Goal: Task Accomplishment & Management: Manage account settings

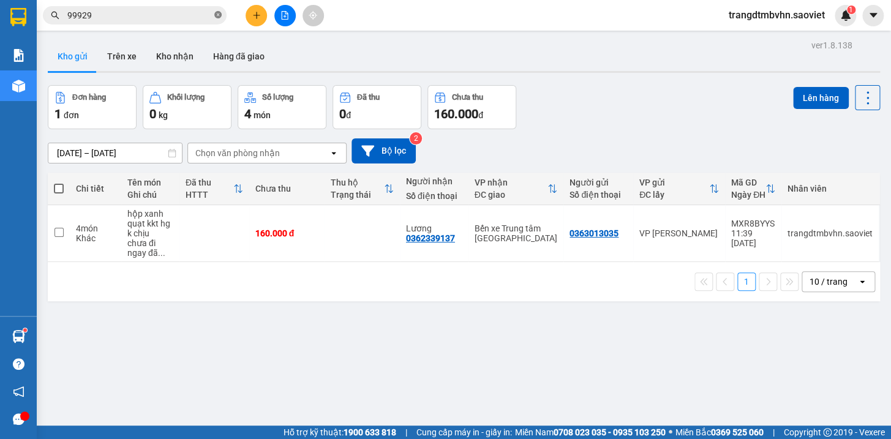
click at [217, 17] on icon "close-circle" at bounding box center [217, 14] width 7 height 7
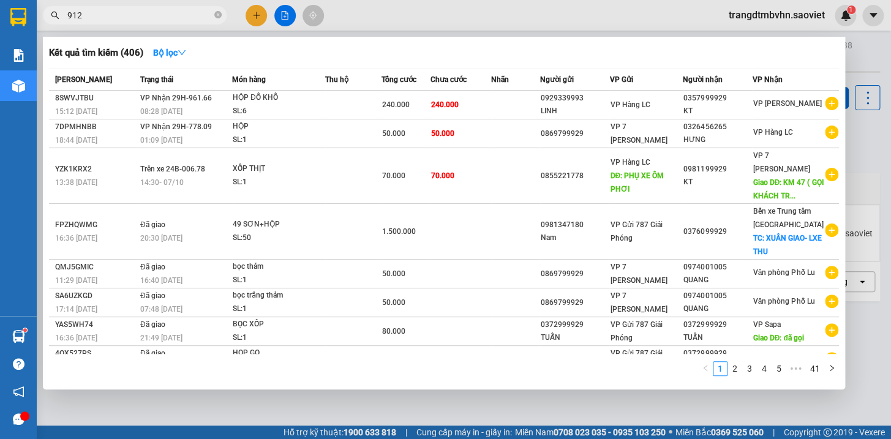
type input "9124"
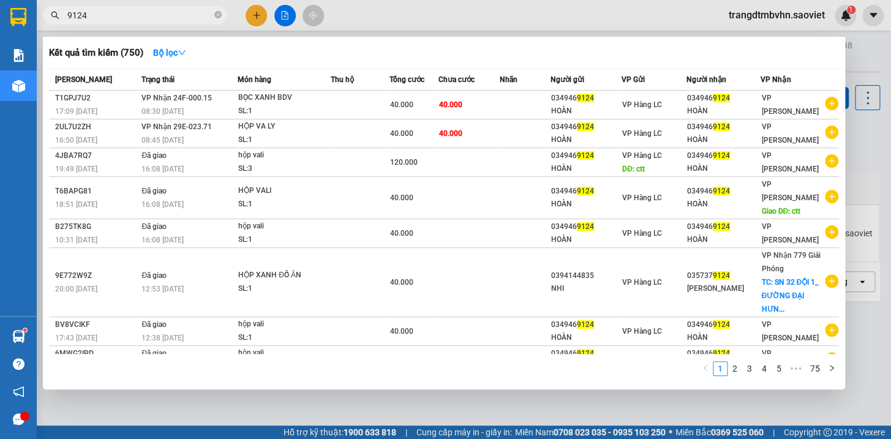
click at [214, 18] on icon "close-circle" at bounding box center [217, 14] width 7 height 7
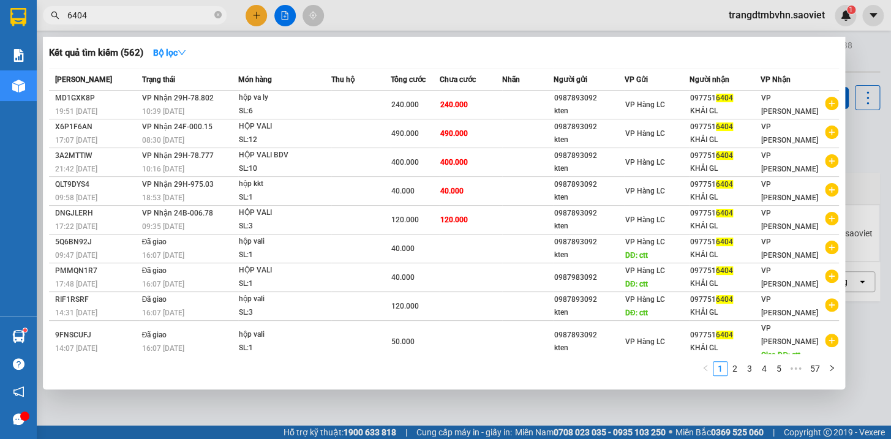
type input "6404"
click at [217, 17] on icon "close-circle" at bounding box center [217, 14] width 7 height 7
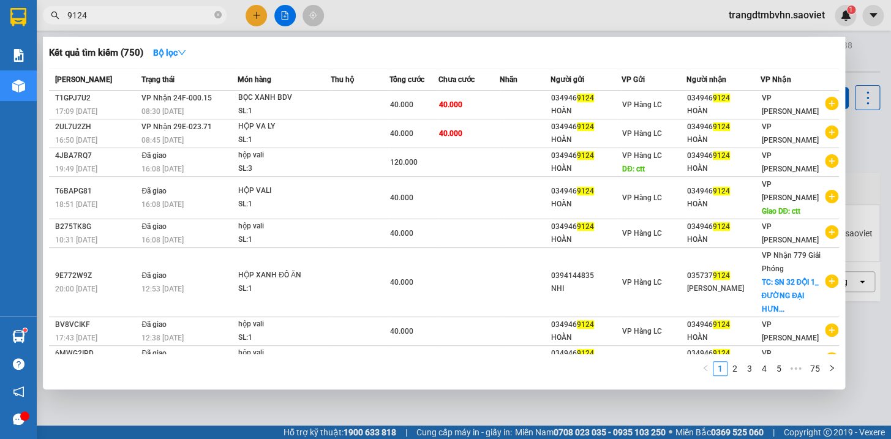
type input "9124"
click at [852, 46] on div at bounding box center [445, 219] width 891 height 439
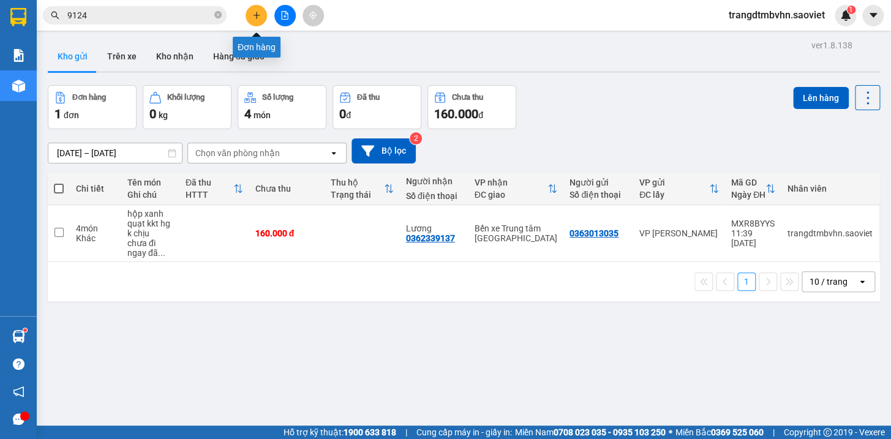
click at [261, 14] on button at bounding box center [256, 15] width 21 height 21
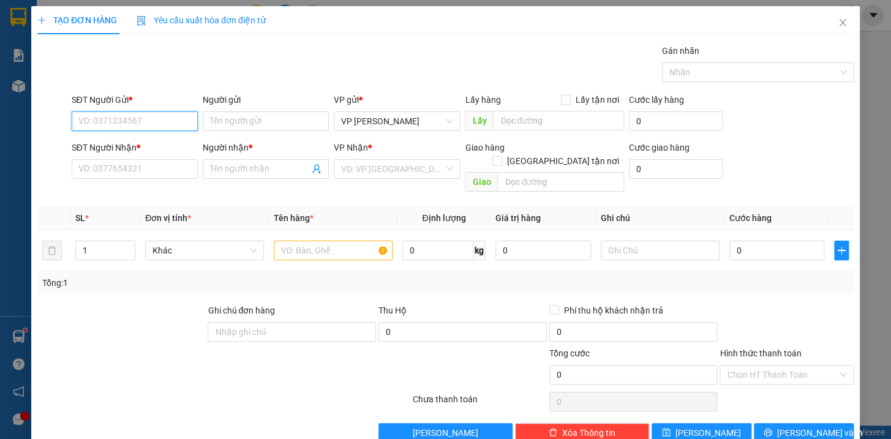
click at [135, 127] on input "SĐT Người Gửi *" at bounding box center [135, 121] width 126 height 20
type input "0866424328"
click at [129, 163] on input "SĐT Người Nhận *" at bounding box center [135, 169] width 126 height 20
type input "0932256324"
click at [214, 168] on input "Người nhận *" at bounding box center [259, 168] width 99 height 13
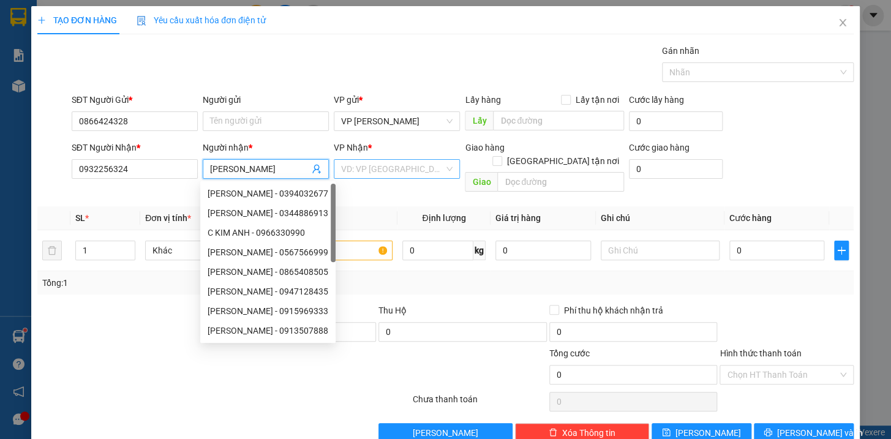
type input "Kim anh"
click at [345, 173] on input "search" at bounding box center [392, 169] width 103 height 18
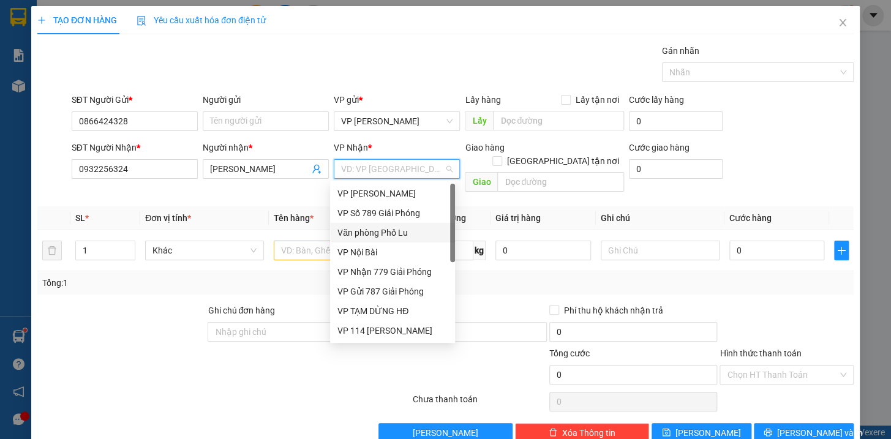
click at [418, 239] on div "Văn phòng Phố Lu" at bounding box center [392, 232] width 110 height 13
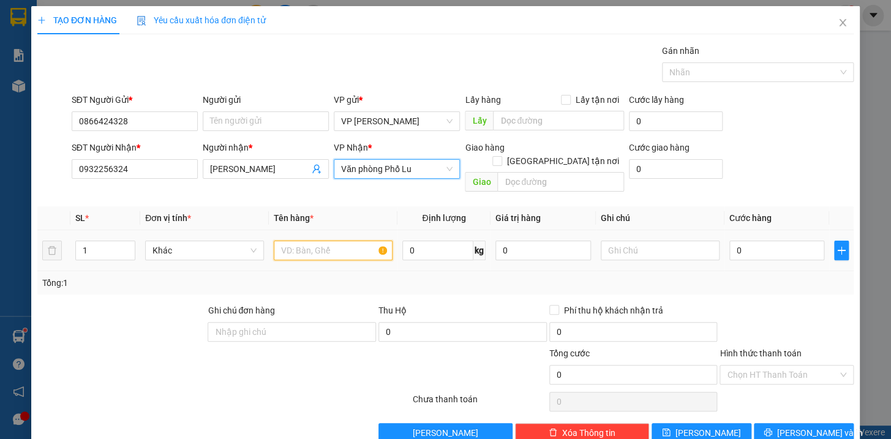
click at [362, 242] on input "text" at bounding box center [333, 251] width 119 height 20
click at [368, 241] on input "text" at bounding box center [333, 251] width 119 height 20
type input "túi đỏ kkt"
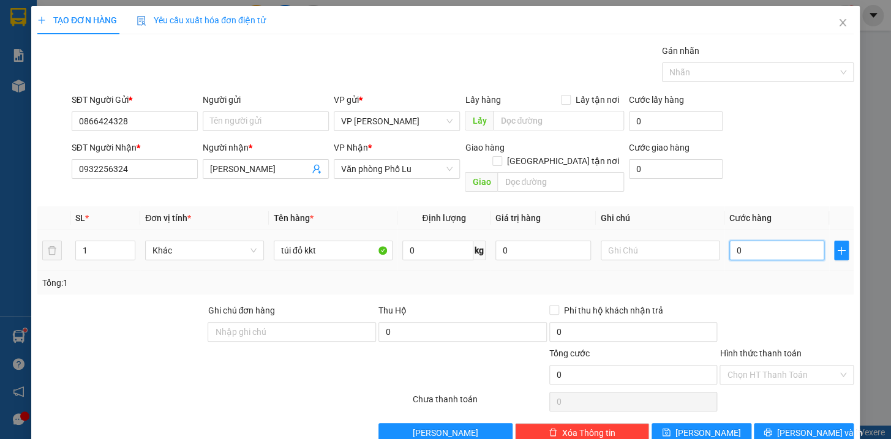
click at [770, 241] on input "0" at bounding box center [777, 251] width 96 height 20
type input "5"
type input "50"
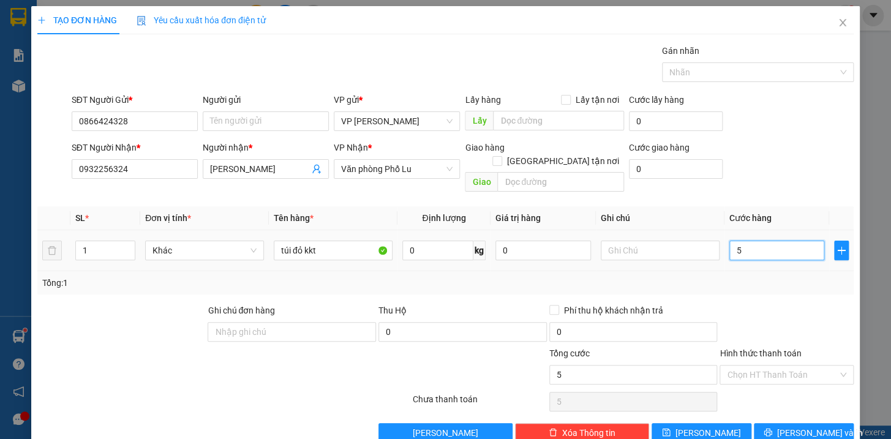
type input "50"
type input "500"
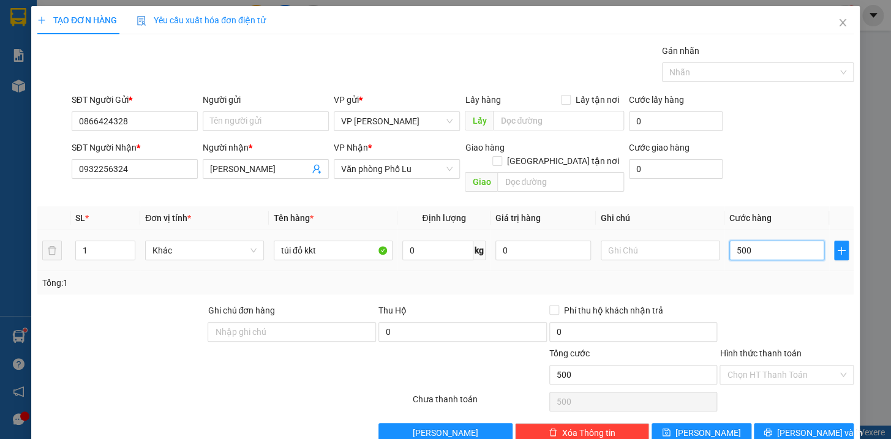
type input "5.000"
type input "50.000"
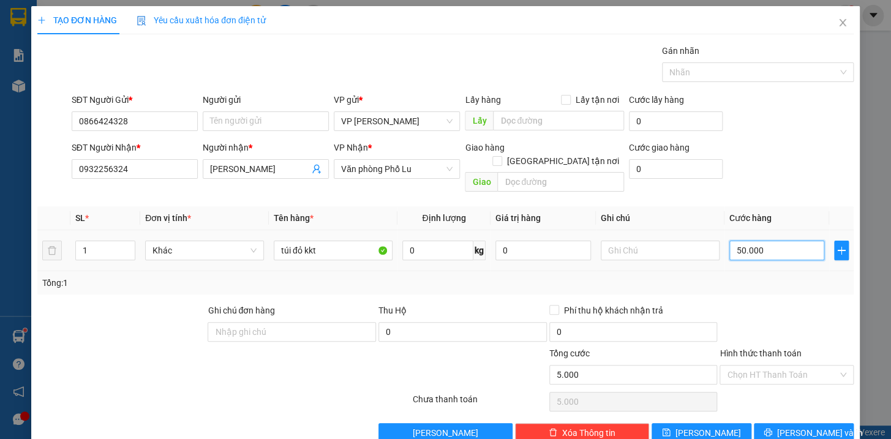
type input "50.000"
click at [809, 426] on span "[PERSON_NAME] và In" at bounding box center [820, 432] width 86 height 13
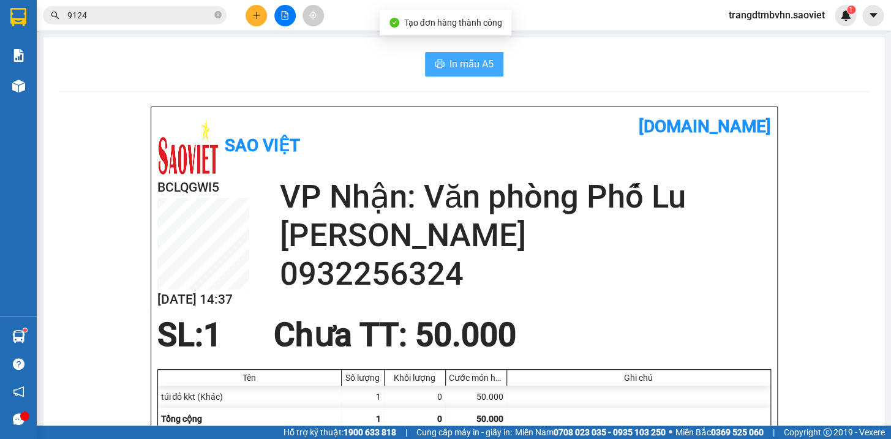
click at [480, 61] on span "In mẫu A5" at bounding box center [471, 63] width 44 height 15
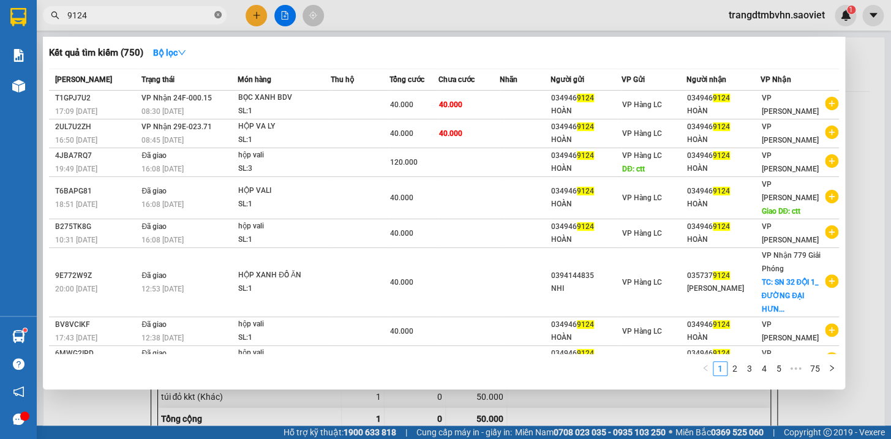
click at [219, 17] on icon "close-circle" at bounding box center [217, 14] width 7 height 7
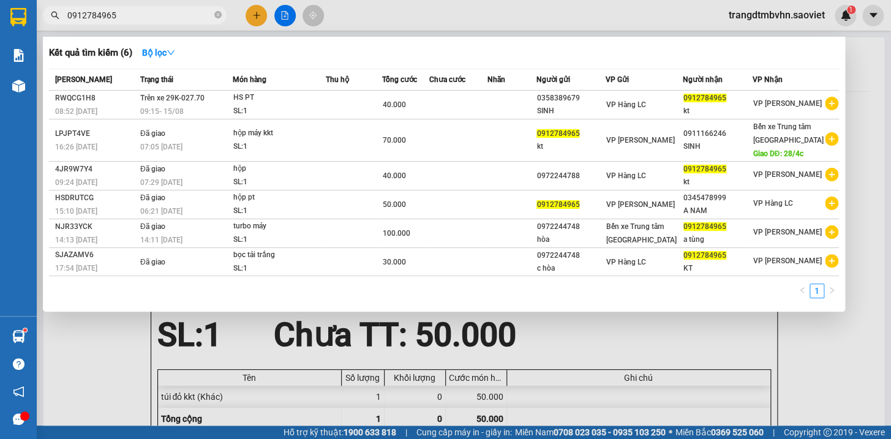
type input "0912784965"
click at [866, 59] on div at bounding box center [445, 219] width 891 height 439
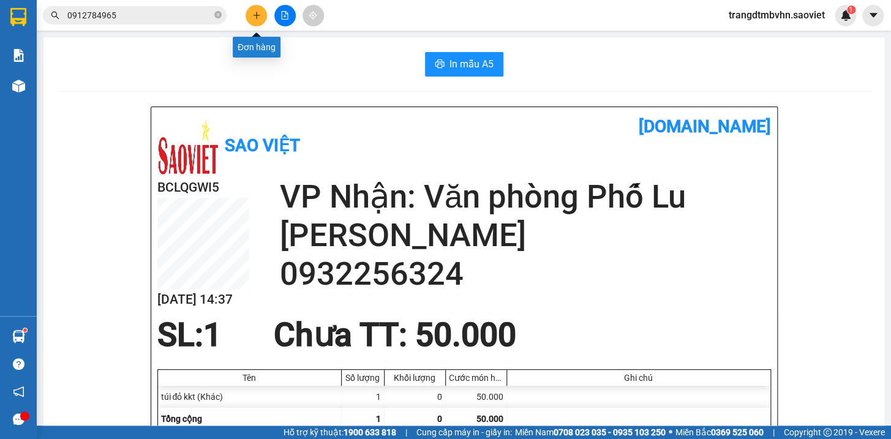
click at [255, 18] on icon "plus" at bounding box center [256, 15] width 9 height 9
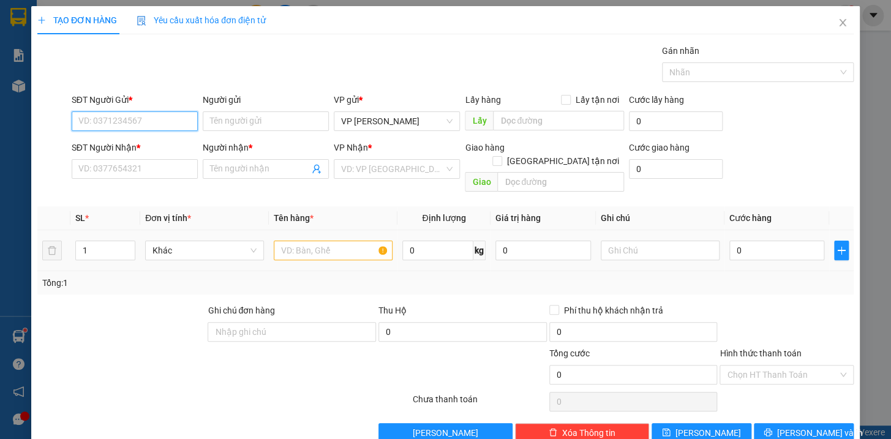
click at [129, 121] on input "SĐT Người Gửi *" at bounding box center [135, 121] width 126 height 20
type input "0904896885"
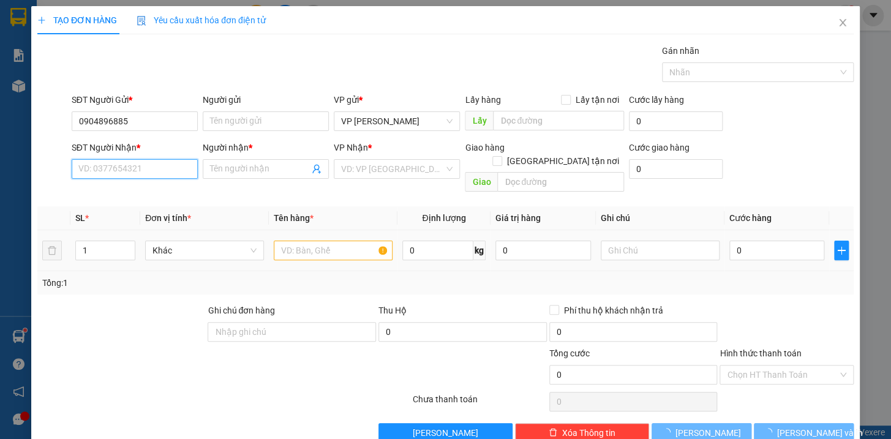
click at [127, 167] on input "SĐT Người Nhận *" at bounding box center [135, 169] width 126 height 20
type input "0978399896"
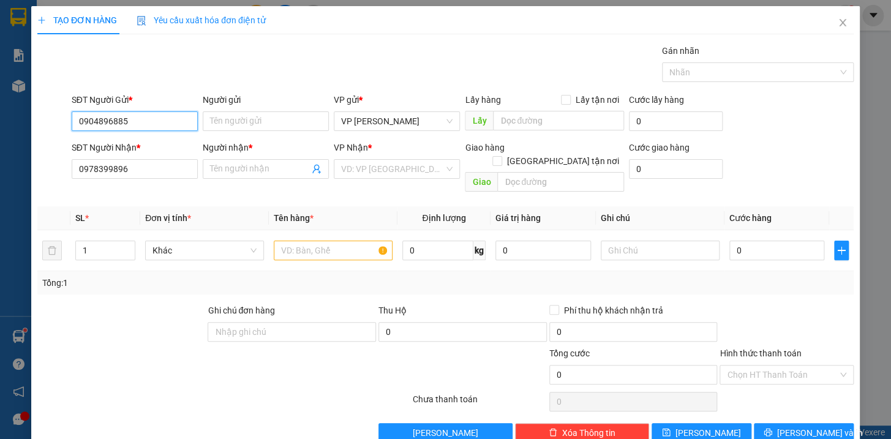
click at [147, 117] on input "0904896885" at bounding box center [135, 121] width 126 height 20
click at [233, 173] on input "Người nhận *" at bounding box center [259, 168] width 99 height 13
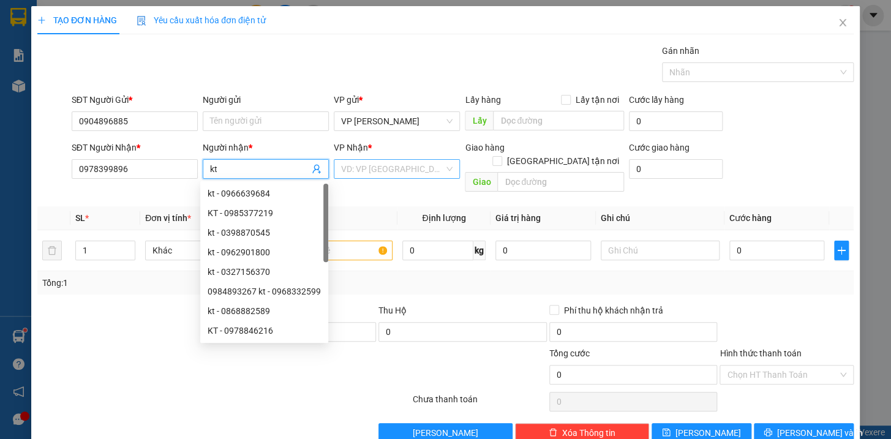
type input "kt"
click at [343, 168] on input "search" at bounding box center [392, 169] width 103 height 18
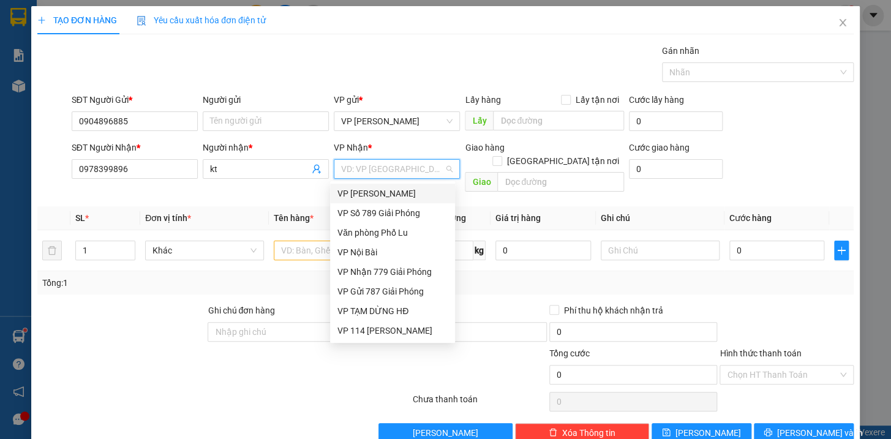
click at [419, 170] on input "search" at bounding box center [392, 169] width 103 height 18
click at [400, 166] on input "search" at bounding box center [392, 169] width 103 height 18
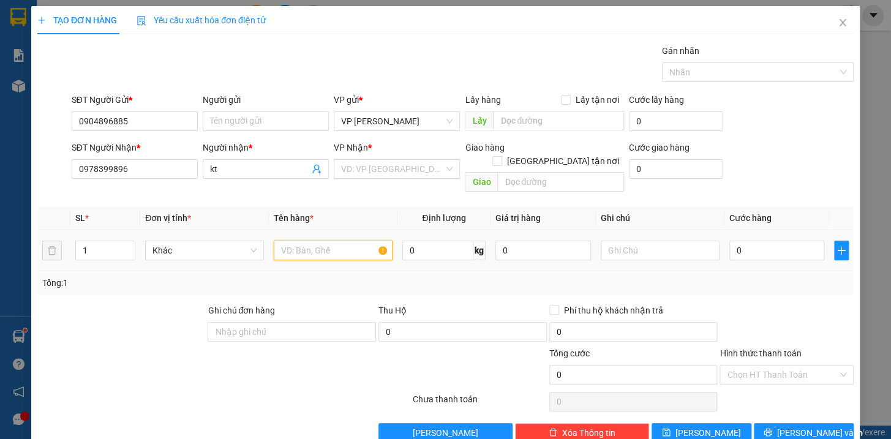
click at [274, 241] on input "text" at bounding box center [333, 251] width 119 height 20
type input "bọc bìa pt kkt"
click at [797, 241] on input "0" at bounding box center [777, 251] width 96 height 20
type input "5"
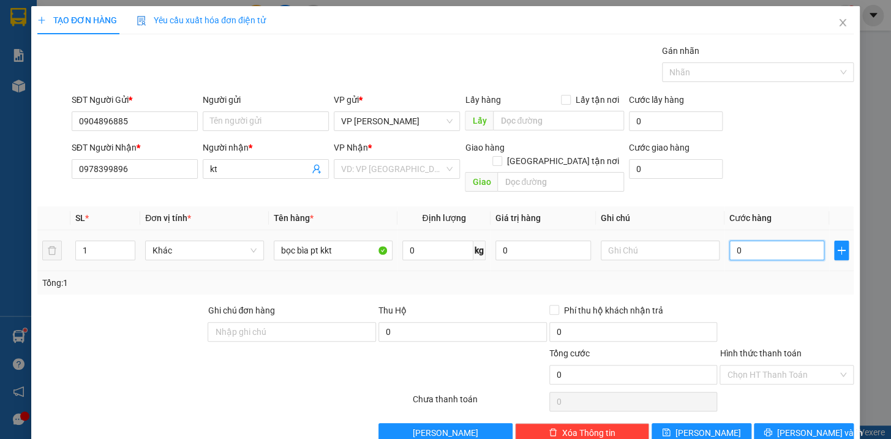
type input "5"
type input "50"
type input "500"
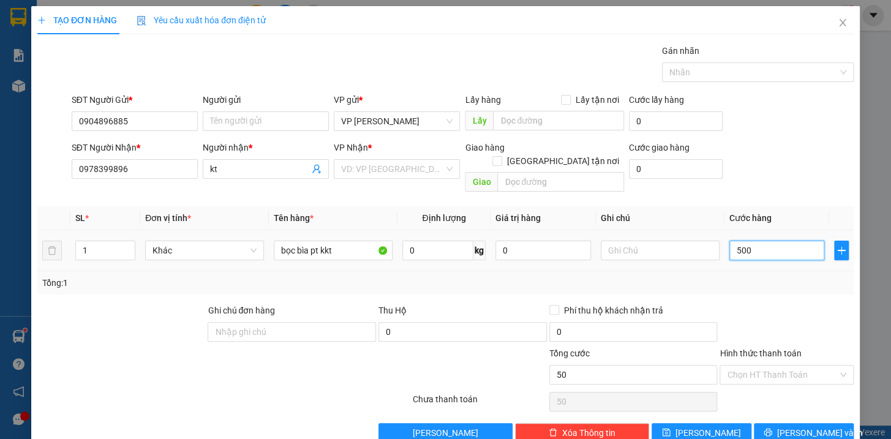
type input "500"
type input "5.000"
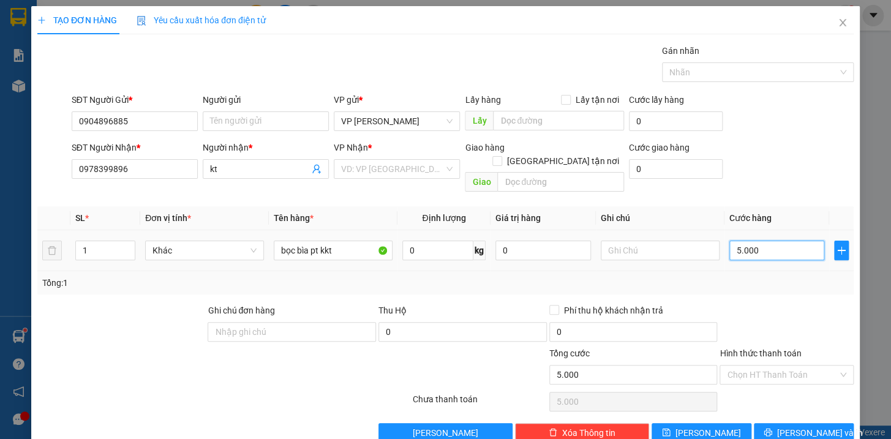
type input "50.000"
click at [416, 175] on input "search" at bounding box center [392, 169] width 103 height 18
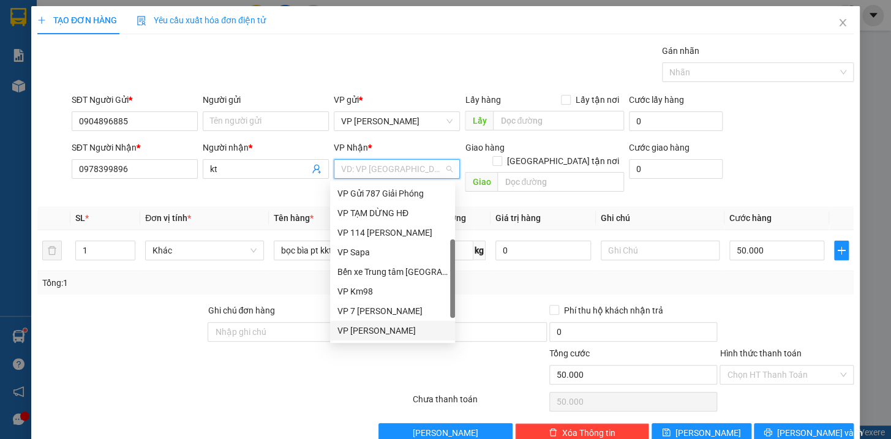
scroll to position [117, 0]
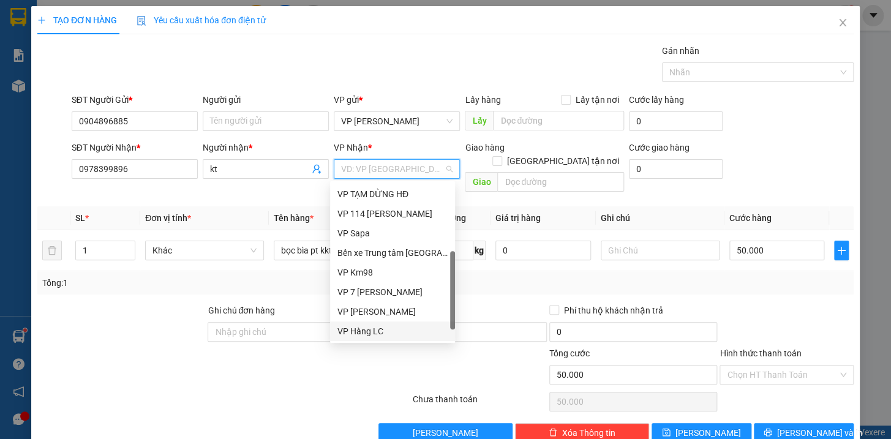
click at [375, 328] on div "VP Hàng LC" at bounding box center [392, 331] width 110 height 13
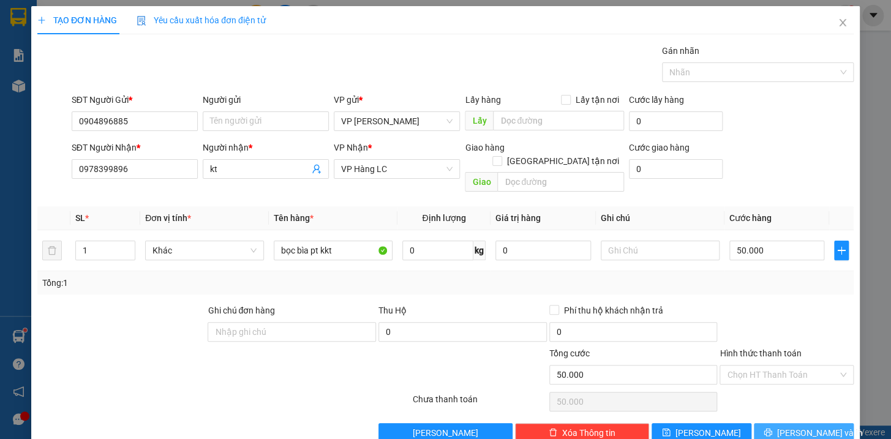
click at [809, 426] on span "[PERSON_NAME] và In" at bounding box center [820, 432] width 86 height 13
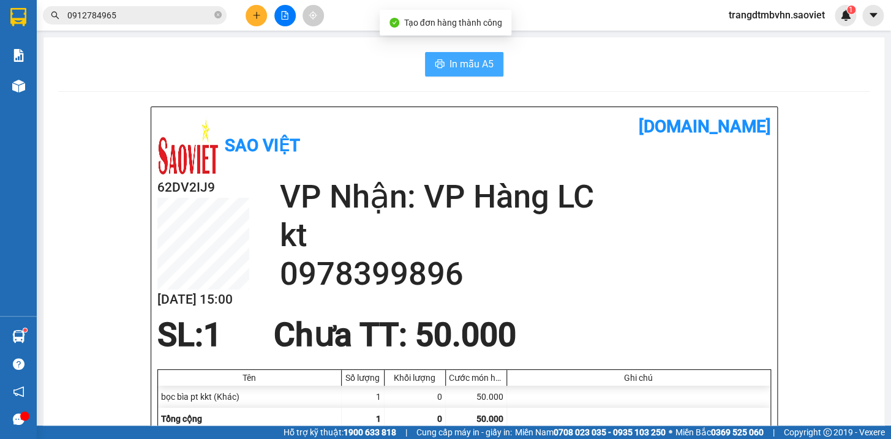
click at [487, 61] on span "In mẫu A5" at bounding box center [471, 63] width 44 height 15
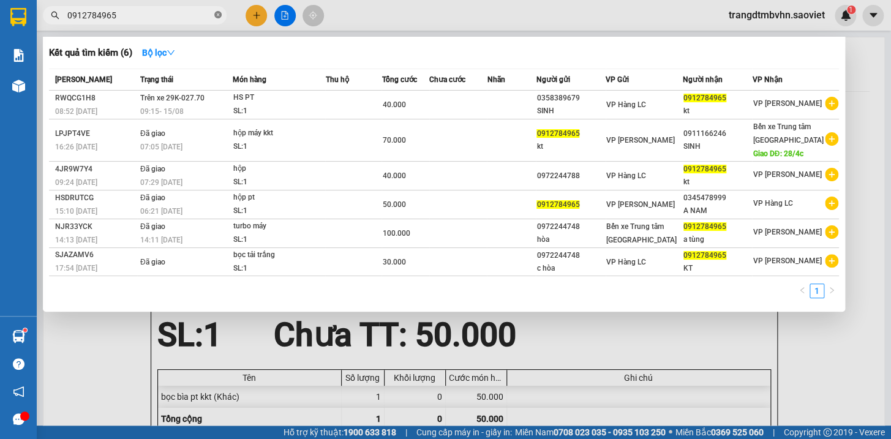
click at [216, 17] on icon "close-circle" at bounding box center [217, 14] width 7 height 7
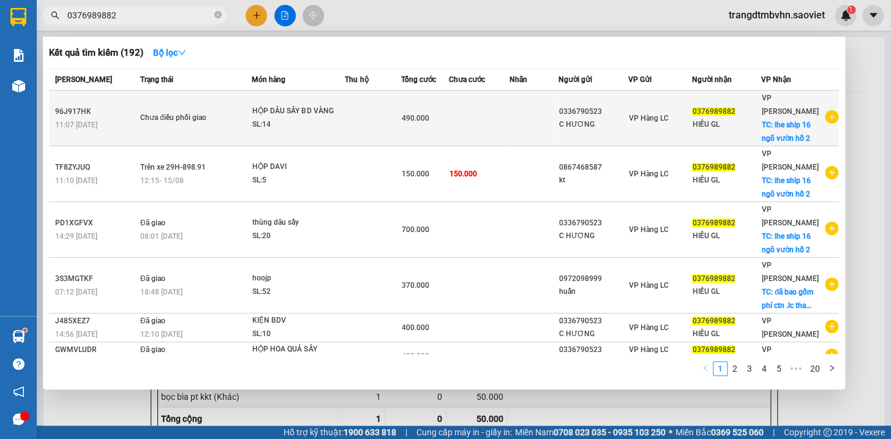
type input "0376989882"
click at [710, 122] on div "HIẾU GL" at bounding box center [726, 124] width 68 height 13
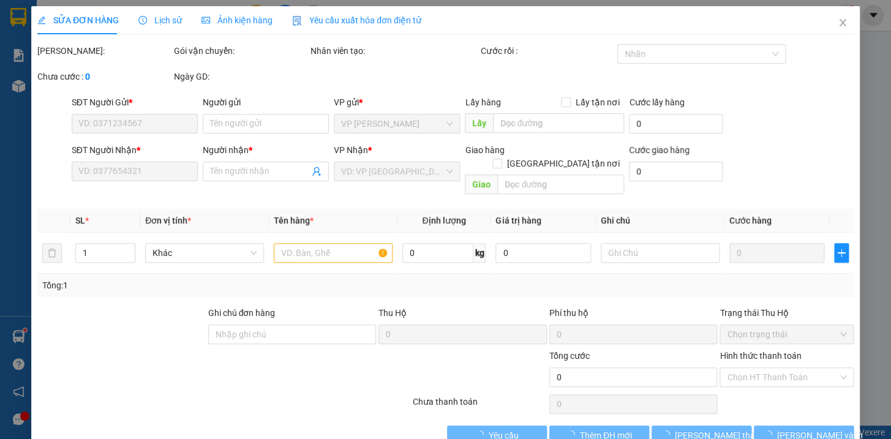
type input "0336790523"
type input "C HƯƠNG"
type input "0376989882"
type input "HIẾU GL"
checkbox input "true"
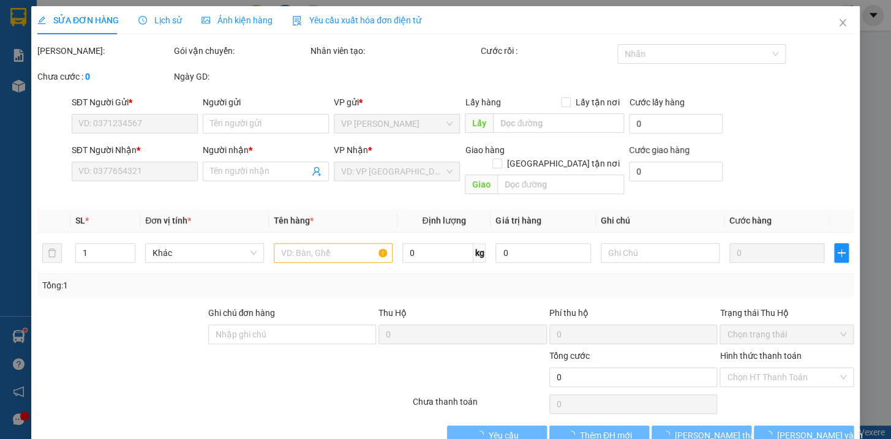
type input "lhe ship 16 ngõ vườn hồ 2"
type input "490.000"
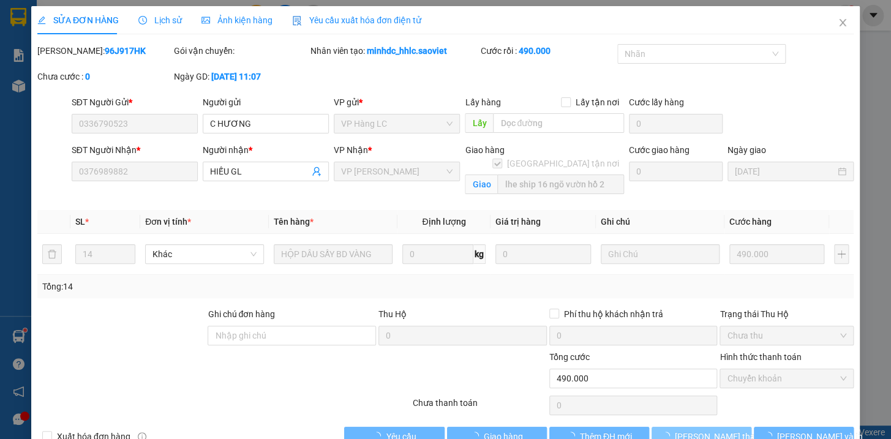
scroll to position [31, 0]
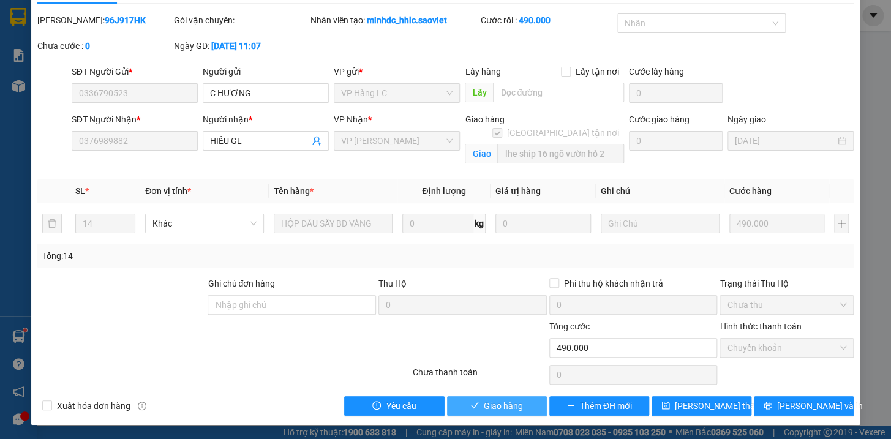
click at [528, 407] on button "Giao hàng" at bounding box center [497, 406] width 100 height 20
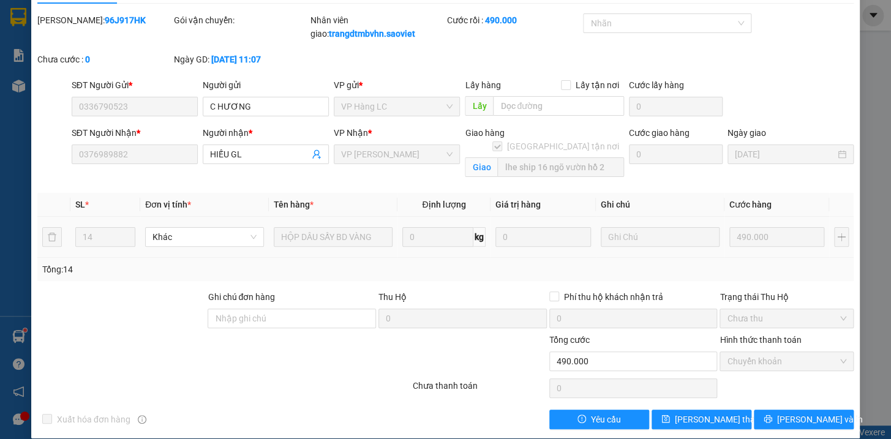
scroll to position [0, 0]
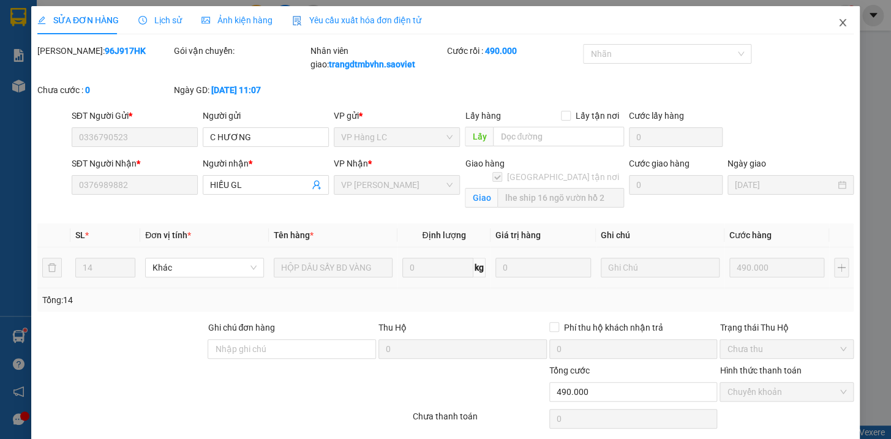
click at [838, 20] on icon "close" at bounding box center [843, 23] width 10 height 10
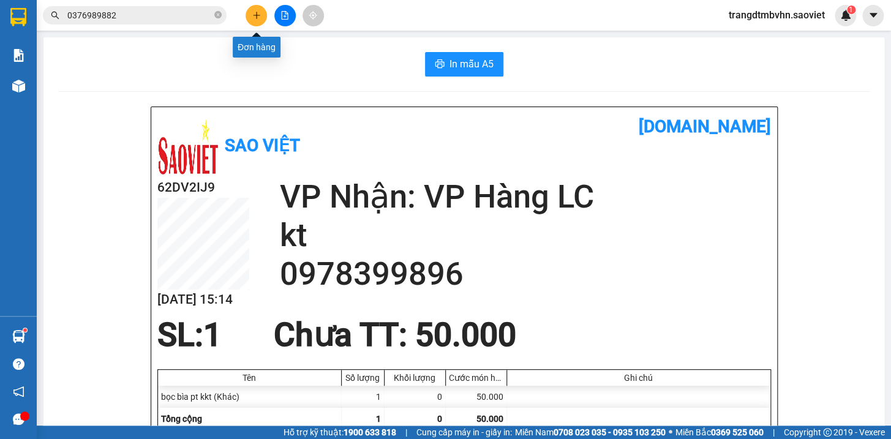
click at [254, 20] on button at bounding box center [256, 15] width 21 height 21
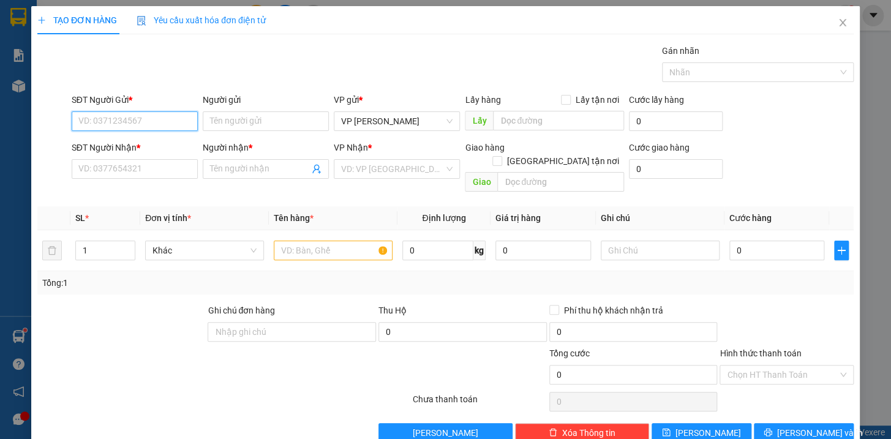
click at [116, 119] on input "SĐT Người Gửi *" at bounding box center [135, 121] width 126 height 20
type input "0978713771"
click at [116, 145] on div "0978713771 - lực" at bounding box center [133, 145] width 110 height 13
type input "lực"
type input "0977045970"
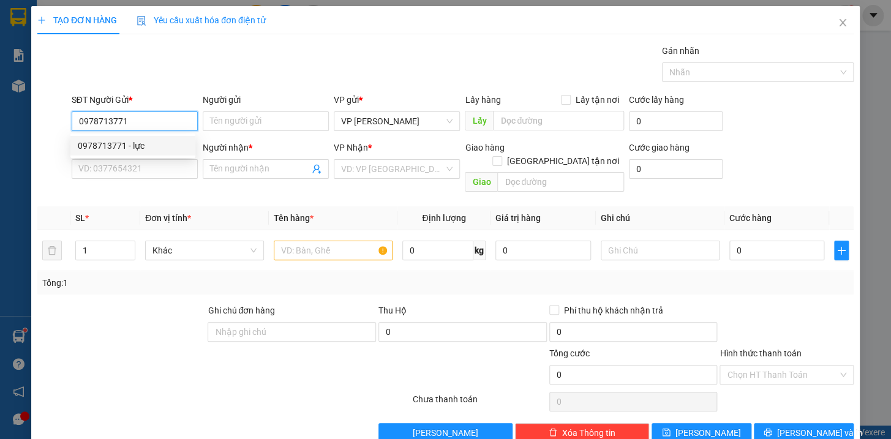
type input "Tuấn"
type input "0978713771"
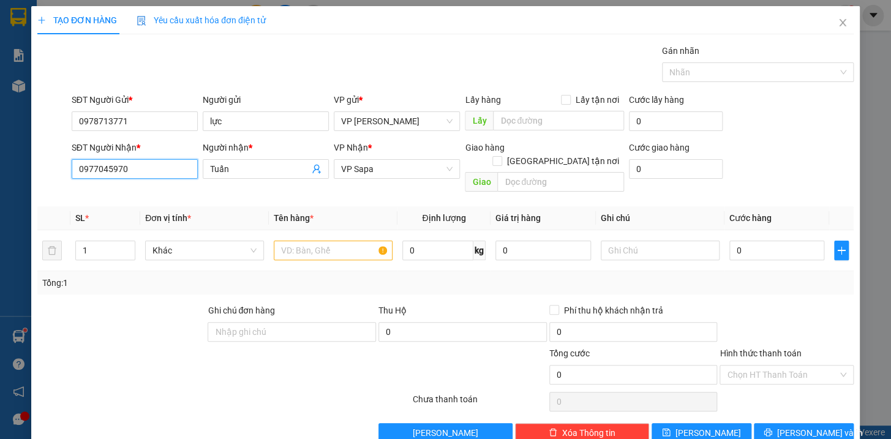
click at [130, 165] on input "0977045970" at bounding box center [135, 169] width 126 height 20
type input "0"
type input "0987666583"
click at [241, 170] on input "Tuấn" at bounding box center [259, 168] width 99 height 13
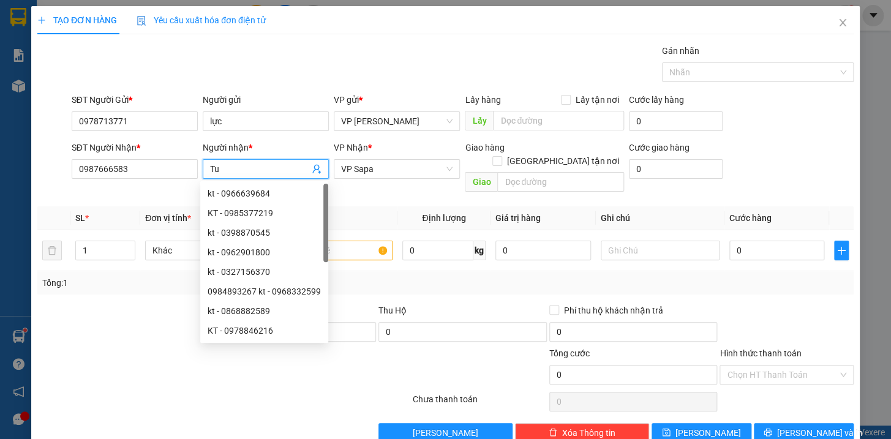
type input "T"
click at [347, 175] on span "VP Sapa" at bounding box center [396, 169] width 111 height 18
type input "kt"
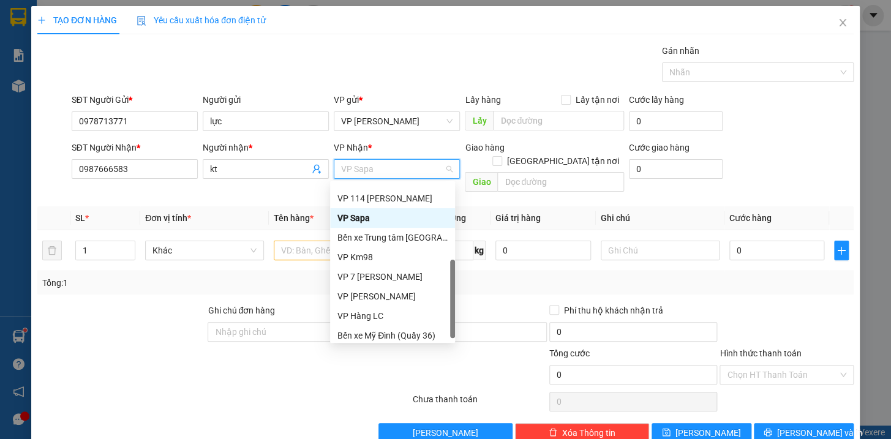
scroll to position [137, 0]
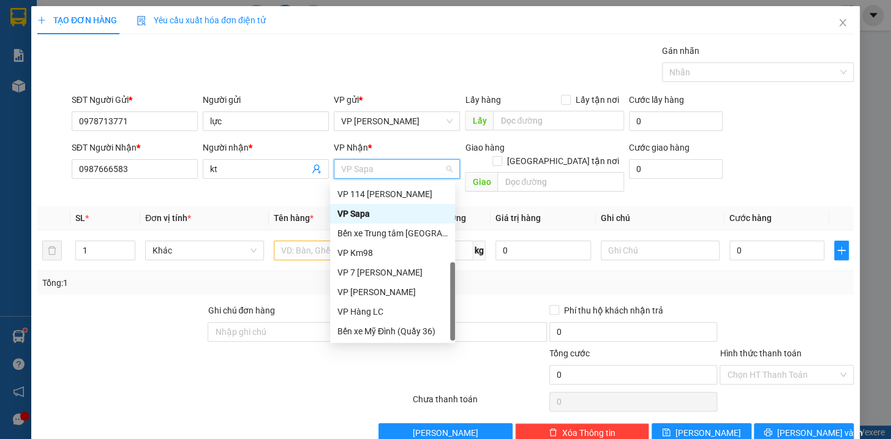
drag, startPoint x: 451, startPoint y: 261, endPoint x: 446, endPoint y: 328, distance: 67.0
click at [446, 328] on div "VP TẠM DỪNG HĐ VP 114 [PERSON_NAME] VP Sapa Bến xe Trung tâm Lào Cai VP Km98 VP…" at bounding box center [392, 262] width 125 height 157
click at [378, 309] on div "VP Hàng LC" at bounding box center [392, 311] width 110 height 13
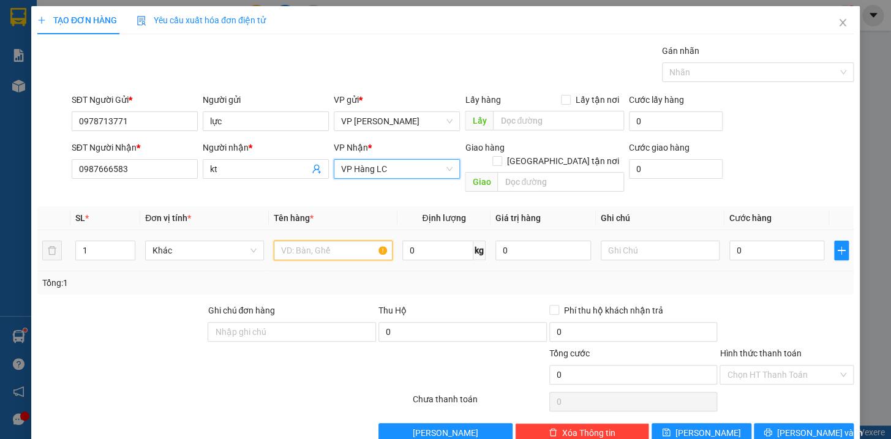
click at [345, 244] on input "text" at bounding box center [333, 251] width 119 height 20
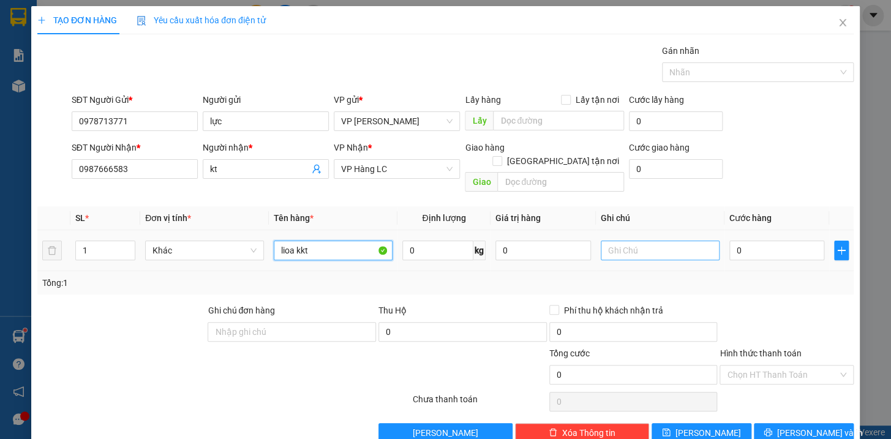
type input "lioa kkt"
click at [633, 241] on input "text" at bounding box center [660, 251] width 119 height 20
type input "hg k chịu"
click at [796, 241] on input "0" at bounding box center [777, 251] width 96 height 20
type input "5"
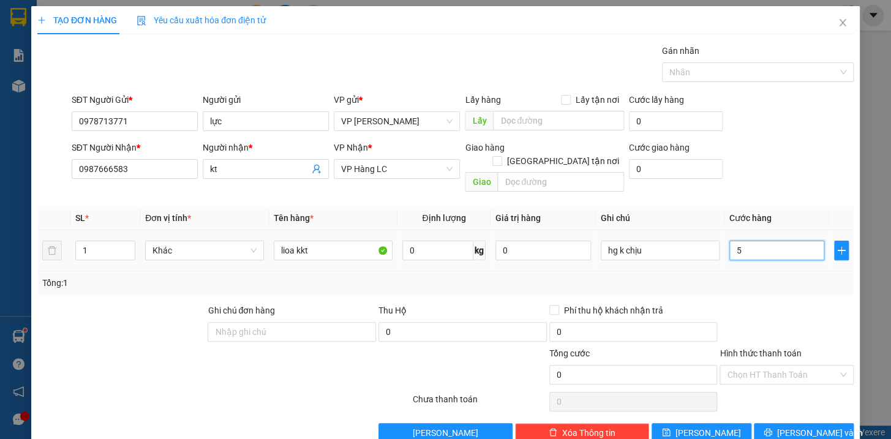
type input "5"
type input "50"
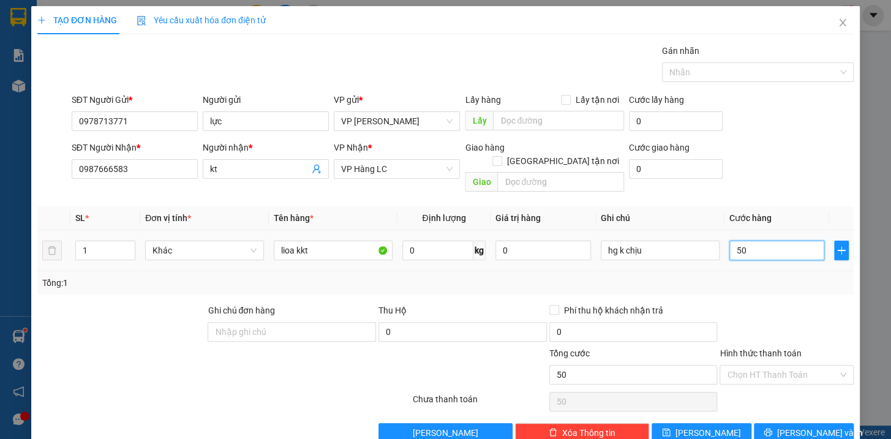
type input "500"
type input "5.000"
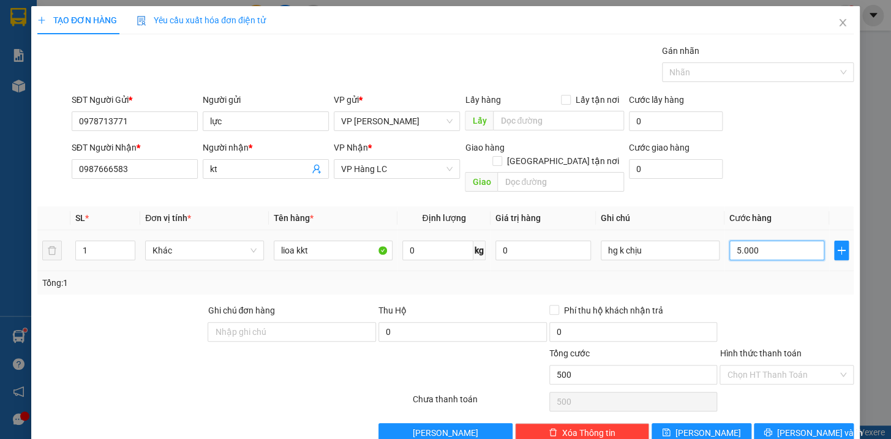
type input "5.000"
type input "50.000"
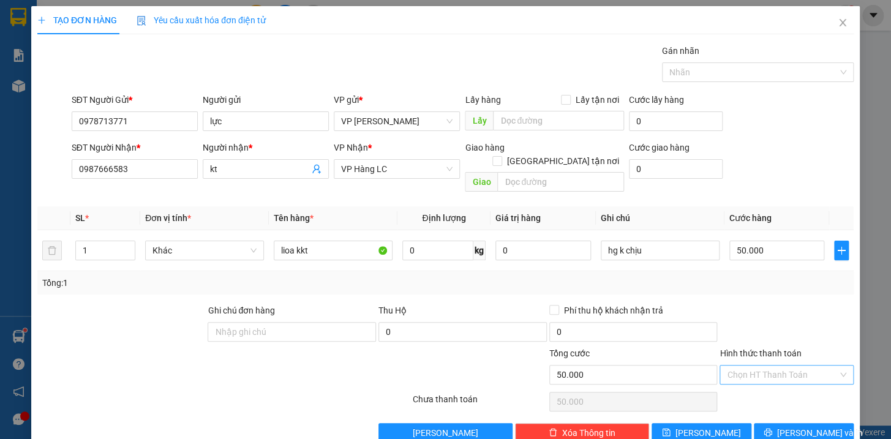
click at [759, 366] on input "Hình thức thanh toán" at bounding box center [782, 375] width 111 height 18
click at [748, 423] on div "Chuyển khoản" at bounding box center [778, 424] width 118 height 13
type input "0"
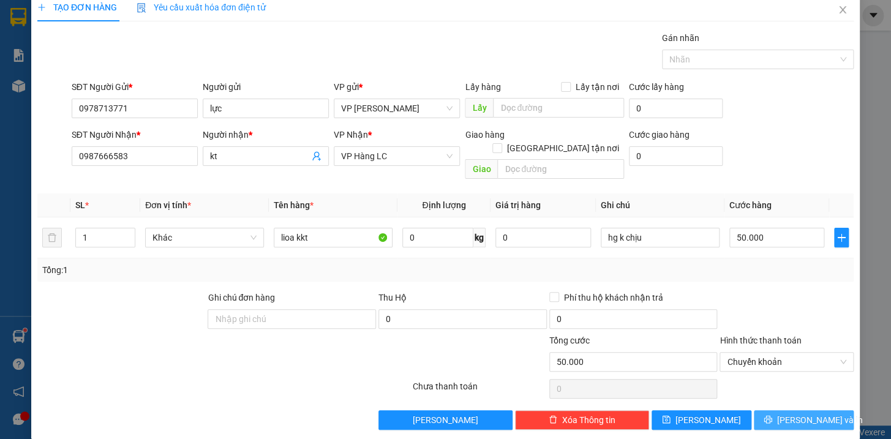
click at [823, 410] on button "[PERSON_NAME] và In" at bounding box center [804, 420] width 100 height 20
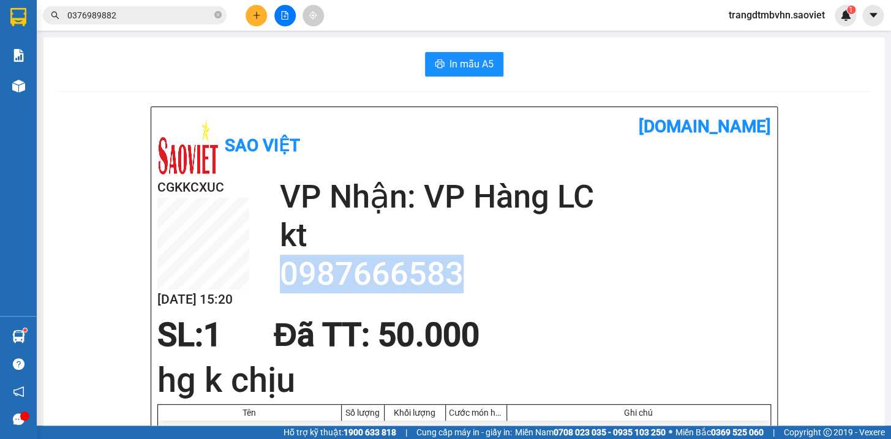
drag, startPoint x: 458, startPoint y: 274, endPoint x: 275, endPoint y: 283, distance: 183.3
click at [280, 283] on h2 "0987666583" at bounding box center [525, 274] width 491 height 39
copy h2 "0987666583"
click at [256, 17] on icon "plus" at bounding box center [256, 15] width 9 height 9
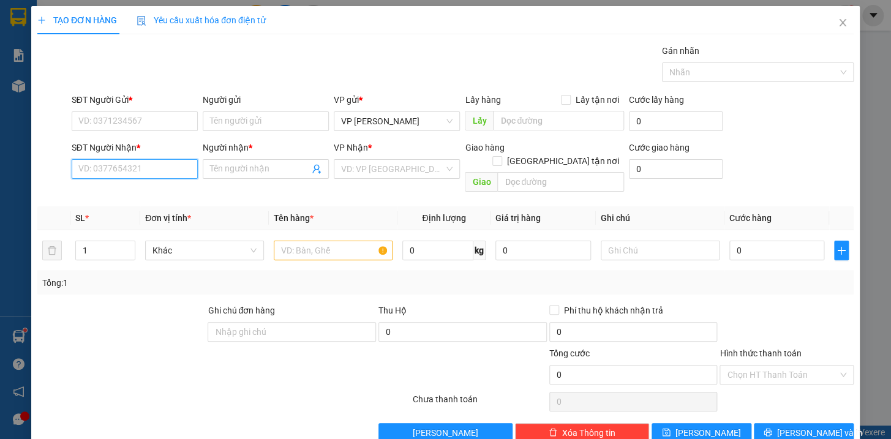
click at [129, 166] on input "SĐT Người Nhận *" at bounding box center [135, 169] width 126 height 20
paste input "0987666583"
type input "0987666583"
click at [136, 195] on div "0987666583 - kt" at bounding box center [133, 193] width 110 height 13
type input "kt"
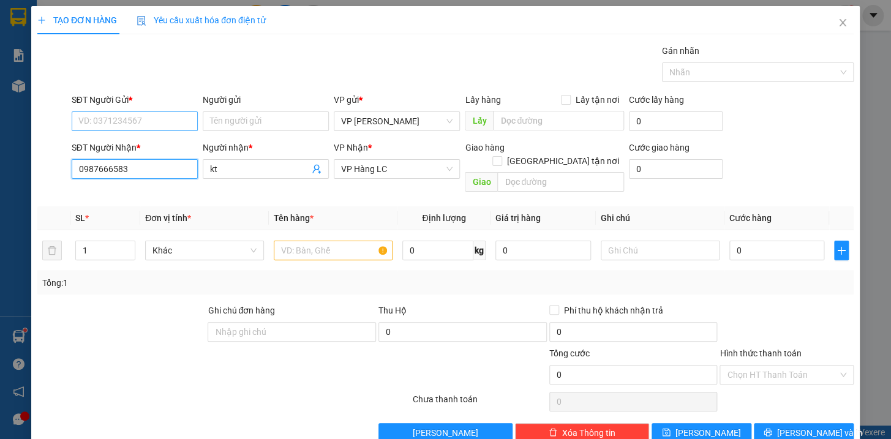
type input "0987666583"
click at [134, 116] on input "SĐT Người Gửi *" at bounding box center [135, 121] width 126 height 20
click at [138, 145] on div "0978713771 - lực" at bounding box center [133, 145] width 110 height 13
type input "0978713771"
type input "lực"
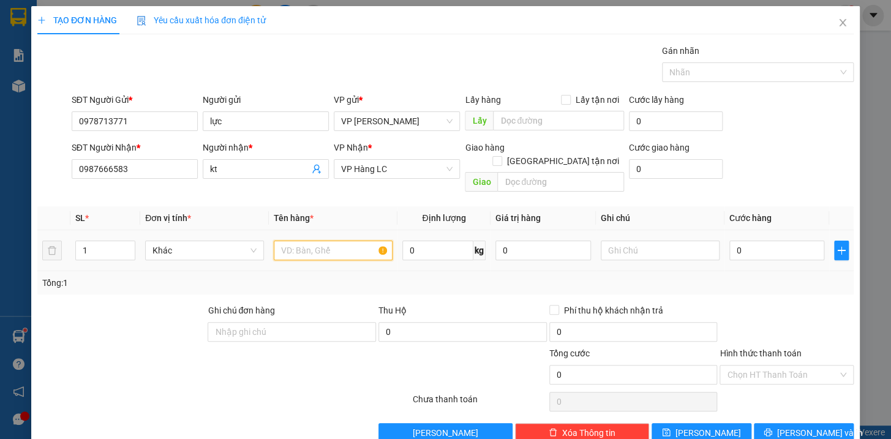
click at [290, 241] on input "text" at bounding box center [333, 251] width 119 height 20
type input "lioa kkt"
click at [625, 243] on input "text" at bounding box center [660, 251] width 119 height 20
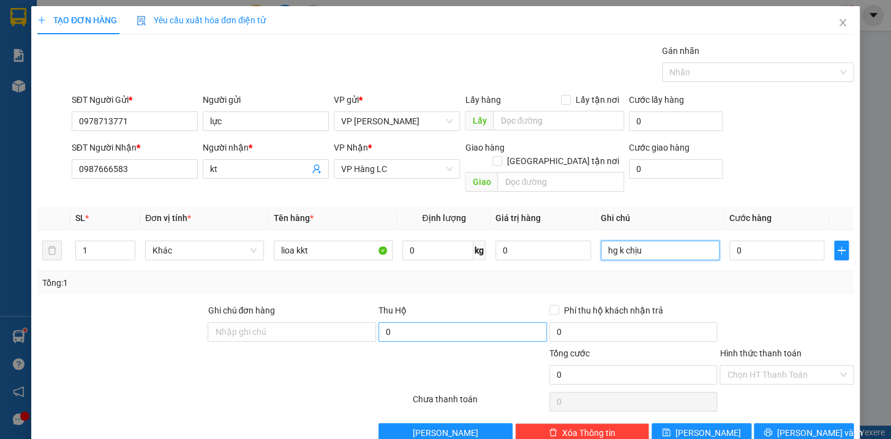
type input "hg k chịu"
click at [449, 324] on input "0" at bounding box center [462, 332] width 168 height 20
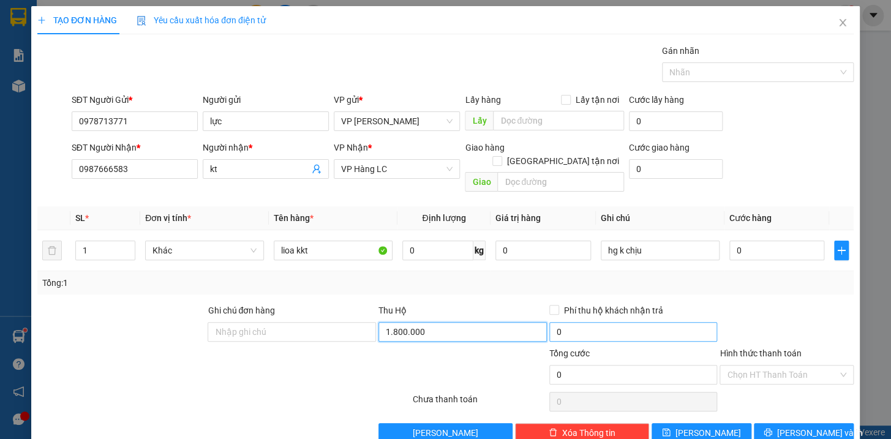
type input "1.800.000"
type input "30.000"
click at [617, 323] on input "30.000" at bounding box center [633, 332] width 168 height 20
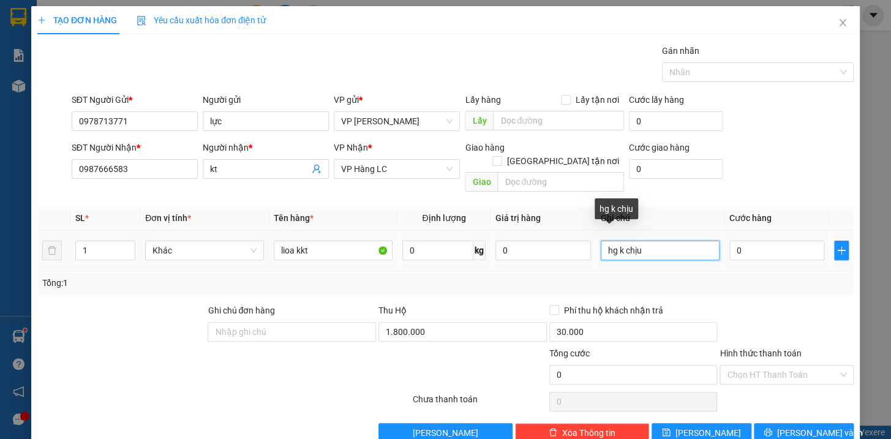
click at [645, 241] on input "hg k chịu" at bounding box center [660, 251] width 119 height 20
type input "hg k chịu hn trả phí"
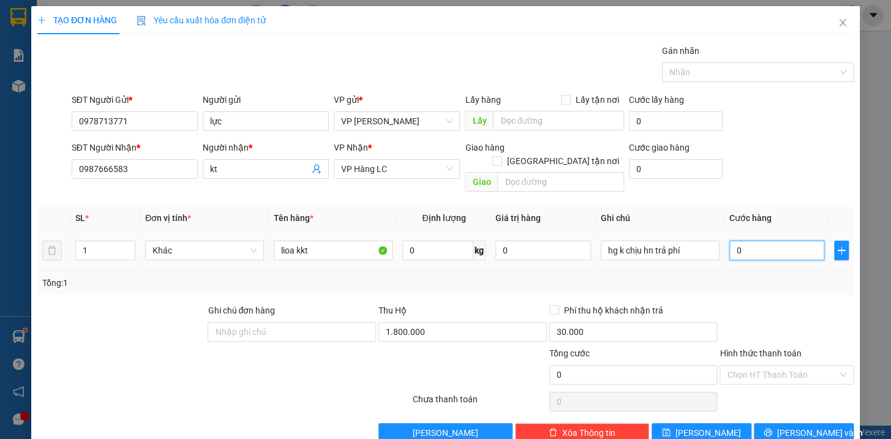
click at [772, 241] on input "0" at bounding box center [777, 251] width 96 height 20
type input "5"
type input "50"
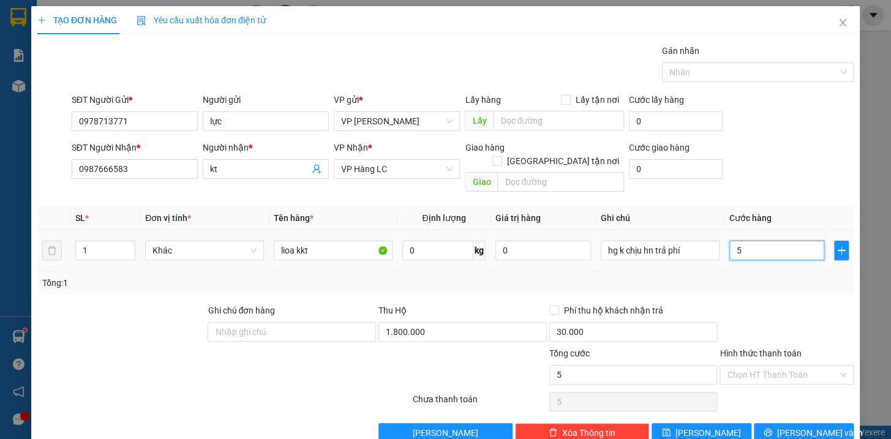
type input "50"
type input "500"
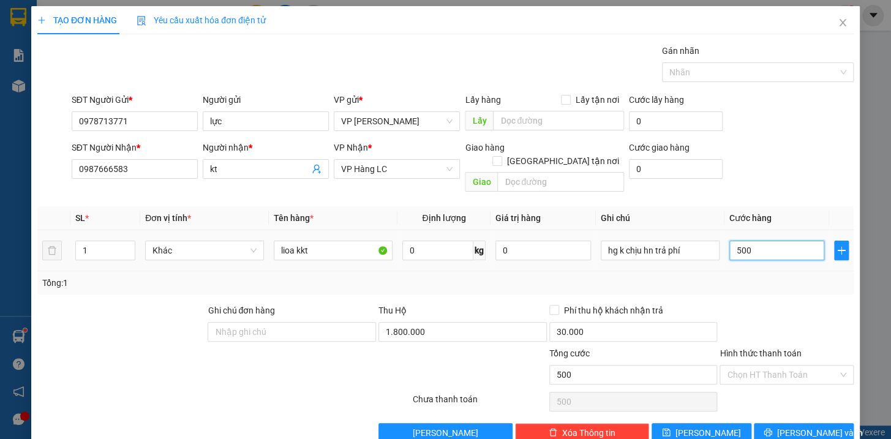
type input "5.000"
type input "50.000"
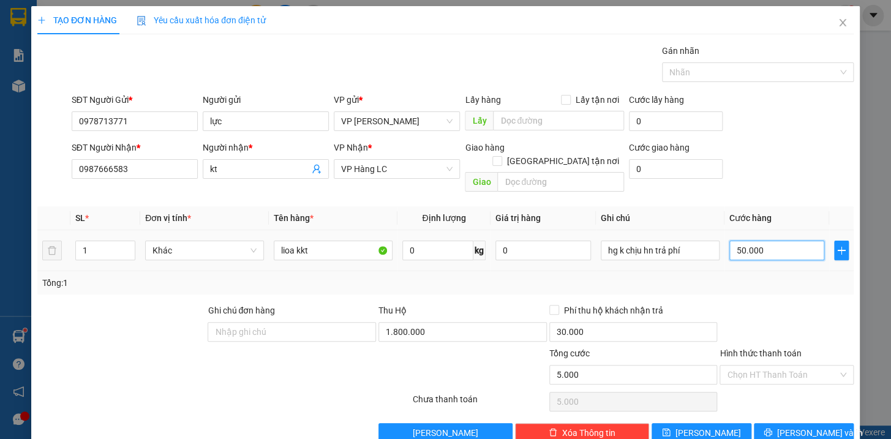
type input "50.000"
click at [753, 366] on input "Hình thức thanh toán" at bounding box center [782, 375] width 111 height 18
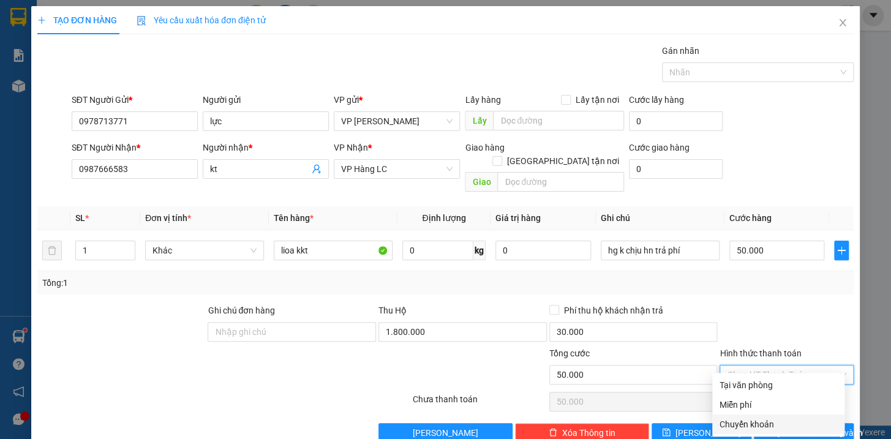
click at [762, 424] on div "Chuyển khoản" at bounding box center [778, 424] width 118 height 13
type input "0"
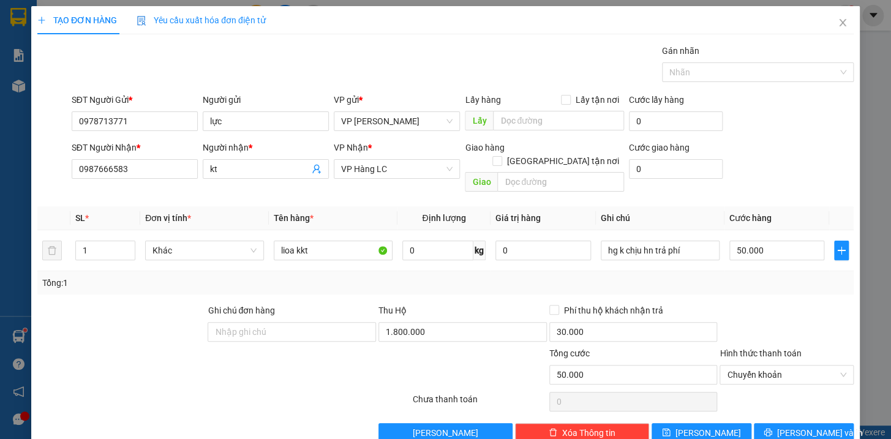
scroll to position [13, 0]
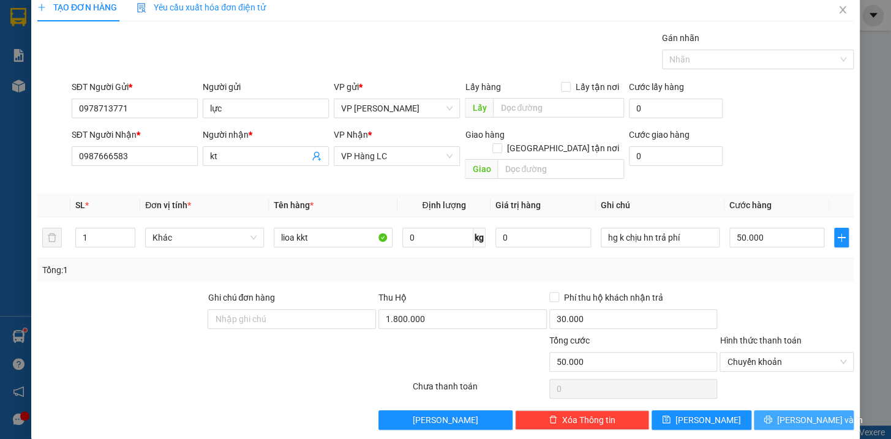
click at [787, 413] on span "[PERSON_NAME] và In" at bounding box center [820, 419] width 86 height 13
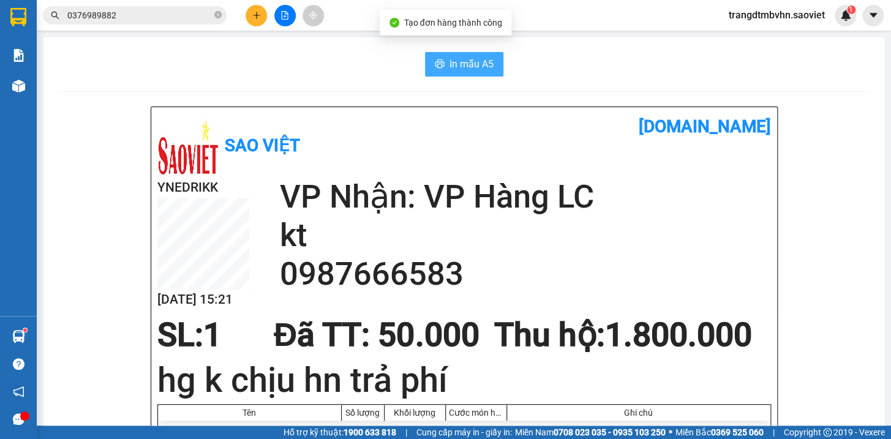
click at [492, 64] on button "In mẫu A5" at bounding box center [464, 64] width 78 height 24
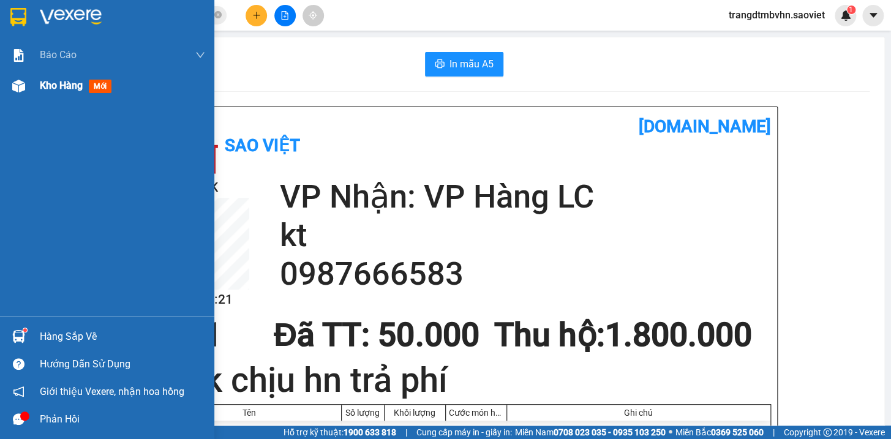
click at [54, 85] on span "Kho hàng" at bounding box center [61, 86] width 43 height 12
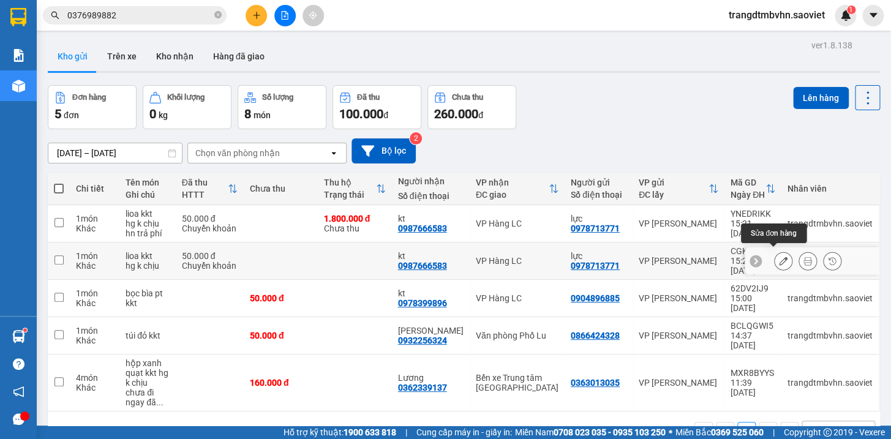
click at [779, 258] on icon at bounding box center [783, 261] width 9 height 9
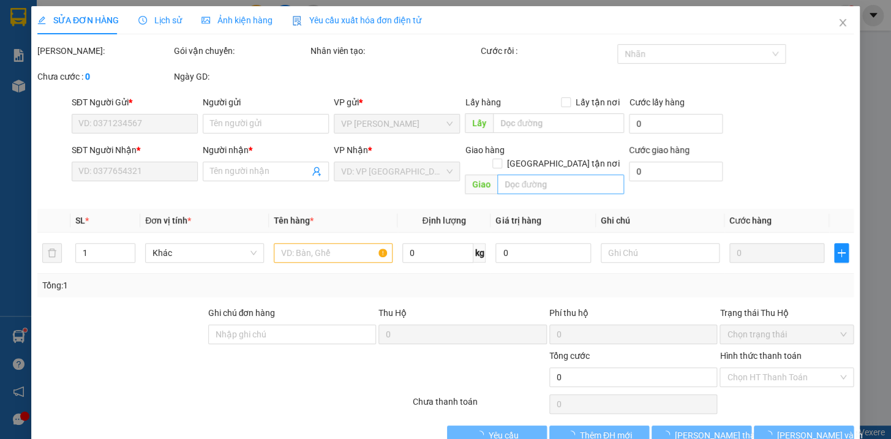
type input "0978713771"
type input "lực"
type input "0987666583"
type input "kt"
type input "50.000"
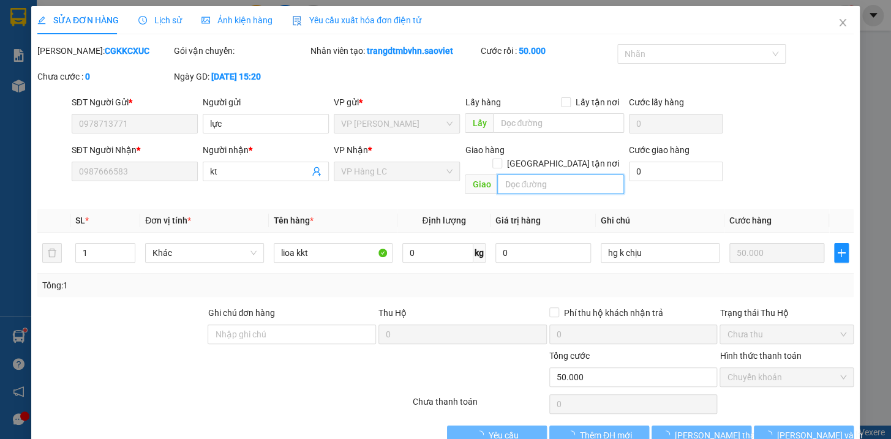
click at [534, 175] on input "text" at bounding box center [560, 185] width 127 height 20
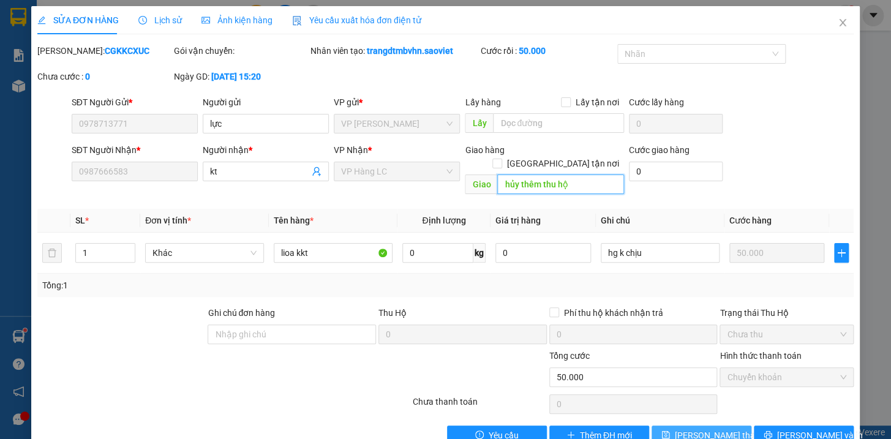
type input "hủy thêm thu hộ"
click at [724, 426] on button "[PERSON_NAME] thay đổi" at bounding box center [701, 436] width 100 height 20
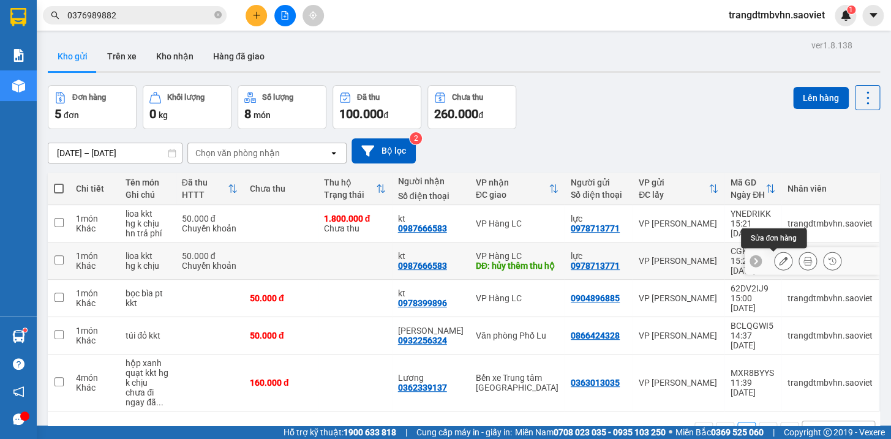
click at [779, 263] on icon at bounding box center [783, 261] width 9 height 9
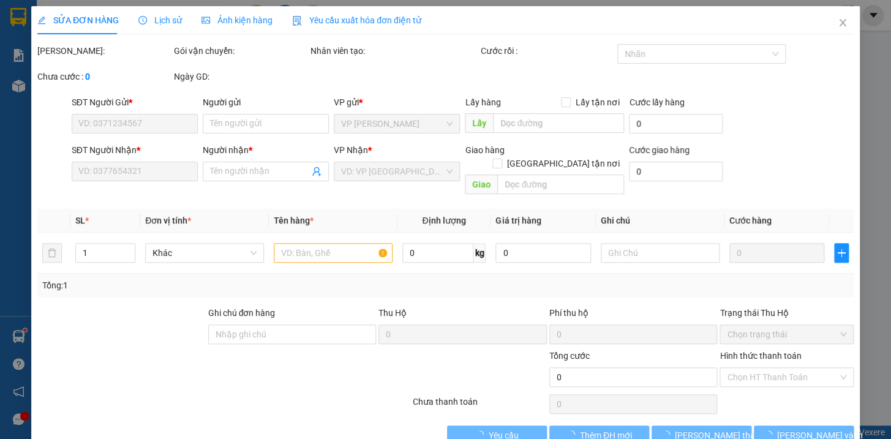
type input "0978713771"
type input "lực"
type input "0987666583"
type input "kt"
type input "hủy thêm thu hộ"
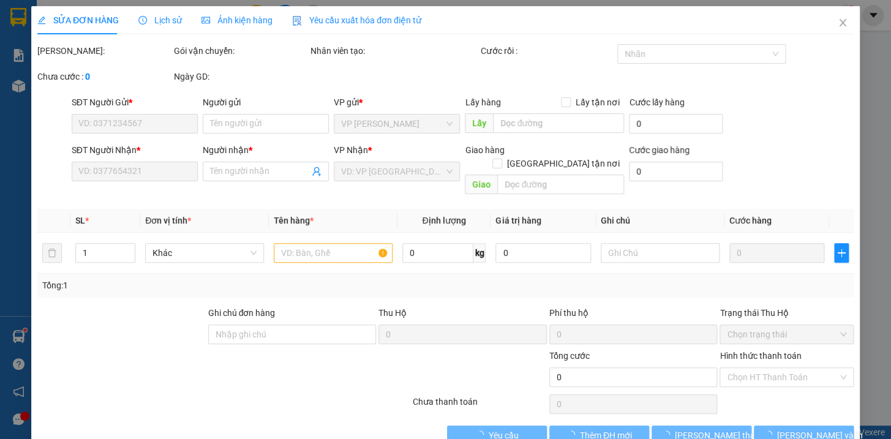
type input "50.000"
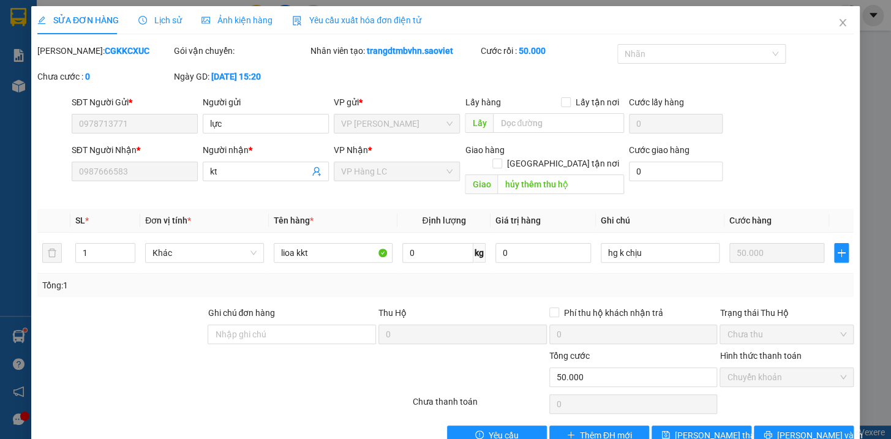
scroll to position [16, 0]
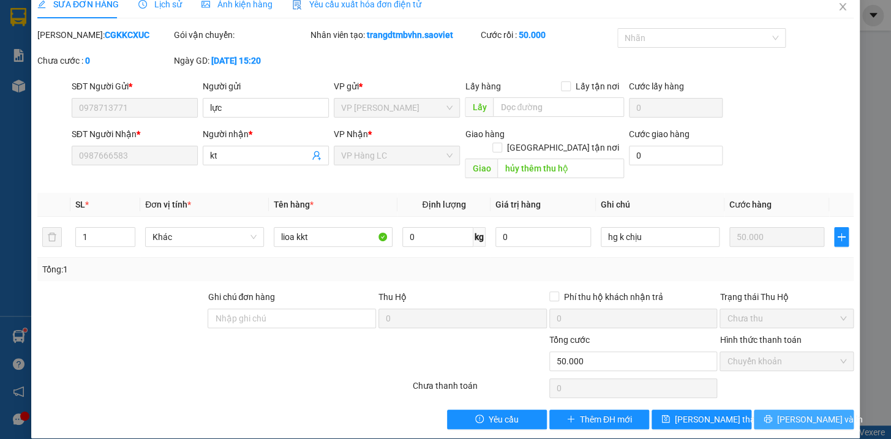
click at [823, 410] on button "[PERSON_NAME] và In" at bounding box center [804, 420] width 100 height 20
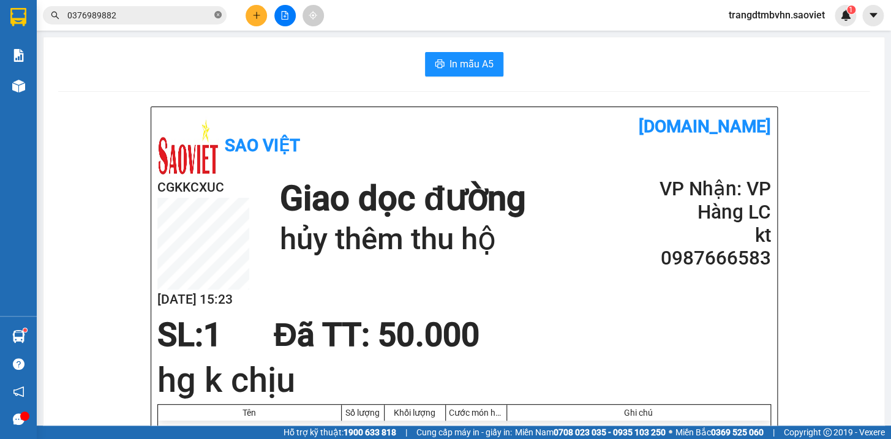
click at [216, 14] on icon "close-circle" at bounding box center [217, 14] width 7 height 7
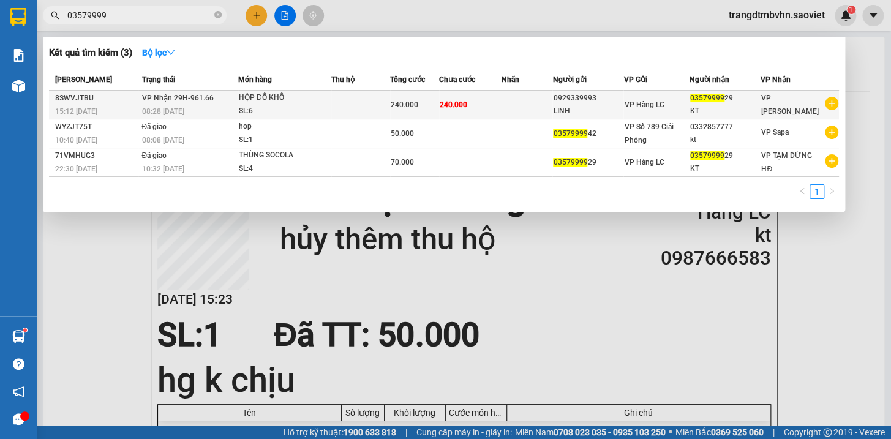
type input "03579999"
click at [716, 109] on div "KT" at bounding box center [725, 111] width 70 height 13
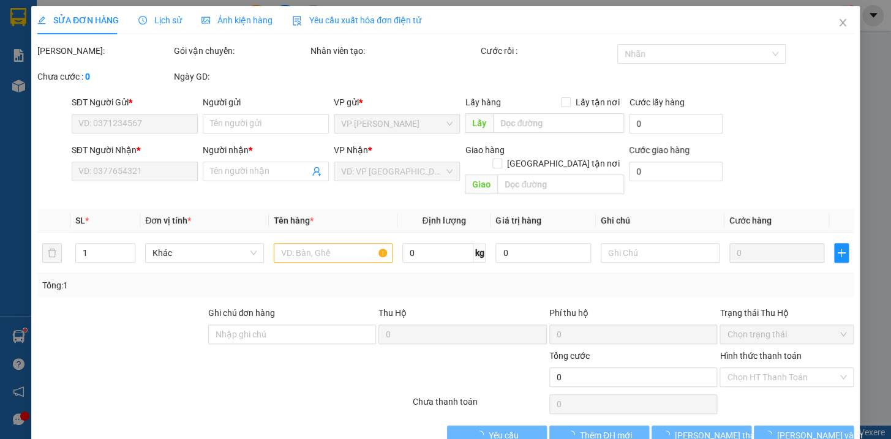
type input "0929339993"
type input "LINH"
type input "0357999929"
type input "KT"
type input "240.000"
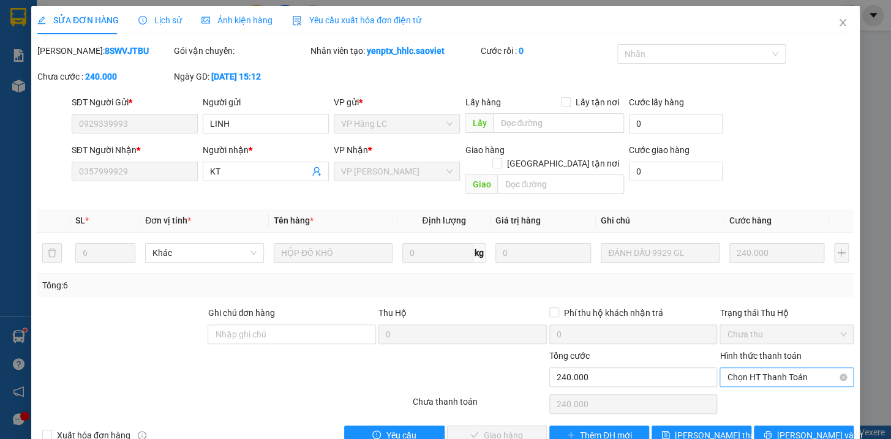
click at [805, 368] on span "Chọn HT Thanh Toán" at bounding box center [786, 377] width 119 height 18
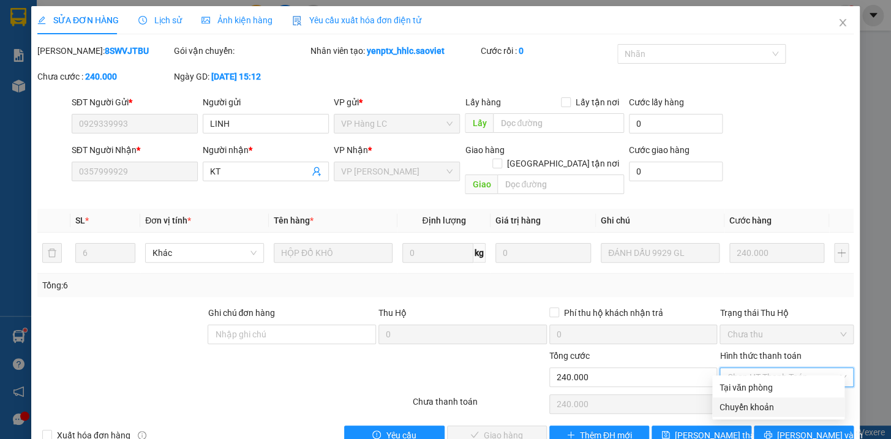
click at [745, 403] on div "Chuyển khoản" at bounding box center [778, 406] width 118 height 13
type input "0"
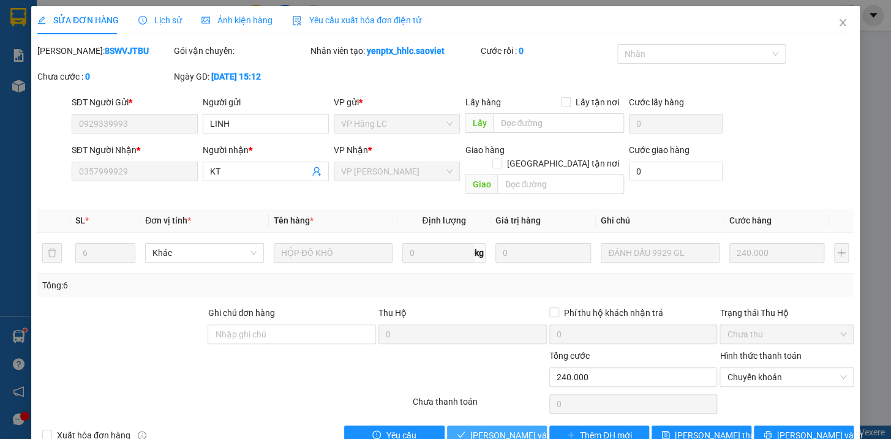
click at [505, 429] on span "Lưu và Giao hàng" at bounding box center [529, 435] width 118 height 13
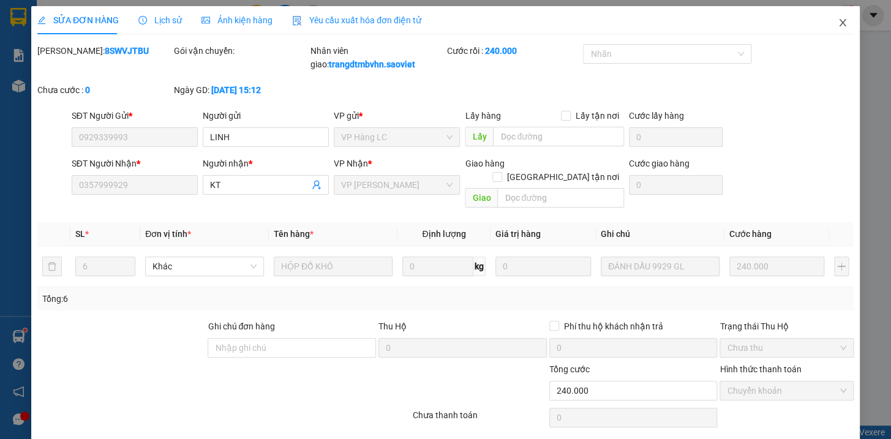
click at [838, 22] on icon "close" at bounding box center [843, 23] width 10 height 10
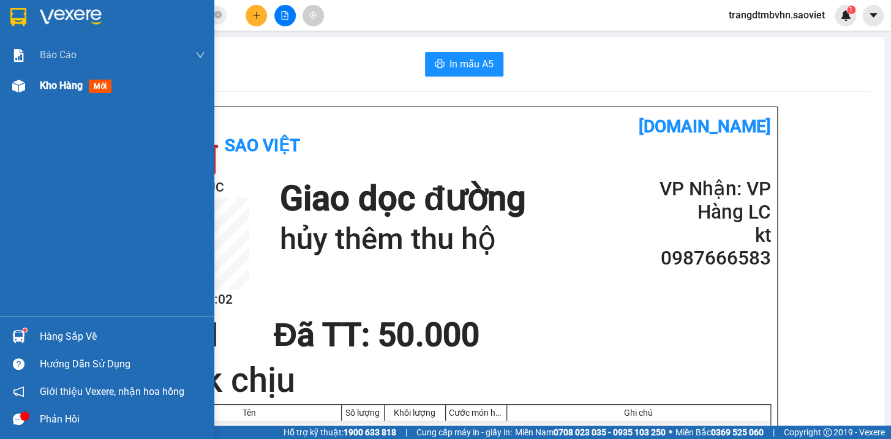
click at [75, 88] on span "Kho hàng" at bounding box center [61, 86] width 43 height 12
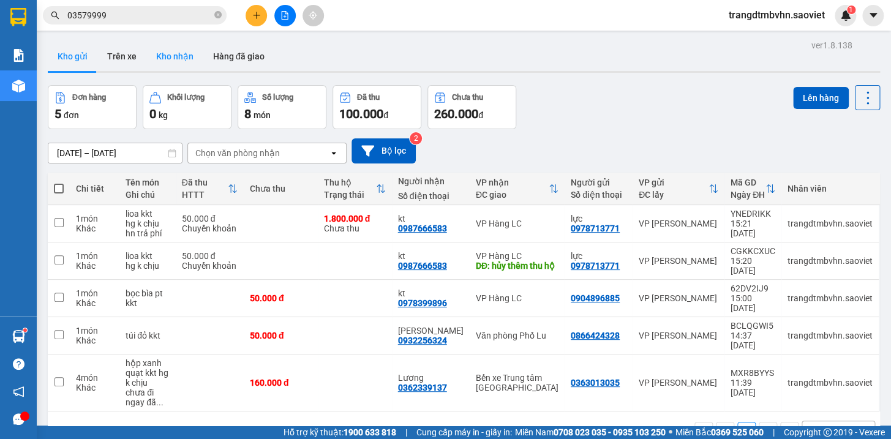
click at [165, 55] on button "Kho nhận" at bounding box center [174, 56] width 57 height 29
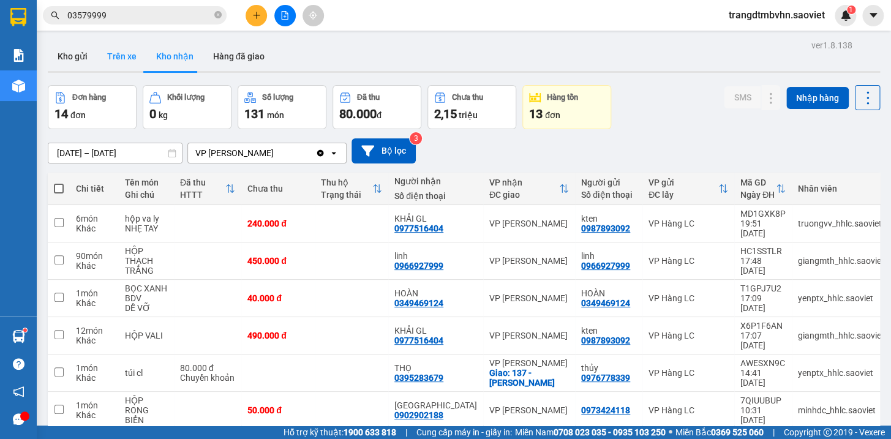
click at [116, 51] on button "Trên xe" at bounding box center [121, 56] width 49 height 29
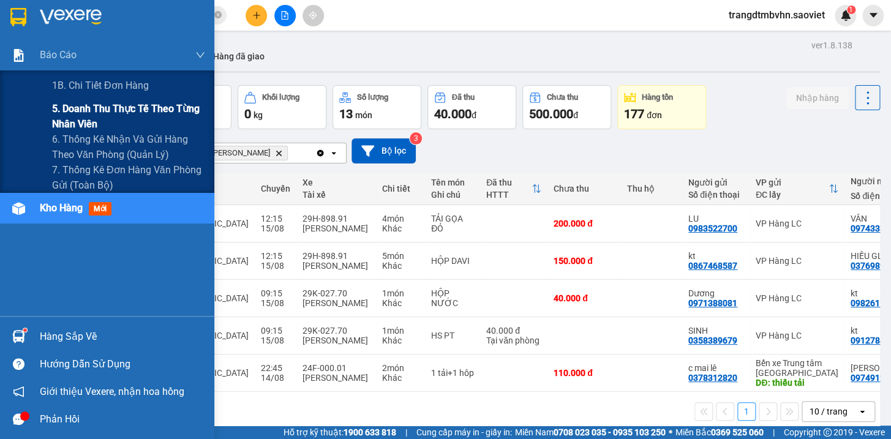
click at [116, 108] on span "5. Doanh thu thực tế theo từng nhân viên" at bounding box center [128, 116] width 153 height 31
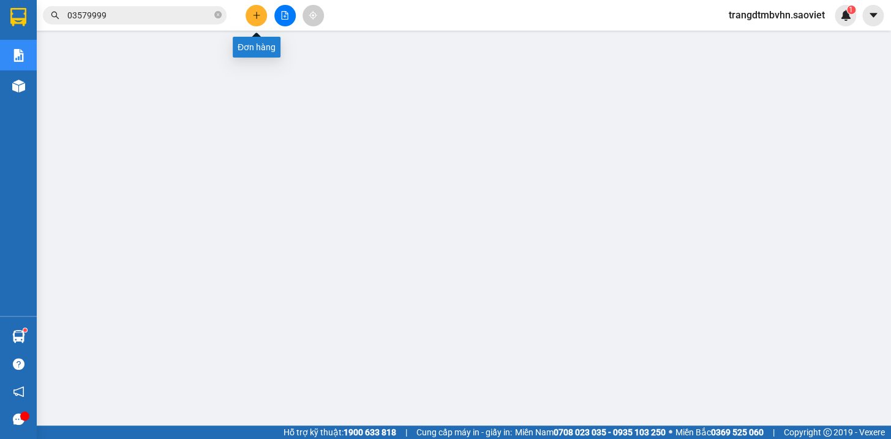
click at [251, 18] on button at bounding box center [256, 15] width 21 height 21
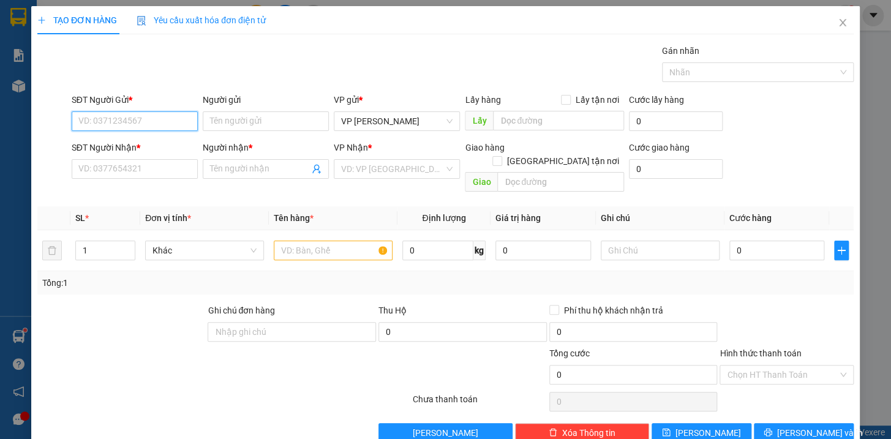
click at [177, 122] on input "SĐT Người Gửi *" at bounding box center [135, 121] width 126 height 20
click at [124, 145] on div "0365838222 - ANH" at bounding box center [133, 145] width 110 height 13
type input "0365838222"
type input "ANH"
type input "0332758758"
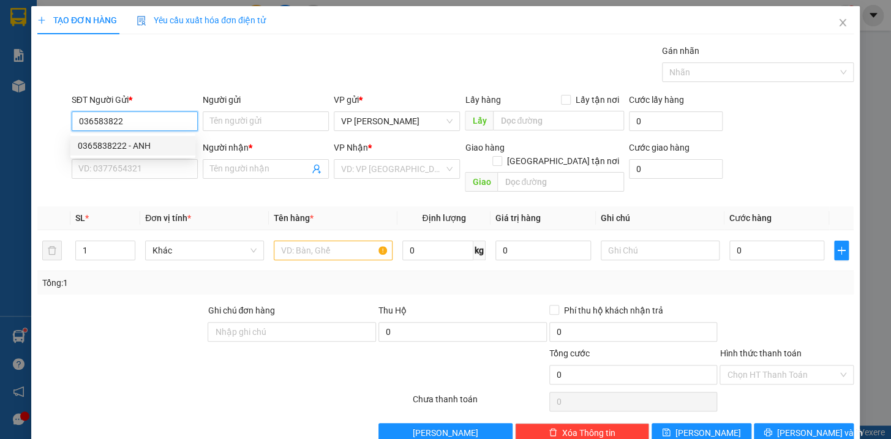
type input "Toán"
type input "0365838222"
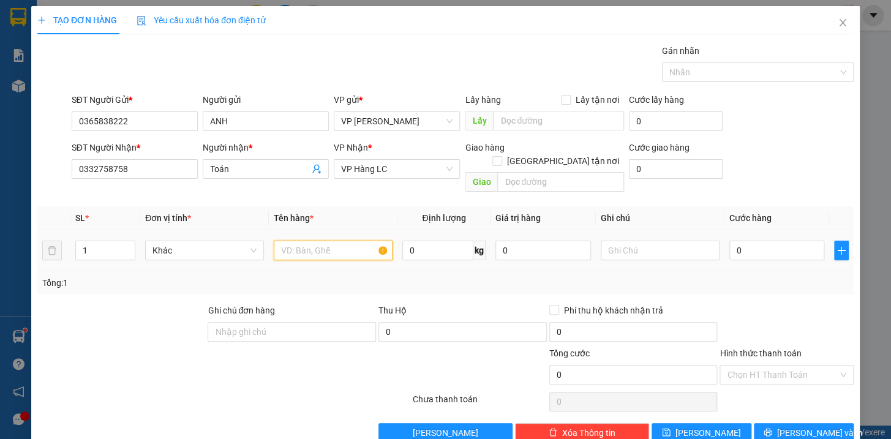
click at [342, 241] on input "text" at bounding box center [333, 251] width 119 height 20
type input "bọc trắng pt"
click at [754, 243] on input "0" at bounding box center [777, 251] width 96 height 20
type input "7"
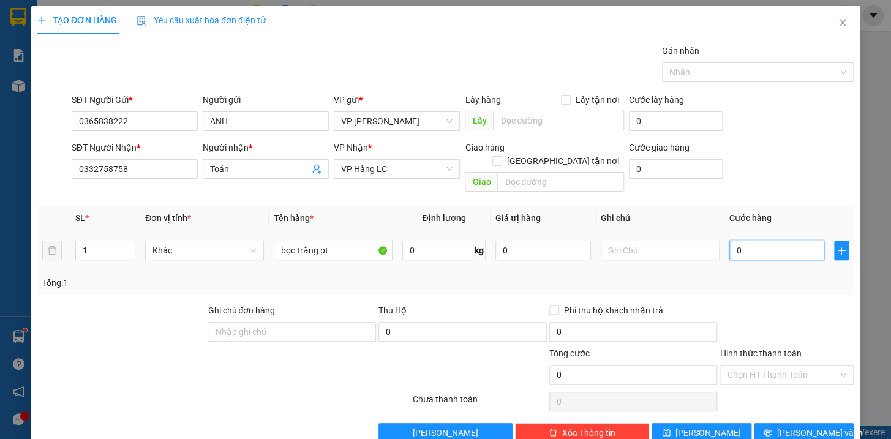
type input "7"
type input "70"
type input "700"
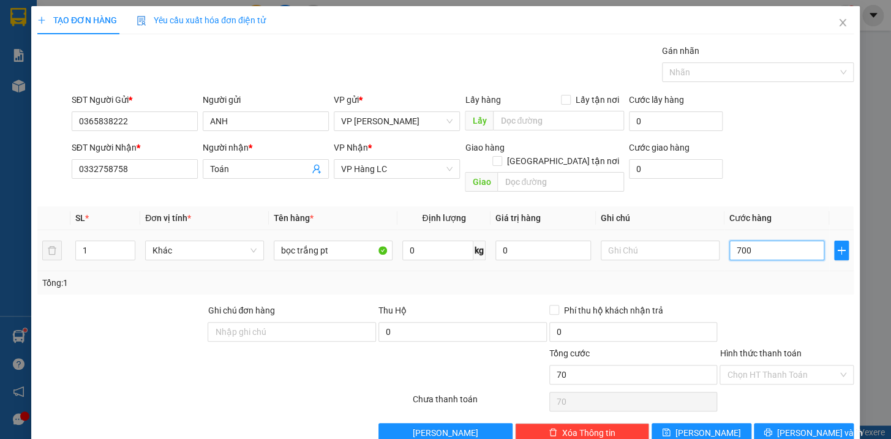
type input "700"
type input "7.000"
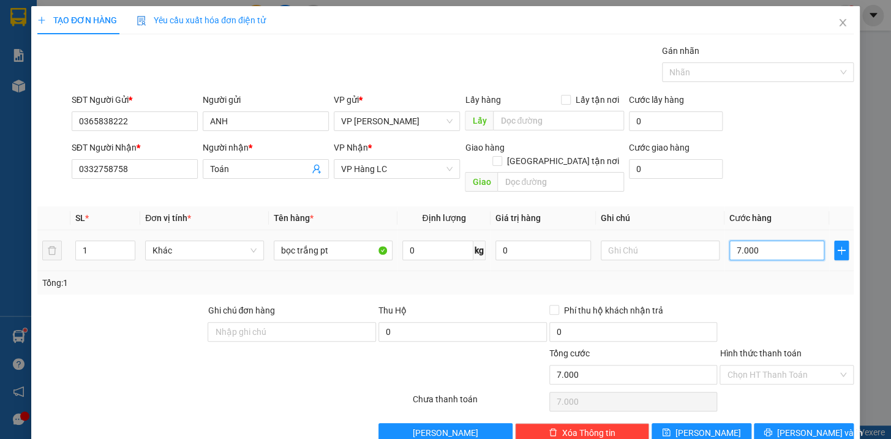
type input "70.000"
click at [800, 426] on span "[PERSON_NAME] và In" at bounding box center [820, 432] width 86 height 13
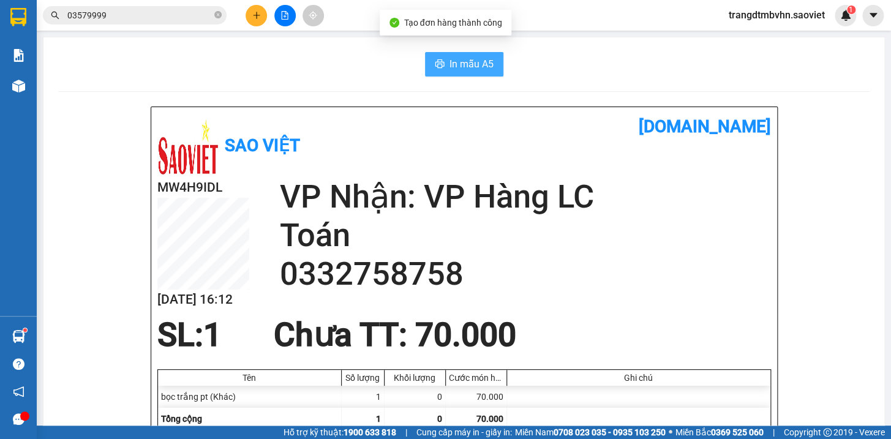
click at [476, 56] on span "In mẫu A5" at bounding box center [471, 63] width 44 height 15
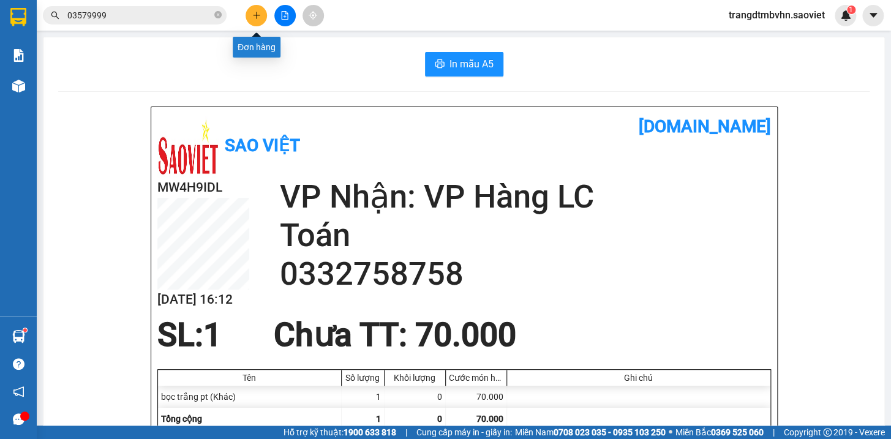
click at [257, 16] on icon "plus" at bounding box center [256, 15] width 9 height 9
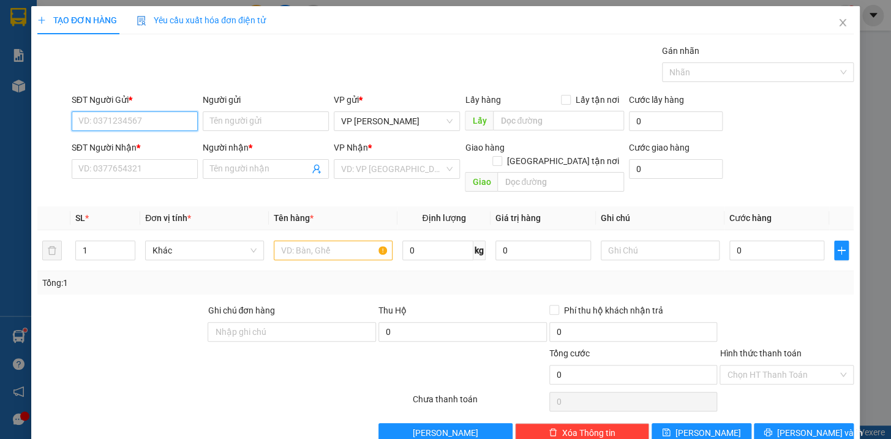
click at [156, 118] on input "SĐT Người Gửi *" at bounding box center [135, 121] width 126 height 20
click at [151, 140] on div "0911074444 - Quang kính" at bounding box center [138, 145] width 121 height 13
type input "0911074444"
type input "Quang kính"
type input "đã có ở lu"
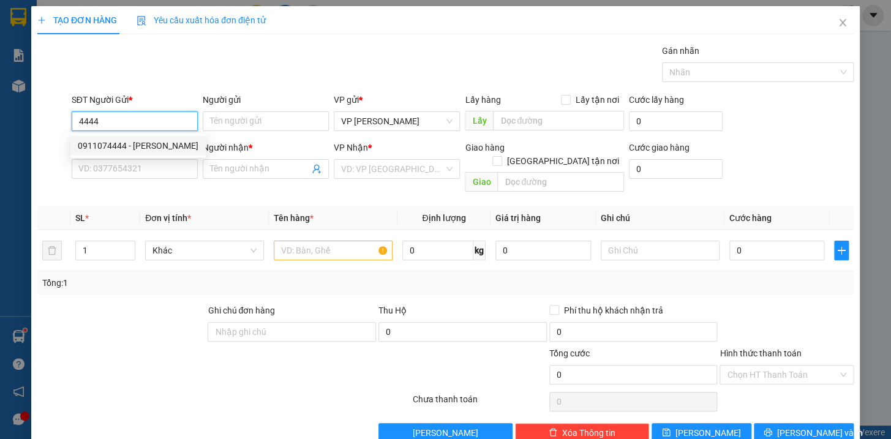
type input "0962373818"
type input "A Quang"
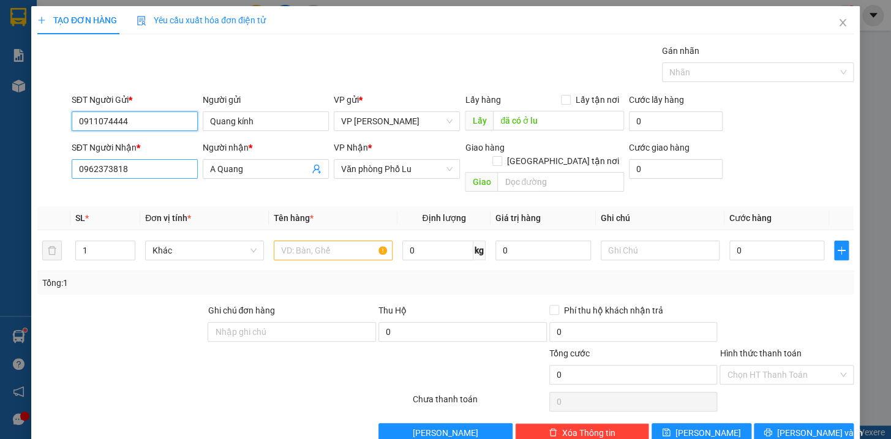
type input "0911074444"
click at [149, 167] on input "0962373818" at bounding box center [135, 169] width 126 height 20
type input "0"
type input "0985838937"
click at [254, 165] on input "A Quang" at bounding box center [259, 168] width 99 height 13
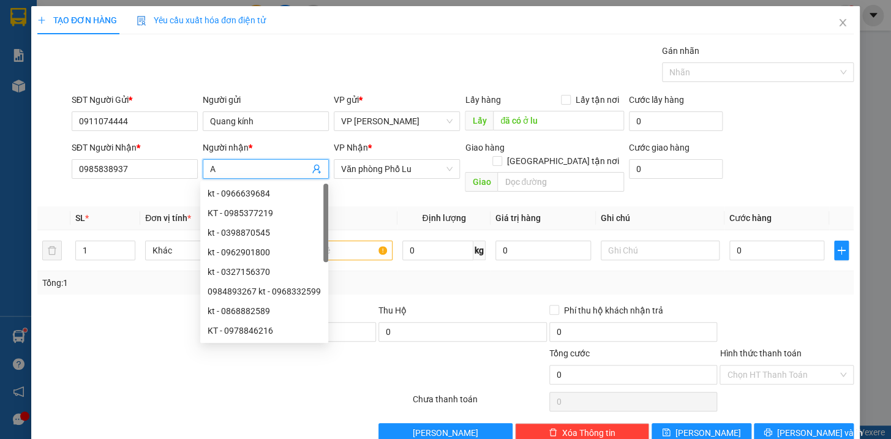
type input "A"
click at [422, 168] on span "Văn phòng Phố Lu" at bounding box center [396, 169] width 111 height 18
type input "kt"
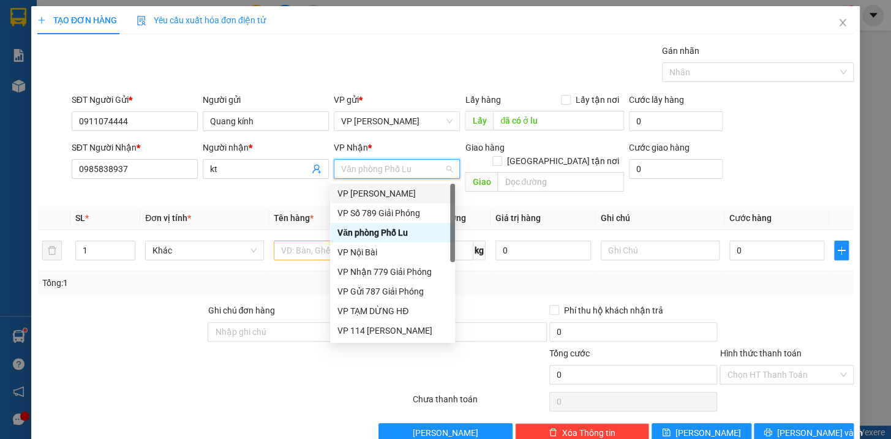
click at [384, 196] on div "VP [PERSON_NAME]" at bounding box center [392, 193] width 110 height 13
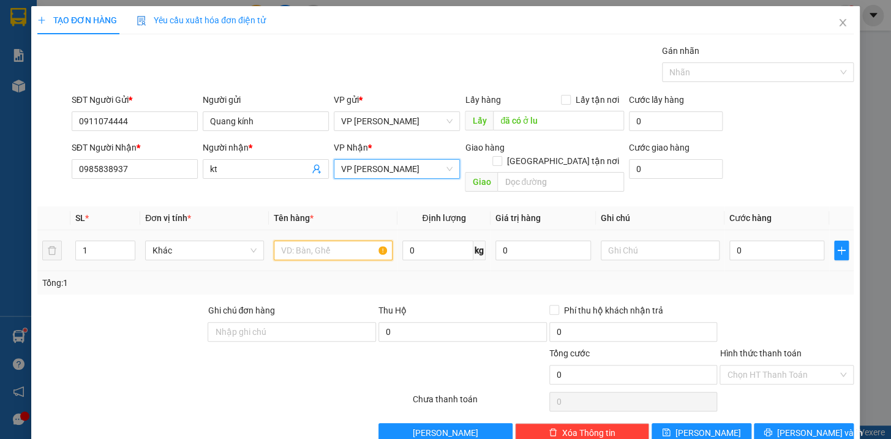
click at [323, 241] on input "text" at bounding box center [333, 251] width 119 height 20
type input "kính cường lực"
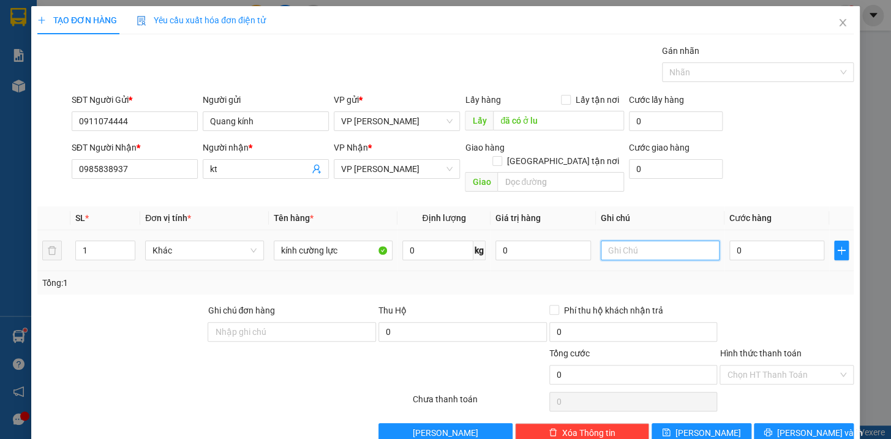
click at [612, 245] on input "text" at bounding box center [660, 251] width 119 height 20
type input "vỡ k chịu"
click at [740, 244] on input "0" at bounding box center [777, 251] width 96 height 20
type input "8"
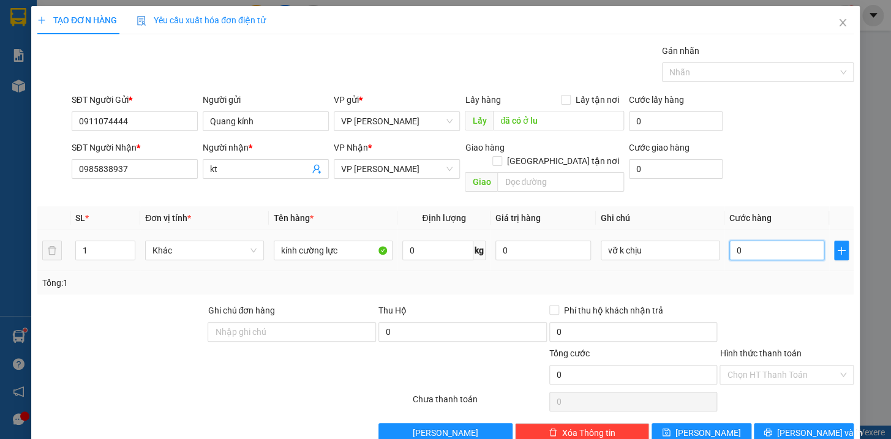
type input "8"
type input "80"
type input "800"
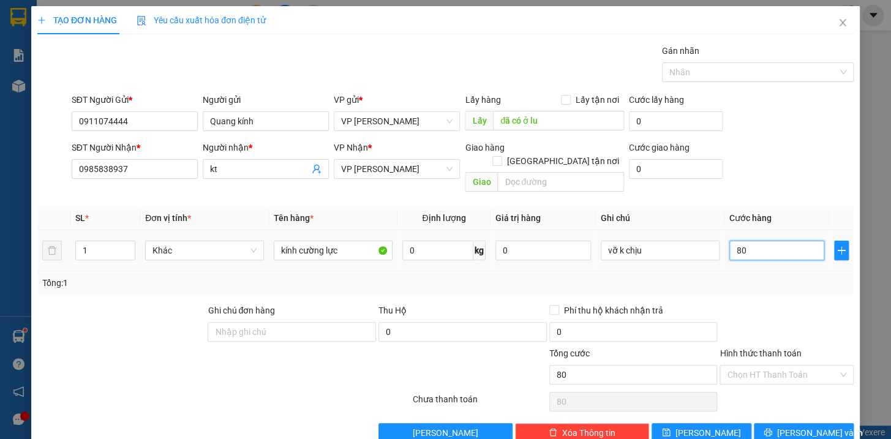
type input "800"
type input "8.000"
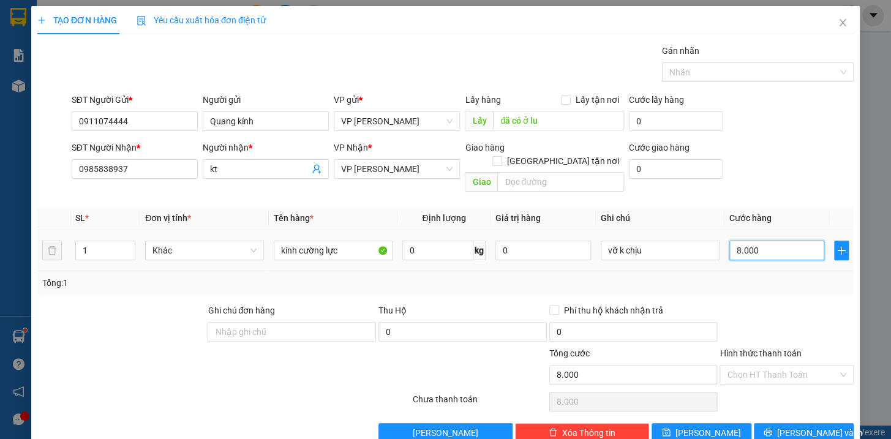
type input "80.000"
type input "8.000"
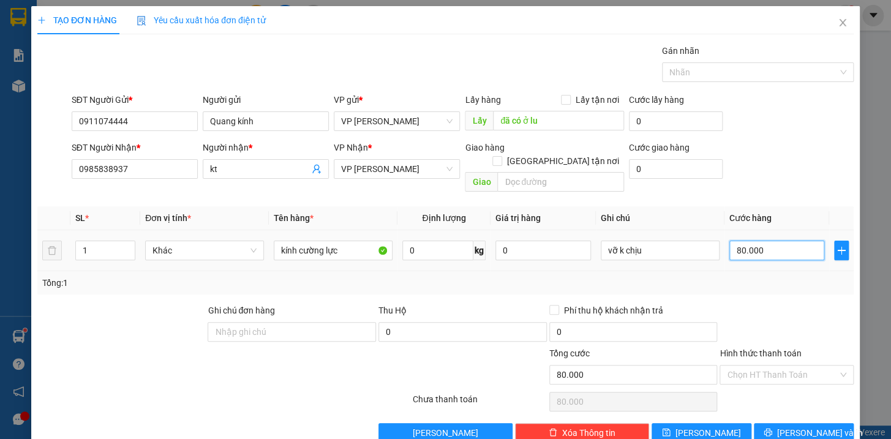
type input "8.000"
type input "0"
type input "07"
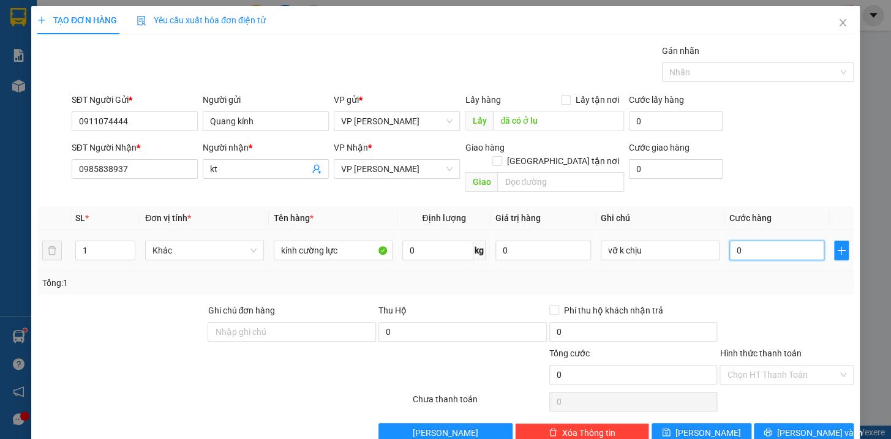
type input "7"
type input "070"
type input "70"
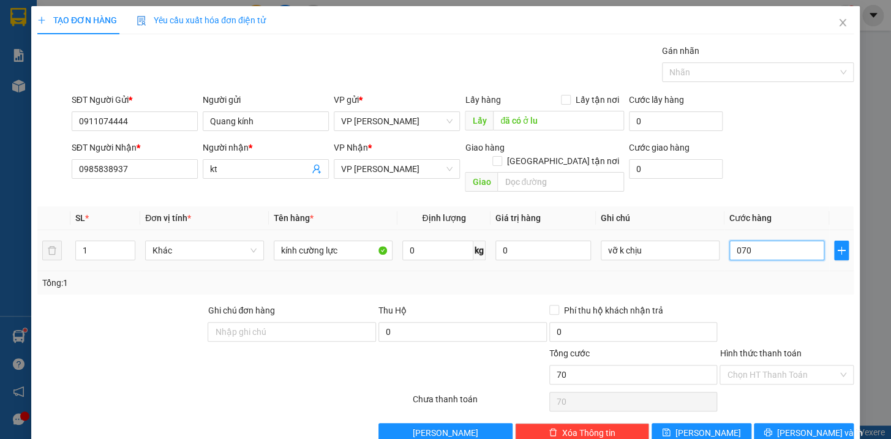
type input "0.700"
type input "700"
type input "07.000"
type input "7.000"
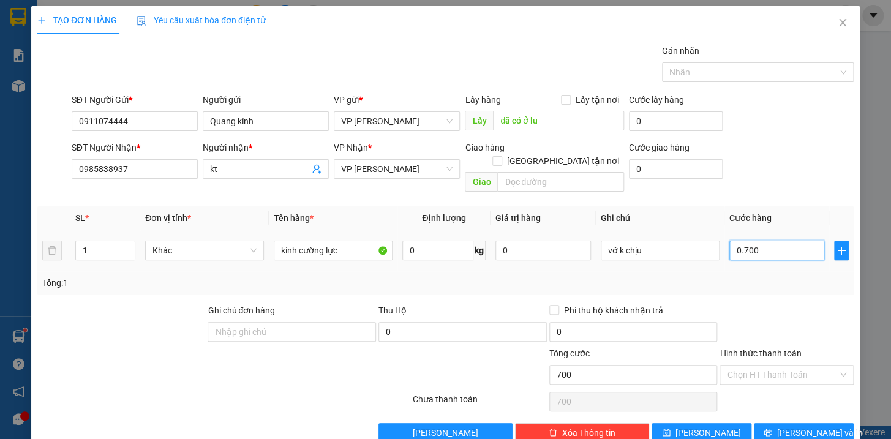
type input "7.000"
type input "070.000"
type input "70.000"
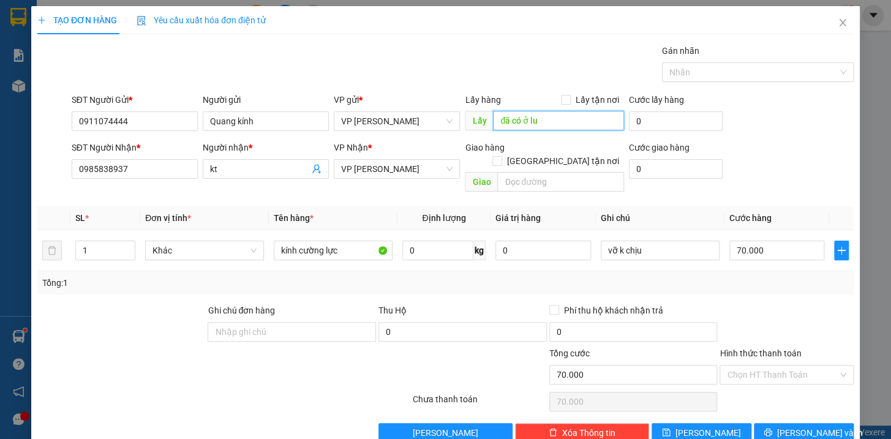
click at [532, 119] on input "đã có ở lu" at bounding box center [558, 121] width 131 height 20
click at [795, 426] on span "[PERSON_NAME] và In" at bounding box center [820, 432] width 86 height 13
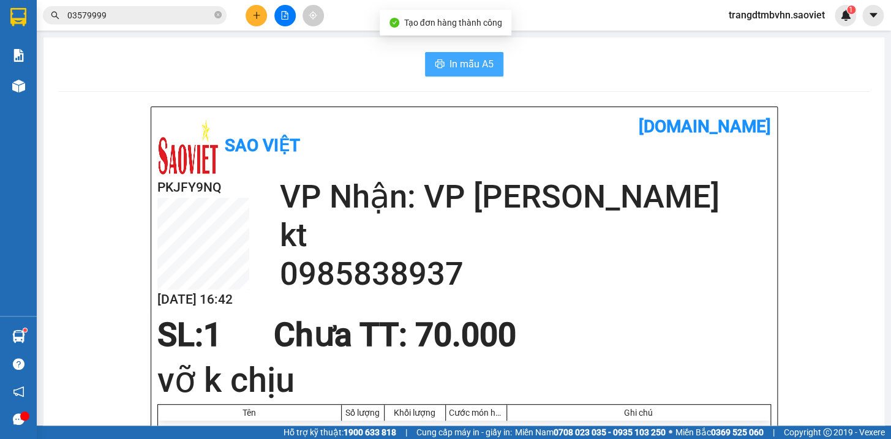
click at [487, 61] on span "In mẫu A5" at bounding box center [471, 63] width 44 height 15
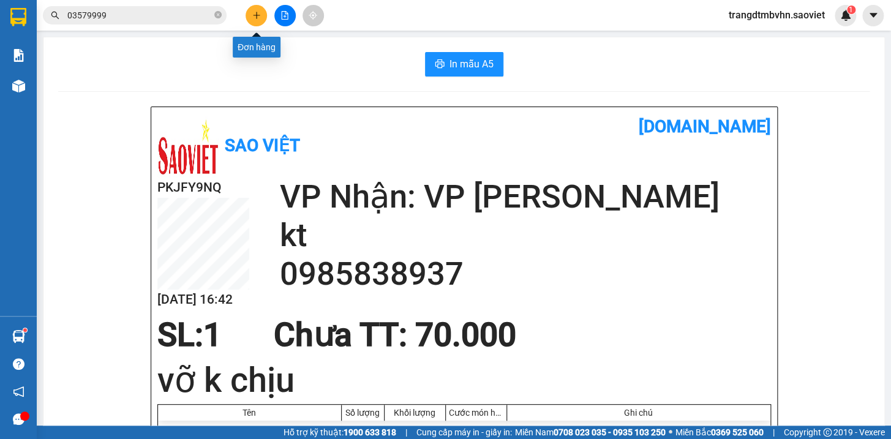
click at [261, 19] on button at bounding box center [256, 15] width 21 height 21
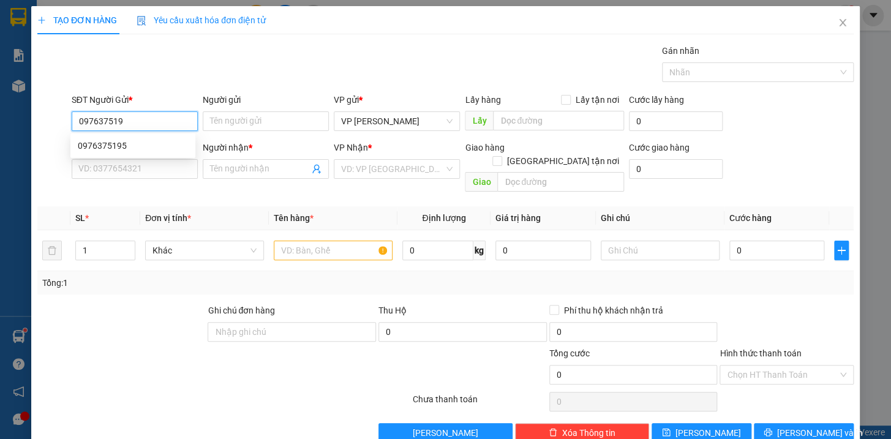
type input "0976375195"
click at [125, 139] on div "0976375195" at bounding box center [133, 145] width 110 height 13
type input "0974806598"
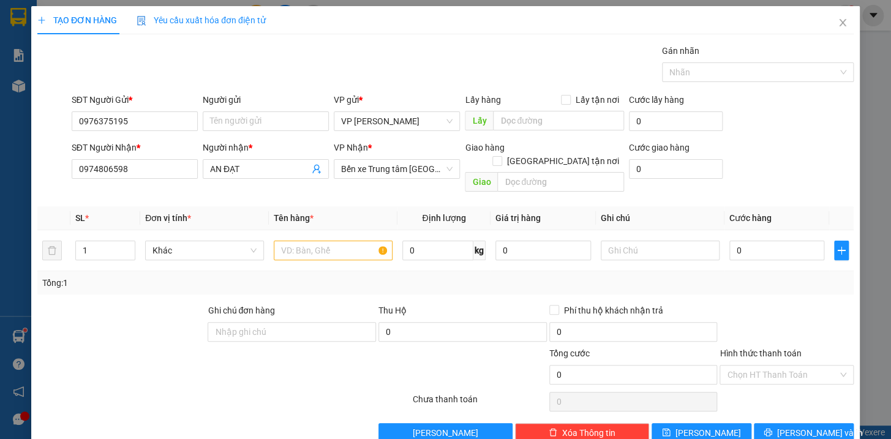
click at [146, 179] on div "SĐT Người Nhận * 0974806598" at bounding box center [135, 162] width 126 height 43
click at [147, 176] on input "0974806598" at bounding box center [135, 169] width 126 height 20
click at [255, 172] on input "AN ĐẠT" at bounding box center [259, 168] width 99 height 13
click at [599, 426] on span "Xóa Thông tin" at bounding box center [588, 432] width 53 height 13
click at [839, 19] on icon "close" at bounding box center [842, 22] width 7 height 7
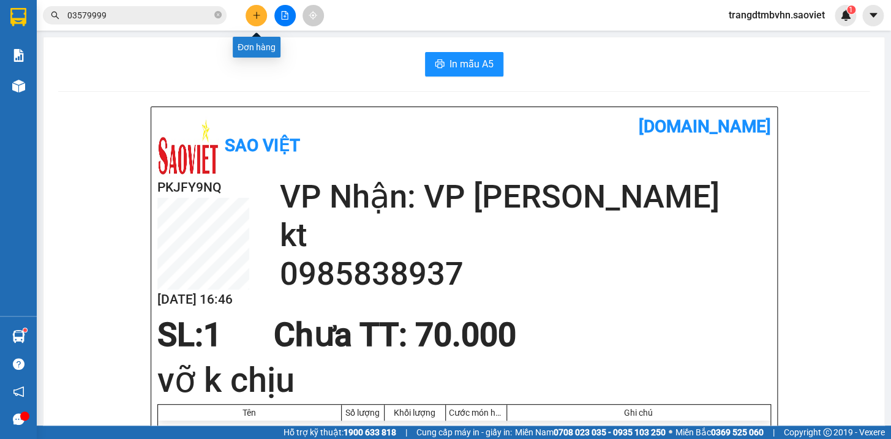
click at [257, 17] on icon "plus" at bounding box center [256, 15] width 9 height 9
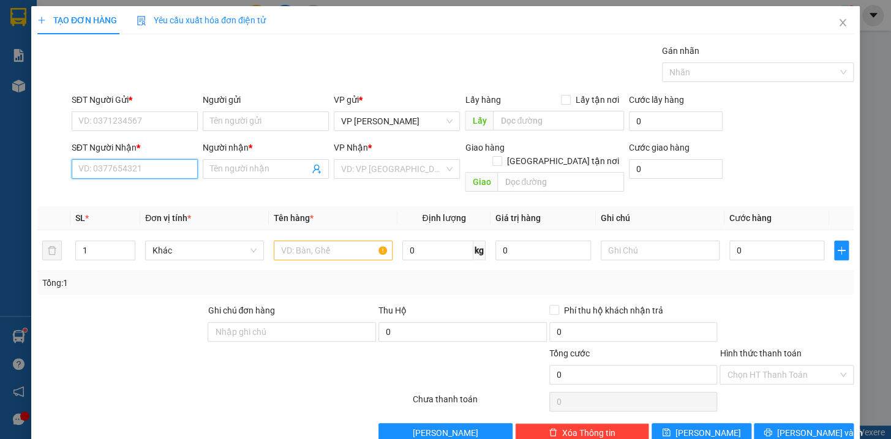
click at [132, 174] on input "SĐT Người Nhận *" at bounding box center [135, 169] width 126 height 20
click at [132, 190] on div "0986363678 - Tiến" at bounding box center [133, 193] width 110 height 13
click at [155, 125] on input "SĐT Người Gửi *" at bounding box center [135, 121] width 126 height 20
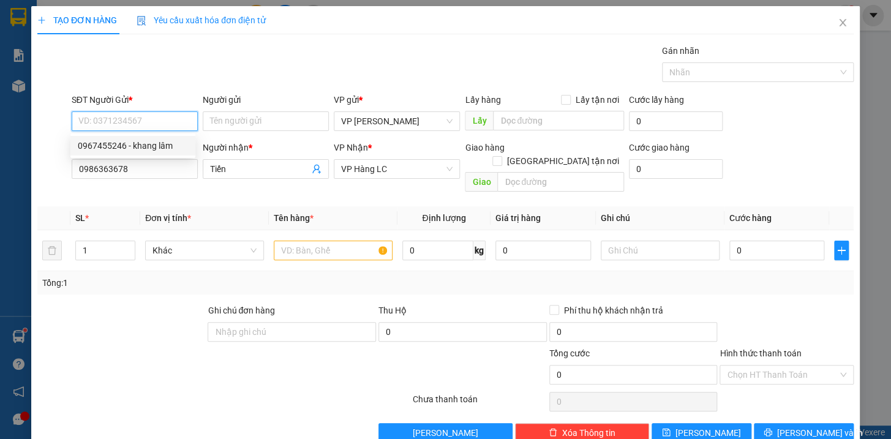
click at [160, 141] on div "0967455246 - khang lâm" at bounding box center [133, 145] width 110 height 13
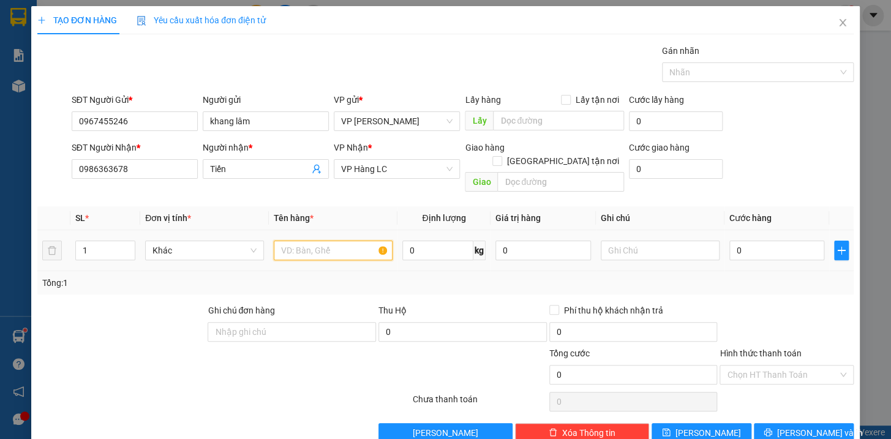
click at [287, 241] on input "text" at bounding box center [333, 251] width 119 height 20
click at [778, 241] on input "0" at bounding box center [777, 251] width 96 height 20
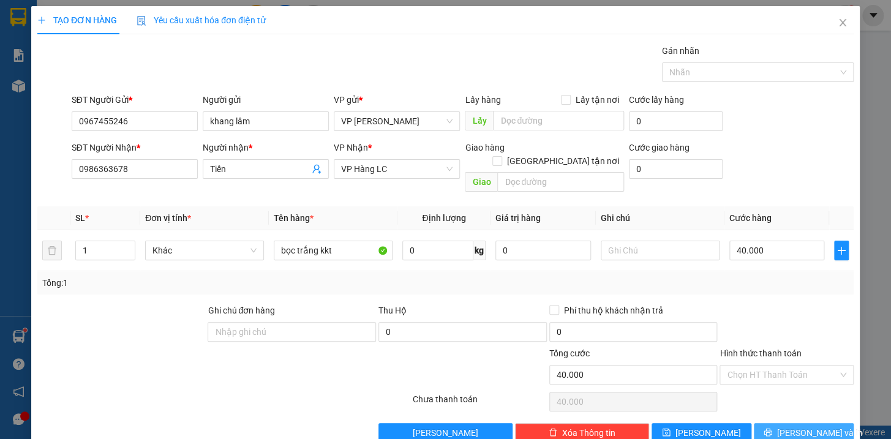
click at [802, 426] on span "[PERSON_NAME] và In" at bounding box center [820, 432] width 86 height 13
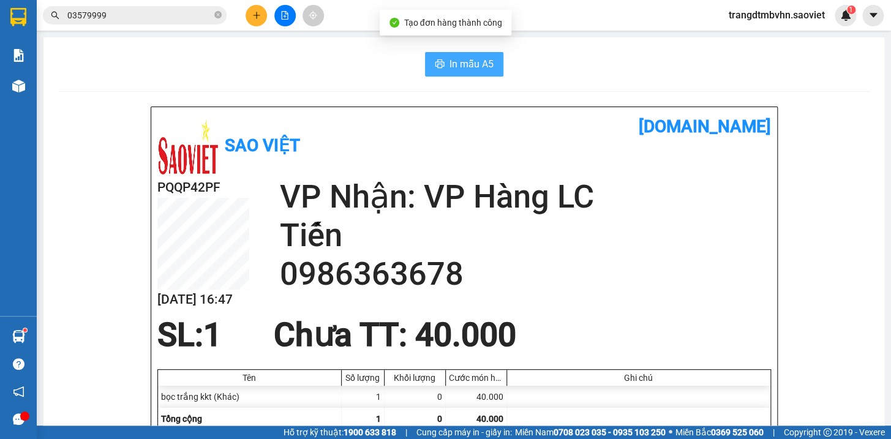
click at [475, 70] on span "In mẫu A5" at bounding box center [471, 63] width 44 height 15
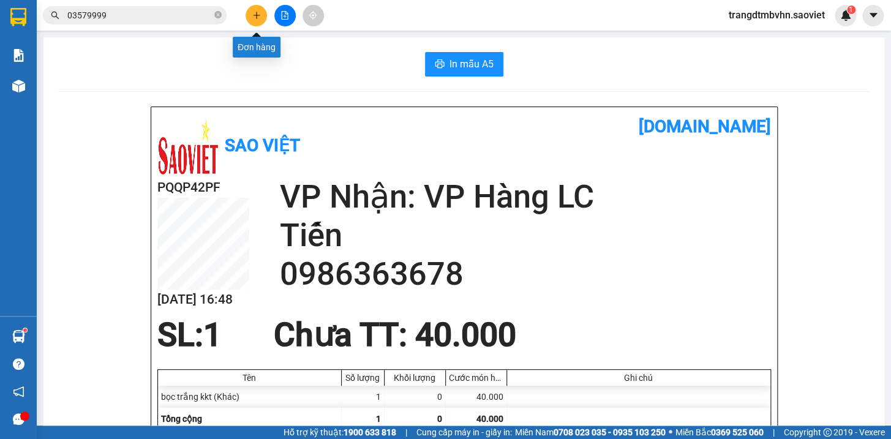
click at [257, 16] on icon "plus" at bounding box center [256, 15] width 9 height 9
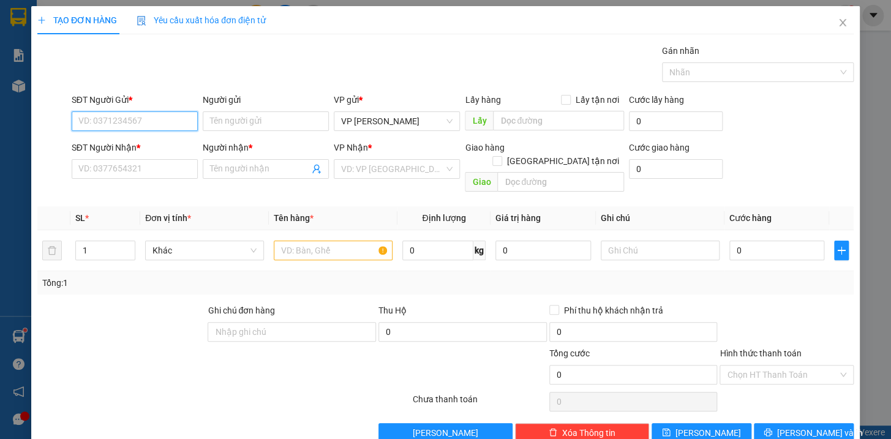
drag, startPoint x: 165, startPoint y: 121, endPoint x: 160, endPoint y: 107, distance: 14.9
click at [160, 107] on div "SĐT Người Gửi * VD: 0371234567" at bounding box center [135, 114] width 126 height 43
click at [107, 143] on div "0983252347 - kt" at bounding box center [133, 145] width 110 height 13
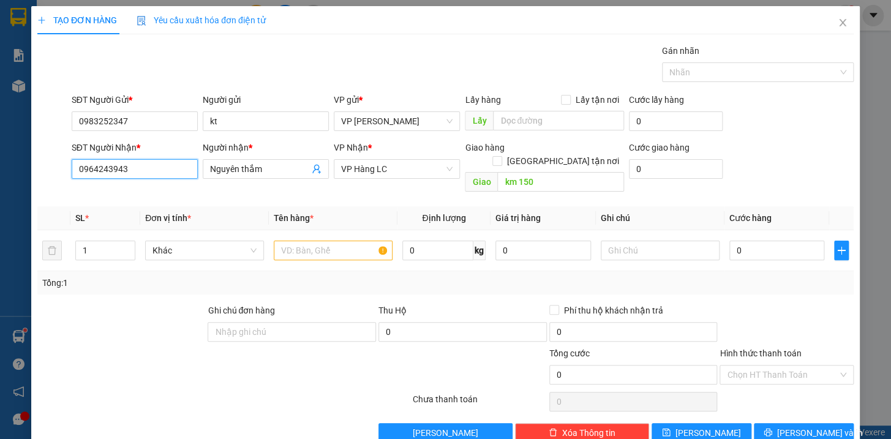
click at [135, 170] on input "0964243943" at bounding box center [135, 169] width 126 height 20
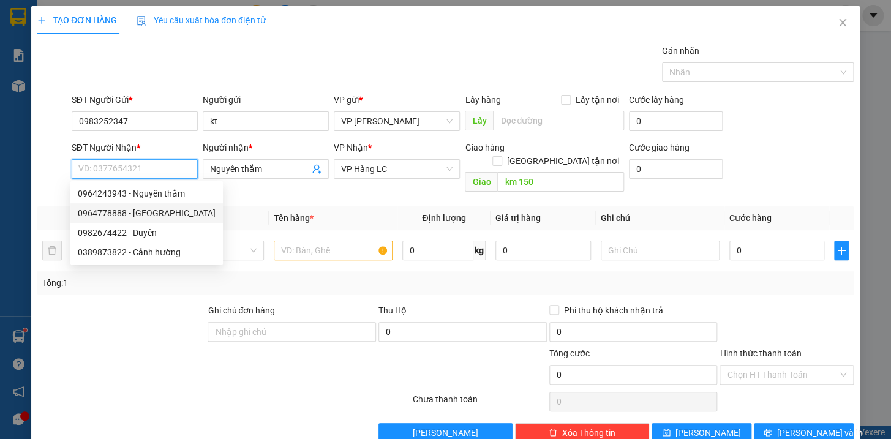
click at [118, 213] on div "0964778888 - Đại Hải" at bounding box center [147, 212] width 138 height 13
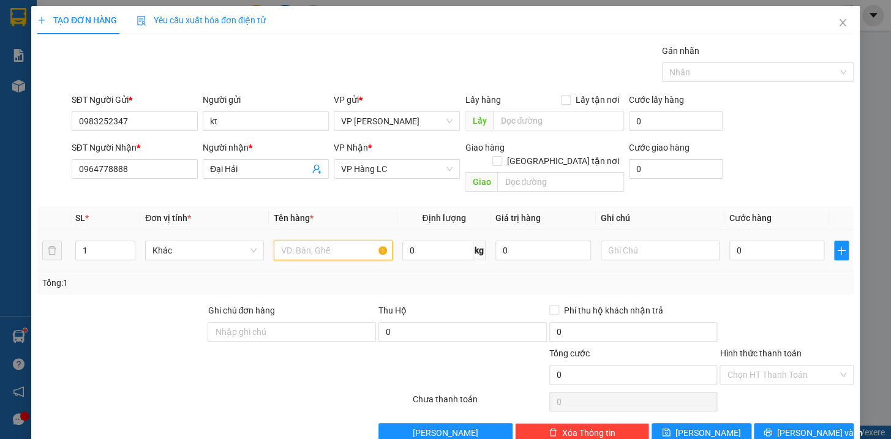
click at [348, 244] on input "text" at bounding box center [333, 251] width 119 height 20
click at [762, 241] on input "0" at bounding box center [777, 251] width 96 height 20
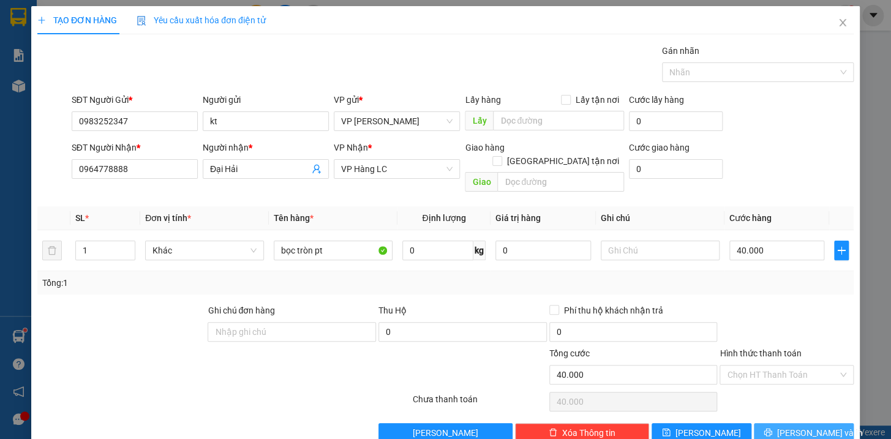
click at [822, 427] on button "[PERSON_NAME] và In" at bounding box center [804, 433] width 100 height 20
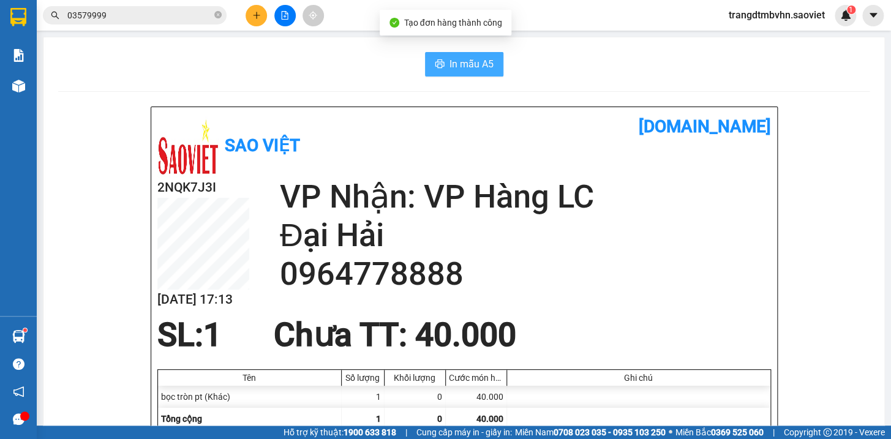
click at [481, 59] on span "In mẫu A5" at bounding box center [471, 63] width 44 height 15
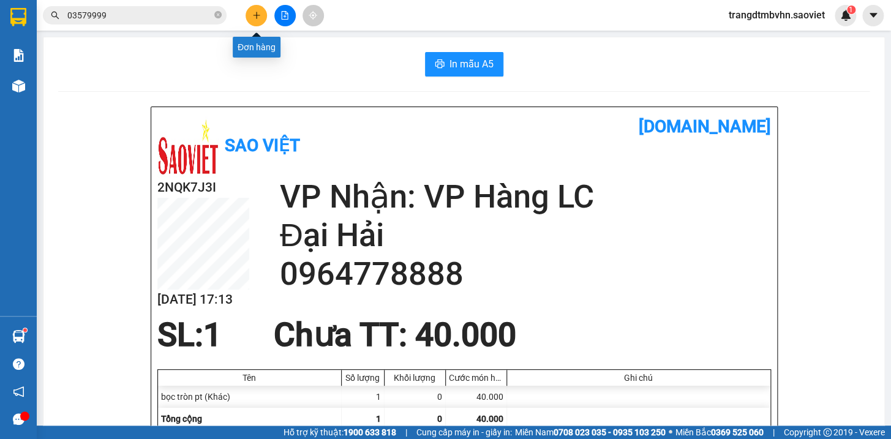
click at [261, 17] on button at bounding box center [256, 15] width 21 height 21
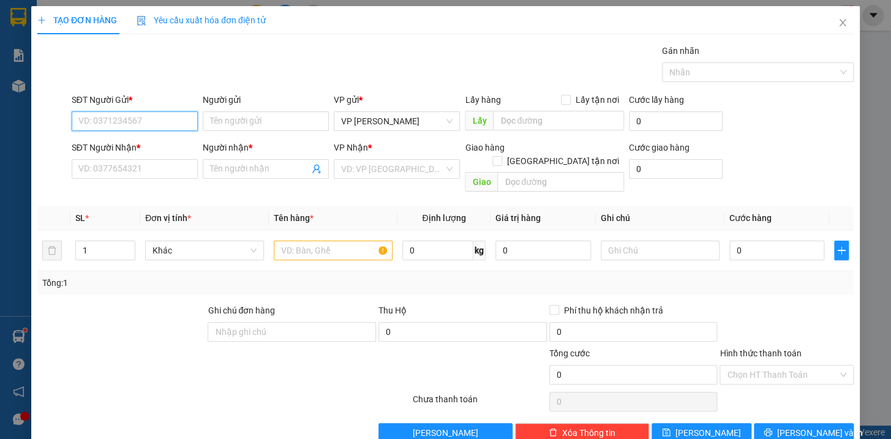
click at [99, 118] on input "SĐT Người Gửi *" at bounding box center [135, 121] width 126 height 20
click at [110, 150] on div "0912126896" at bounding box center [133, 145] width 110 height 13
click at [134, 172] on input "0398102102" at bounding box center [135, 169] width 126 height 20
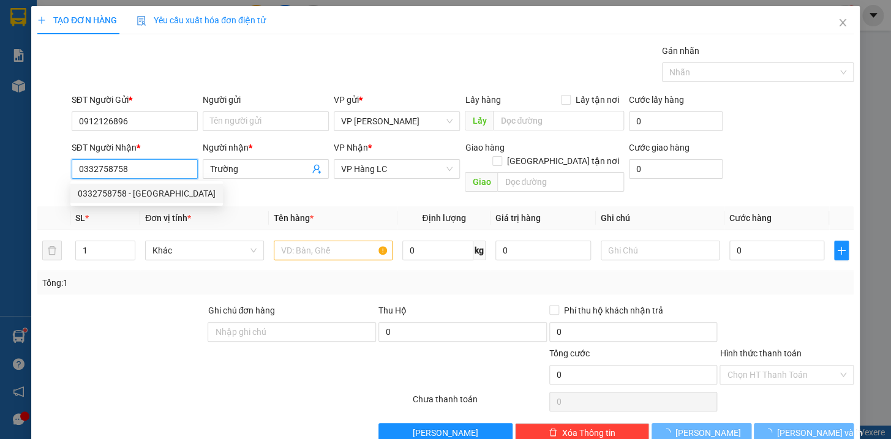
click at [141, 199] on div "0332758758 - Toán" at bounding box center [147, 193] width 138 height 13
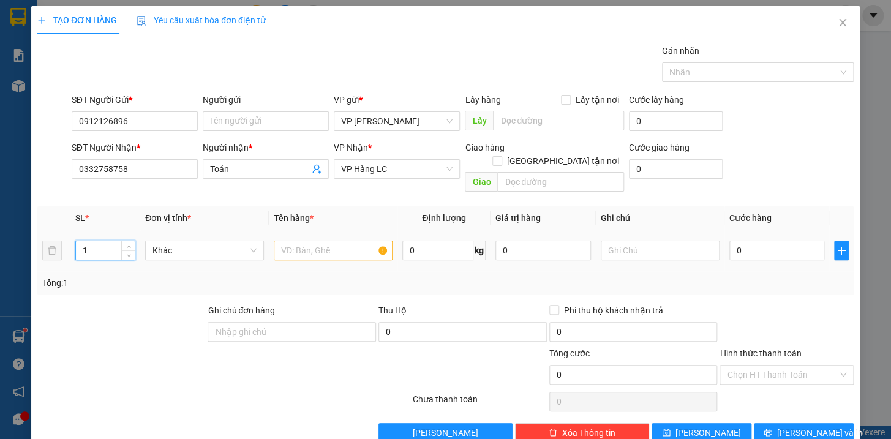
click at [89, 241] on input "1" at bounding box center [105, 250] width 59 height 18
click at [351, 241] on input "text" at bounding box center [333, 251] width 119 height 20
click at [759, 241] on input "0" at bounding box center [777, 251] width 96 height 20
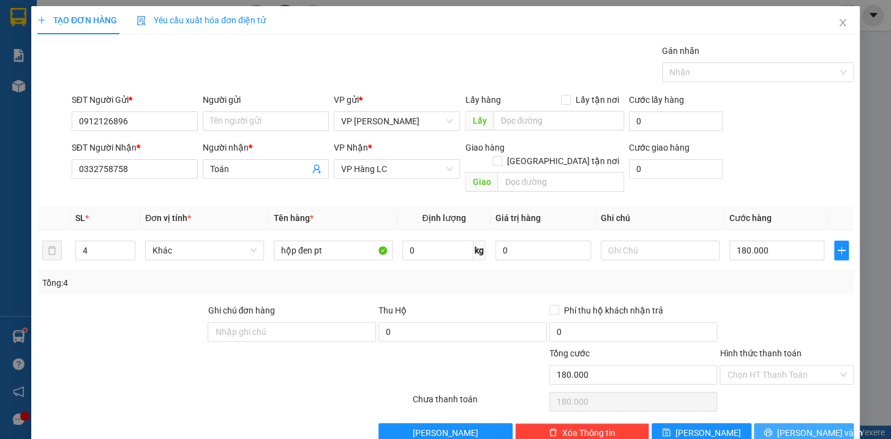
click at [808, 426] on span "[PERSON_NAME] và In" at bounding box center [820, 432] width 86 height 13
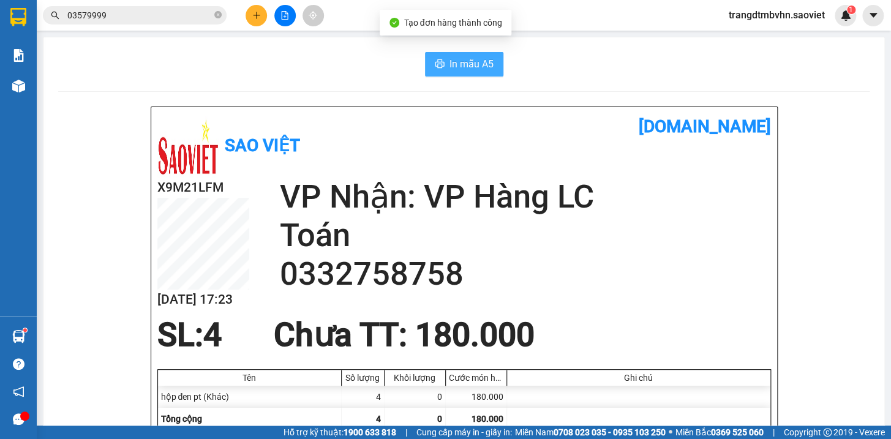
click at [452, 69] on span "In mẫu A5" at bounding box center [471, 63] width 44 height 15
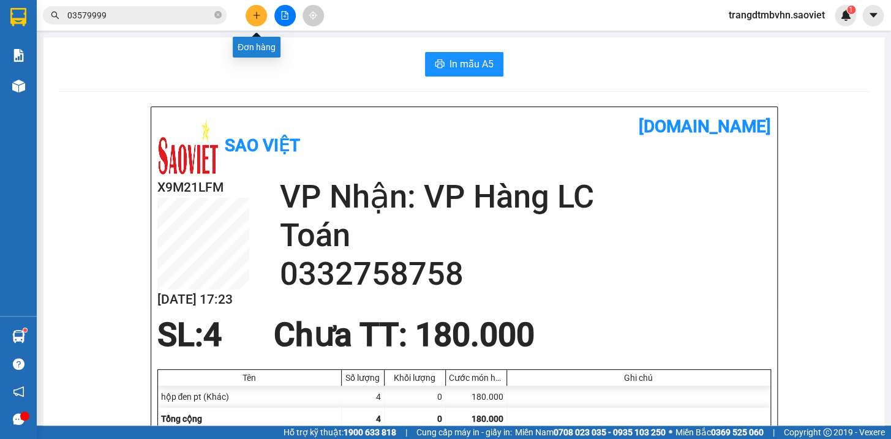
click at [255, 18] on icon "plus" at bounding box center [256, 15] width 9 height 9
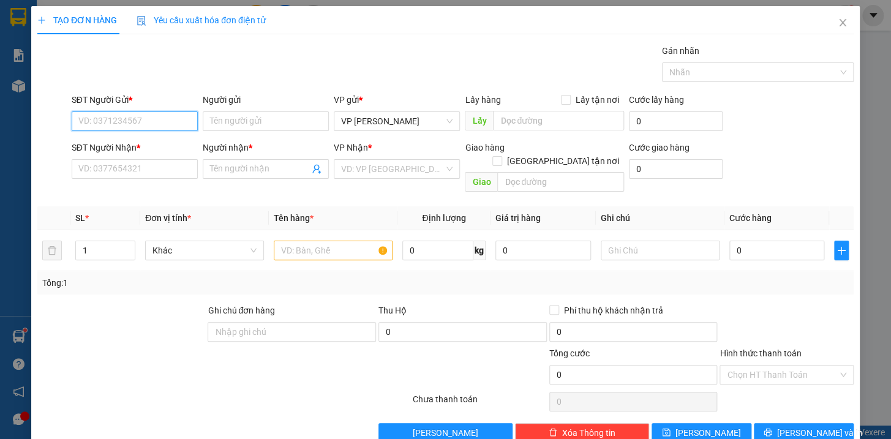
click at [171, 114] on input "SĐT Người Gửi *" at bounding box center [135, 121] width 126 height 20
click at [111, 142] on div "0906885277 - hải" at bounding box center [133, 145] width 110 height 13
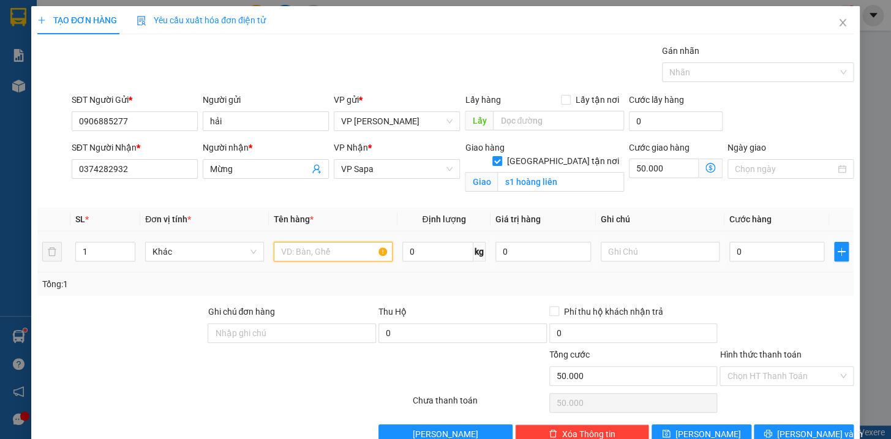
click at [301, 247] on input "text" at bounding box center [333, 252] width 119 height 20
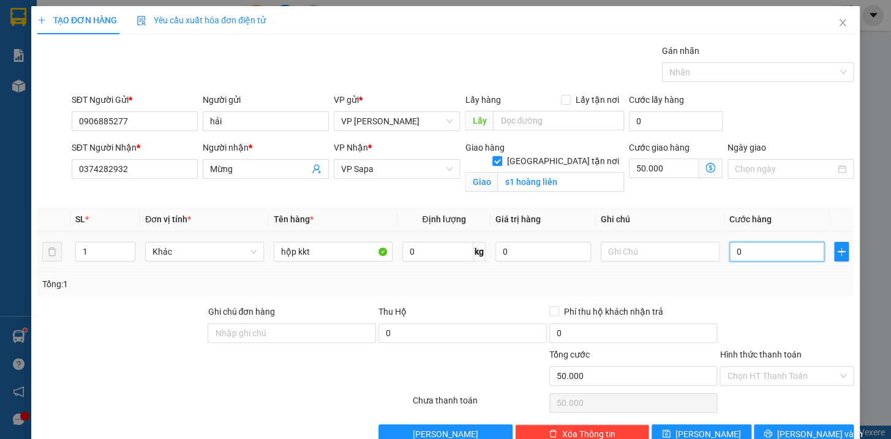
click at [757, 255] on input "0" at bounding box center [777, 252] width 96 height 20
click at [811, 378] on input "Hình thức thanh toán" at bounding box center [782, 376] width 111 height 18
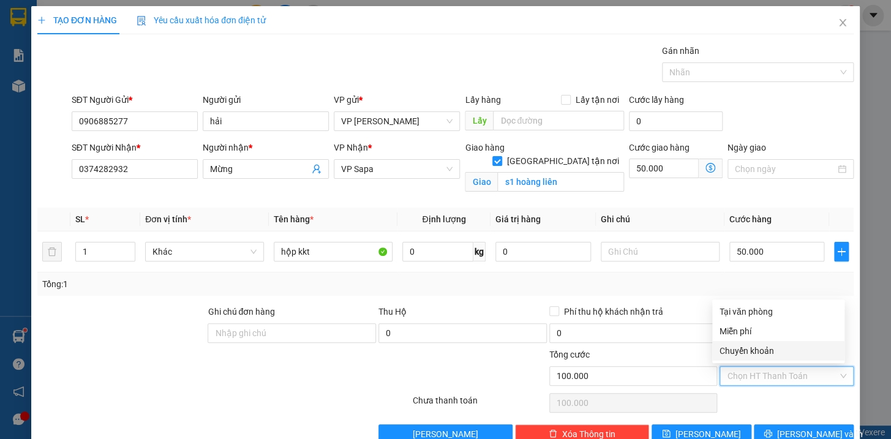
click at [757, 346] on div "Chuyển khoản" at bounding box center [778, 350] width 118 height 13
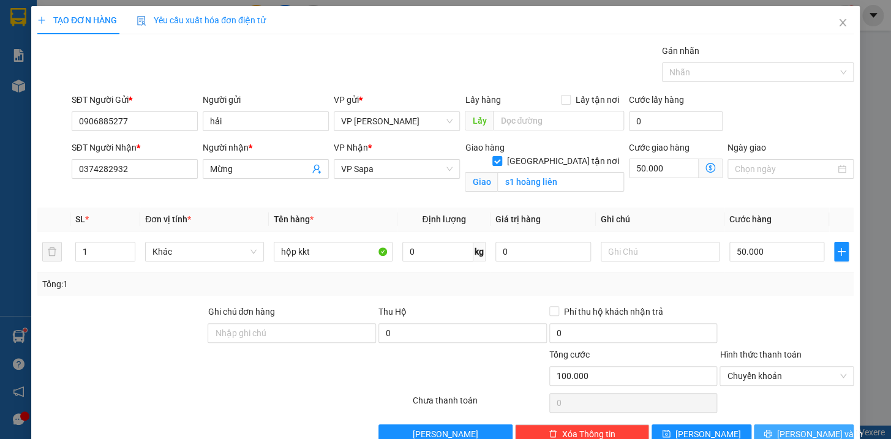
click at [816, 427] on span "[PERSON_NAME] và In" at bounding box center [820, 433] width 86 height 13
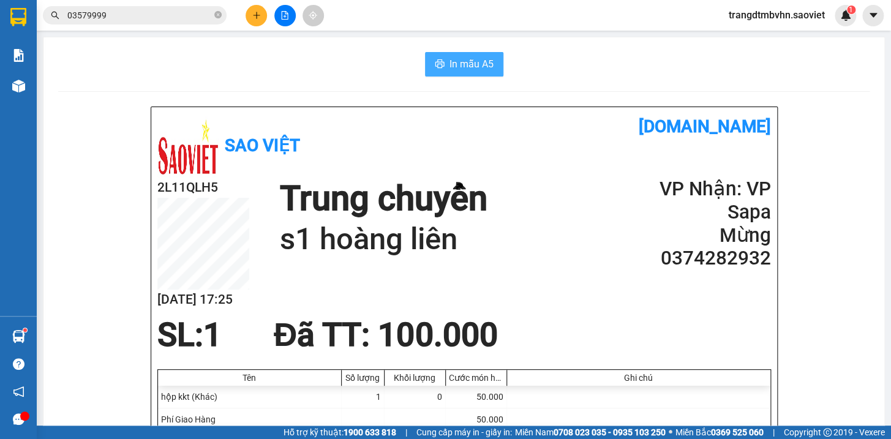
click at [473, 64] on span "In mẫu A5" at bounding box center [471, 63] width 44 height 15
click at [255, 15] on icon "plus" at bounding box center [256, 15] width 7 height 1
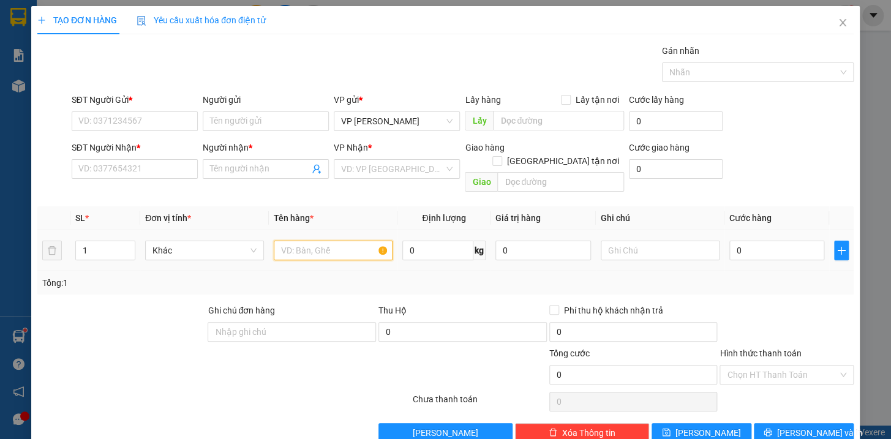
click at [331, 241] on input "text" at bounding box center [333, 251] width 119 height 20
click at [171, 122] on input "SĐT Người Gửi *" at bounding box center [135, 121] width 126 height 20
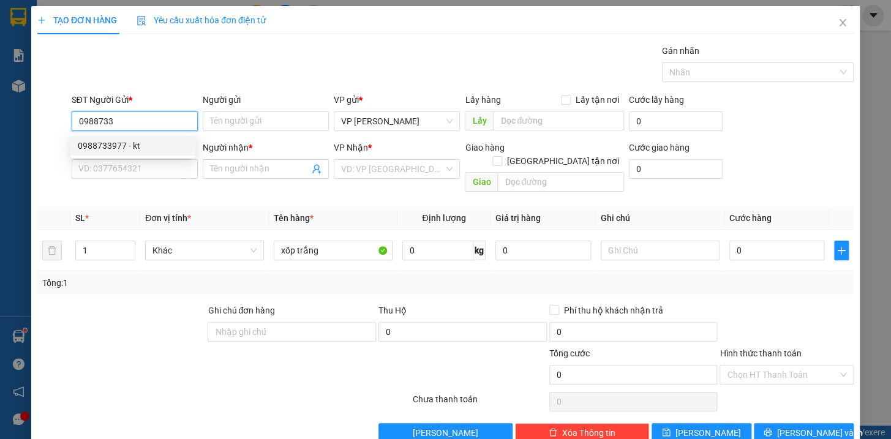
click at [119, 145] on div "0988733977 - kt" at bounding box center [133, 145] width 110 height 13
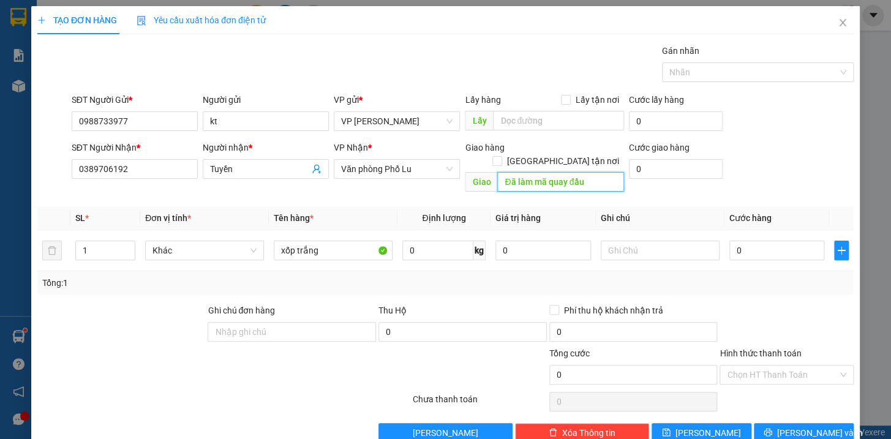
click at [592, 172] on input "Đã làm mã quay đầu" at bounding box center [560, 182] width 127 height 20
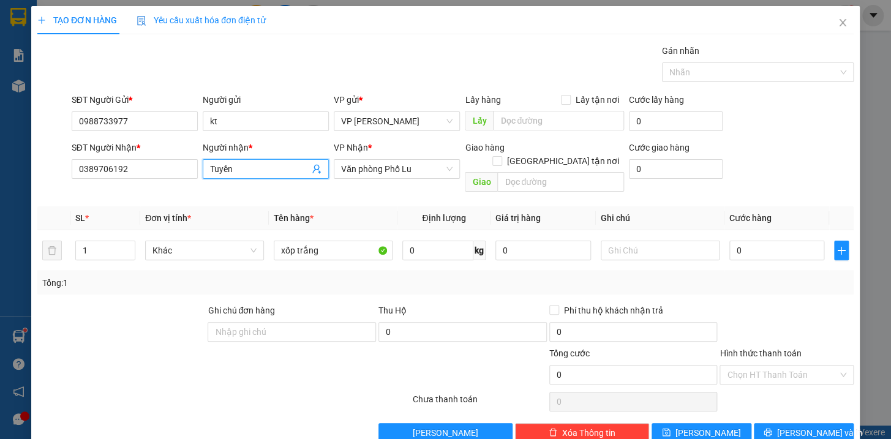
click at [279, 165] on input "Tuyền" at bounding box center [259, 168] width 99 height 13
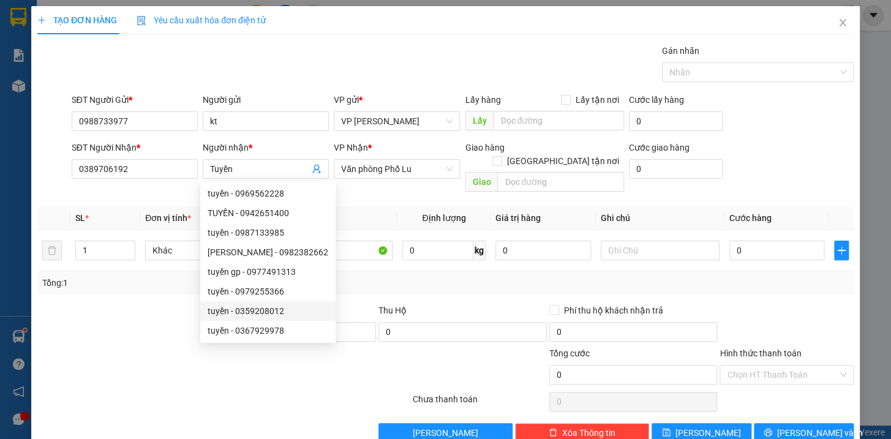
click at [152, 311] on div at bounding box center [121, 325] width 171 height 43
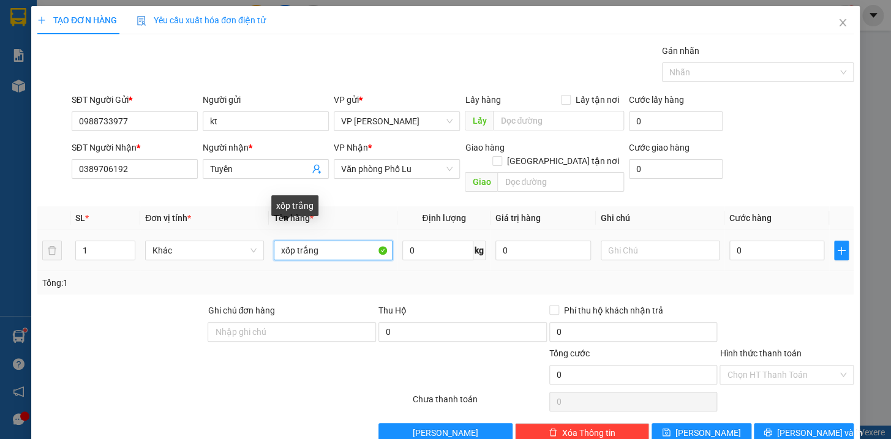
click at [325, 241] on input "xốp trắng" at bounding box center [333, 251] width 119 height 20
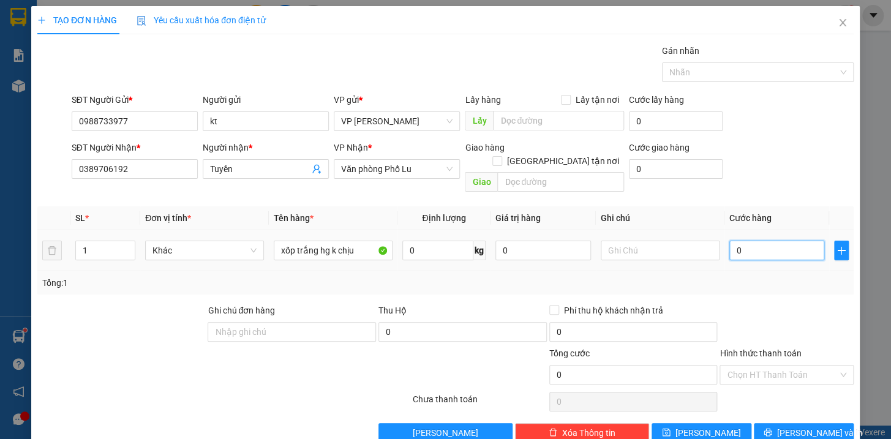
click at [765, 244] on input "0" at bounding box center [777, 251] width 96 height 20
click at [760, 366] on input "Hình thức thanh toán" at bounding box center [782, 375] width 111 height 18
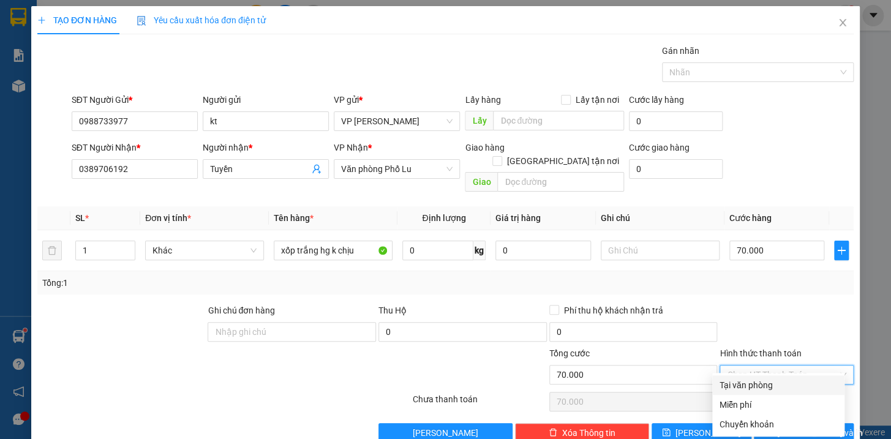
click at [772, 383] on div "Tại văn phòng" at bounding box center [778, 384] width 118 height 13
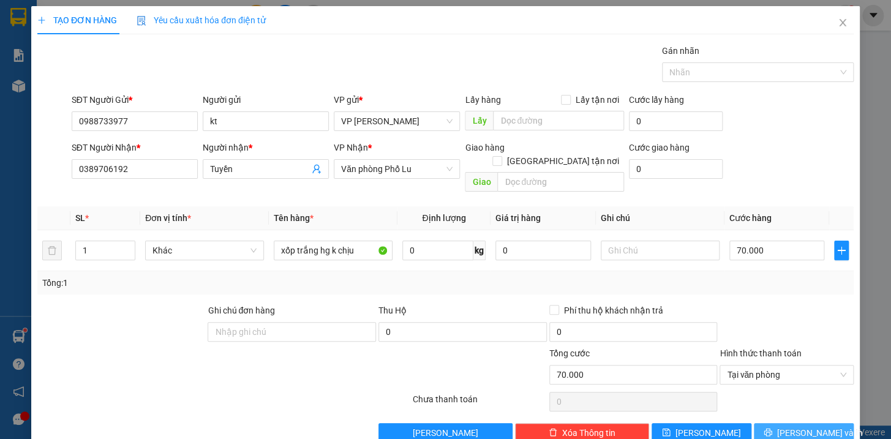
click at [806, 426] on span "[PERSON_NAME] và In" at bounding box center [820, 432] width 86 height 13
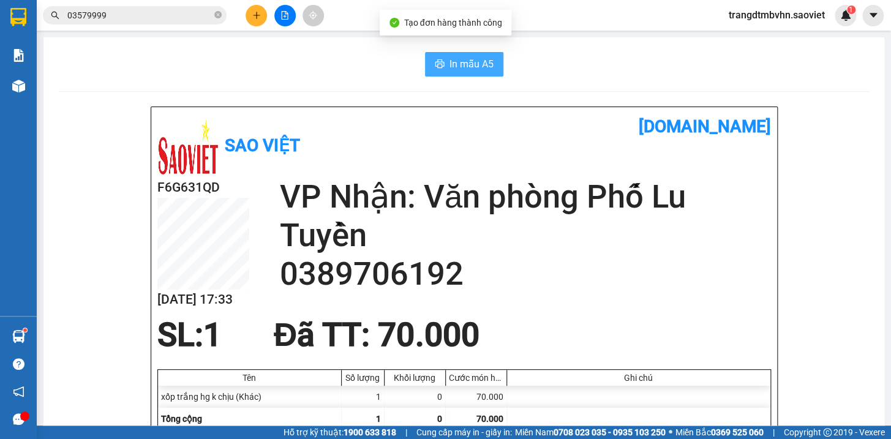
click at [479, 67] on span "In mẫu A5" at bounding box center [471, 63] width 44 height 15
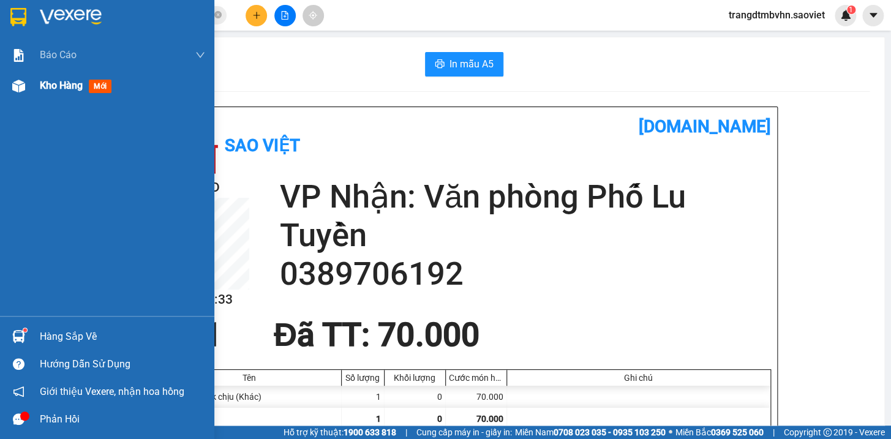
click at [71, 91] on span "Kho hàng" at bounding box center [61, 86] width 43 height 12
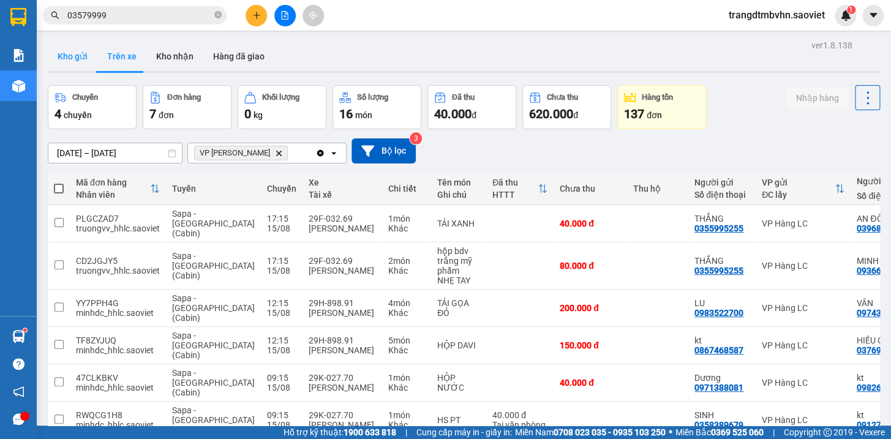
click at [74, 55] on button "Kho gửi" at bounding box center [73, 56] width 50 height 29
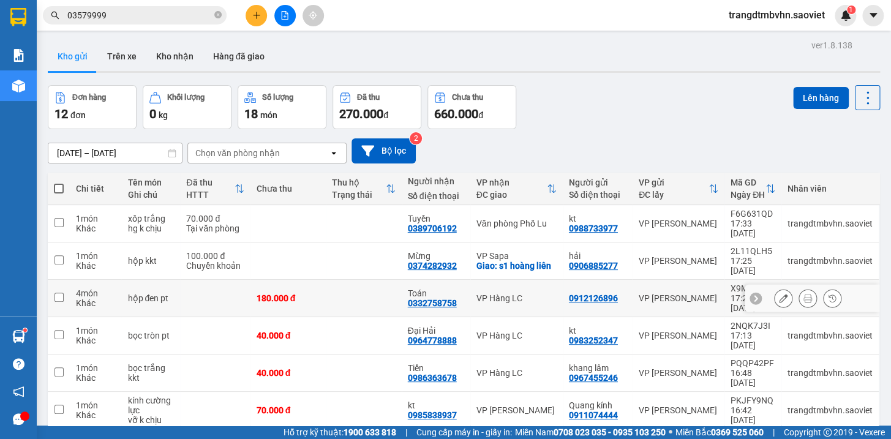
click at [779, 294] on icon at bounding box center [783, 298] width 9 height 9
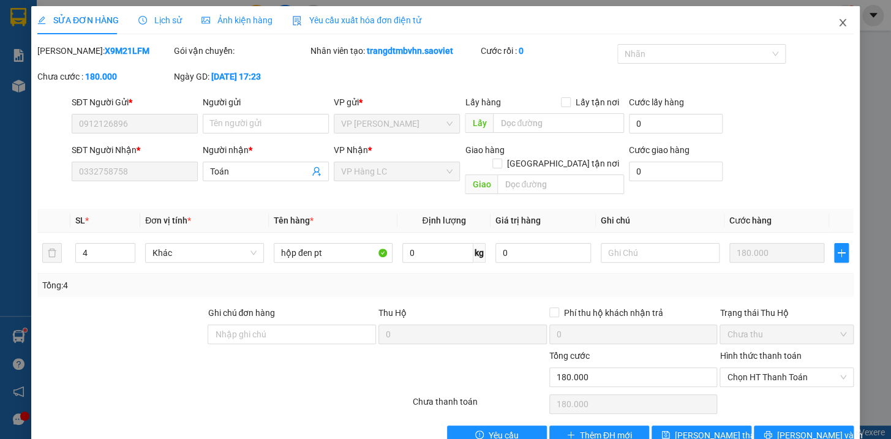
click at [839, 23] on icon "close" at bounding box center [842, 22] width 7 height 7
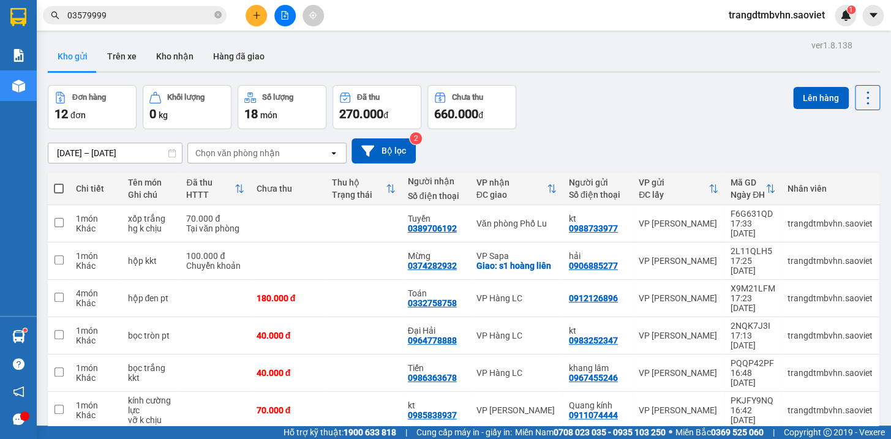
click at [252, 12] on icon "plus" at bounding box center [256, 15] width 9 height 9
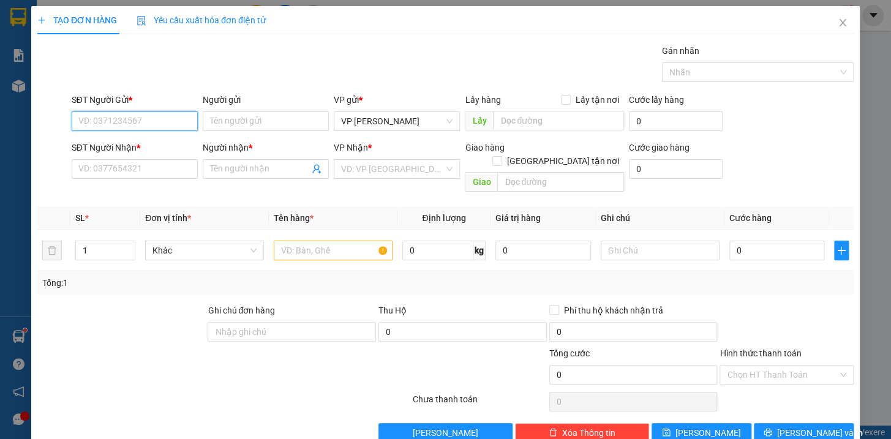
click at [157, 122] on input "SĐT Người Gửi *" at bounding box center [135, 121] width 126 height 20
click at [122, 141] on div "0363013035" at bounding box center [133, 145] width 110 height 13
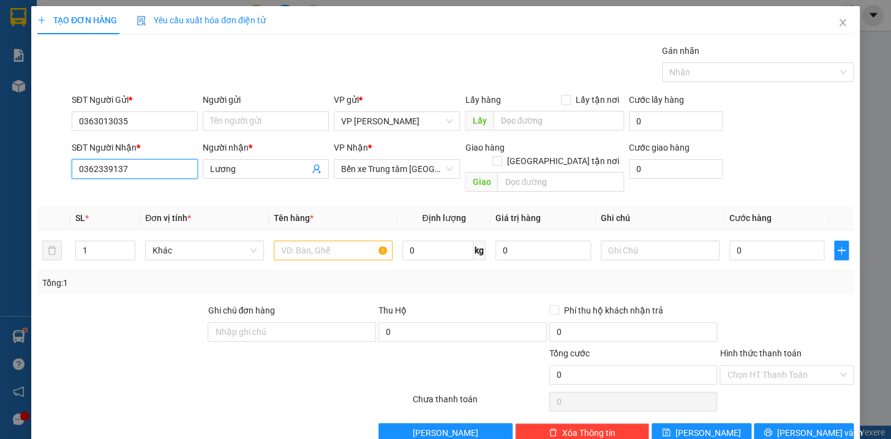
click at [133, 170] on input "0362339137" at bounding box center [135, 169] width 126 height 20
click at [249, 170] on input "Lương" at bounding box center [259, 168] width 99 height 13
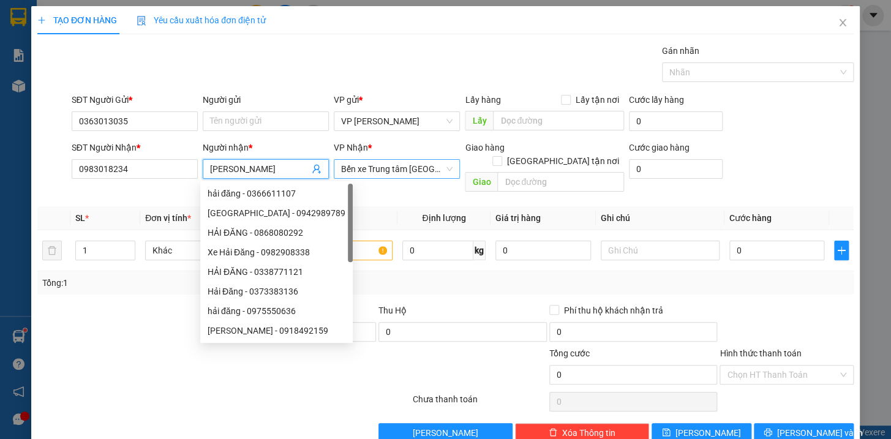
click at [431, 163] on span "Bến xe Trung tâm [GEOGRAPHIC_DATA]" at bounding box center [396, 169] width 111 height 18
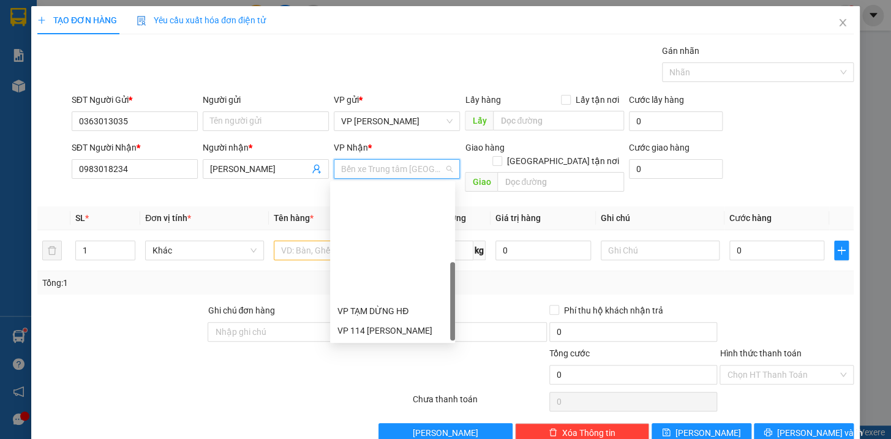
drag, startPoint x: 451, startPoint y: 249, endPoint x: 424, endPoint y: 317, distance: 73.7
click at [434, 318] on div "VP TẠM DỪNG HĐ VP 114 [PERSON_NAME] VP Sapa Bến xe Trung tâm Lào Cai VP Km98 VP…" at bounding box center [392, 262] width 125 height 157
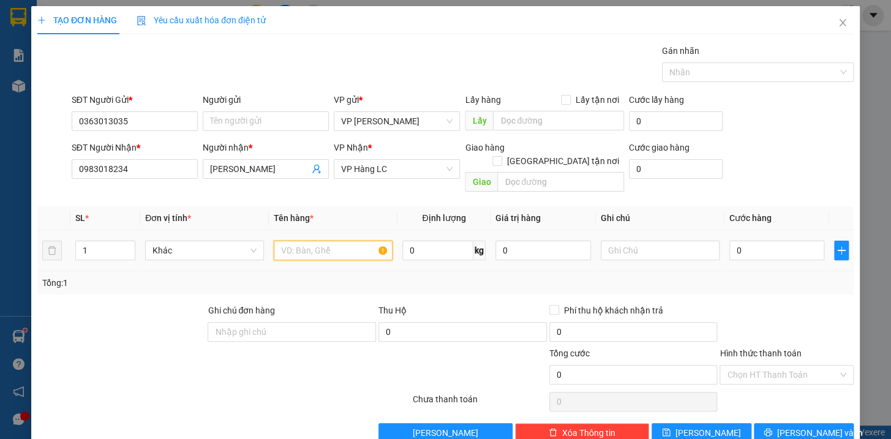
click at [328, 241] on input "text" at bounding box center [333, 251] width 119 height 20
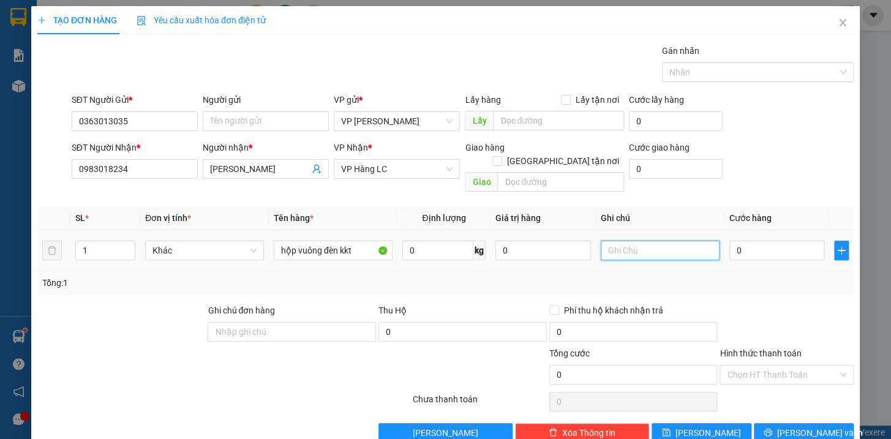
click at [680, 244] on input "text" at bounding box center [660, 251] width 119 height 20
click at [765, 242] on input "0" at bounding box center [777, 251] width 96 height 20
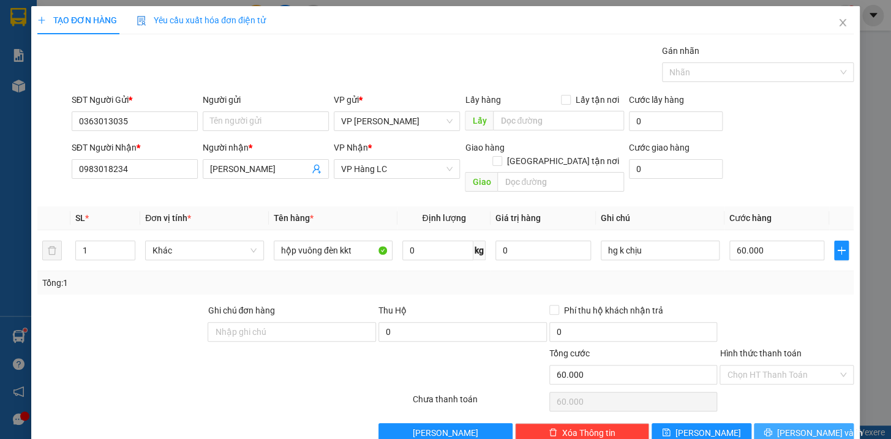
click at [823, 424] on button "[PERSON_NAME] và In" at bounding box center [804, 433] width 100 height 20
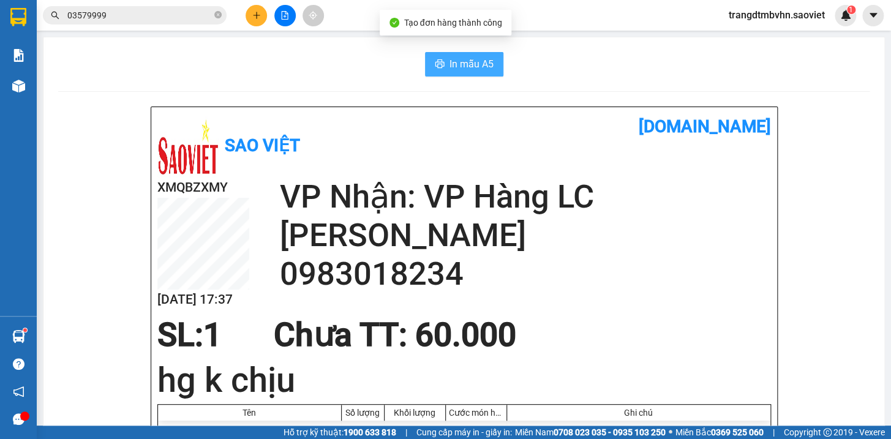
click at [459, 65] on span "In mẫu A5" at bounding box center [471, 63] width 44 height 15
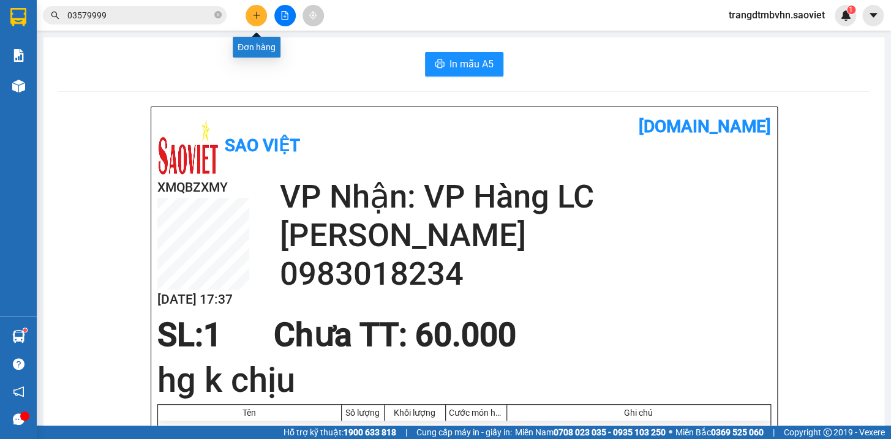
click at [253, 15] on icon "plus" at bounding box center [256, 15] width 7 height 1
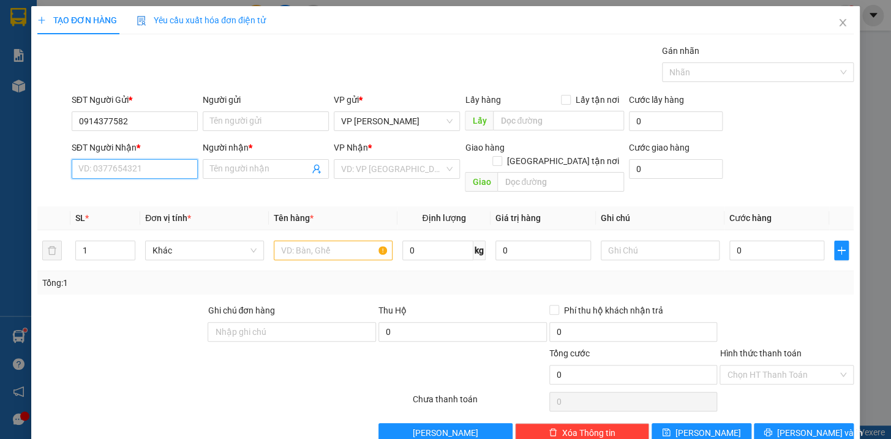
click at [159, 175] on input "SĐT Người Nhận *" at bounding box center [135, 169] width 126 height 20
click at [159, 175] on input "0984839398" at bounding box center [135, 169] width 126 height 20
click at [275, 176] on span at bounding box center [266, 169] width 126 height 20
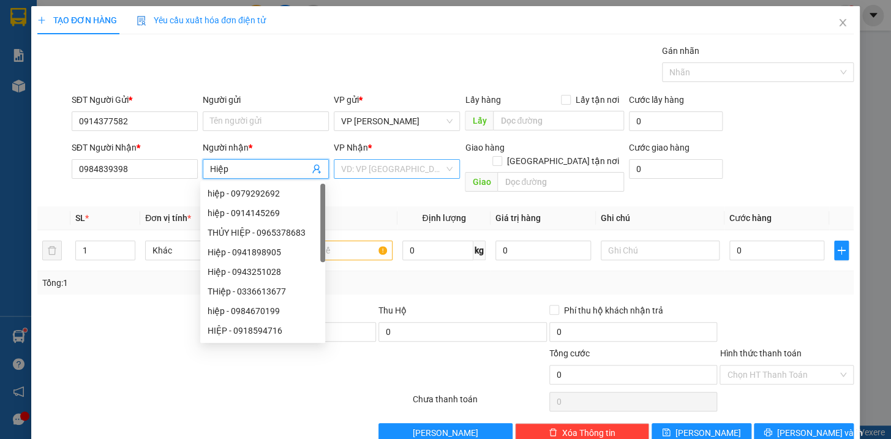
click at [356, 167] on input "search" at bounding box center [392, 169] width 103 height 18
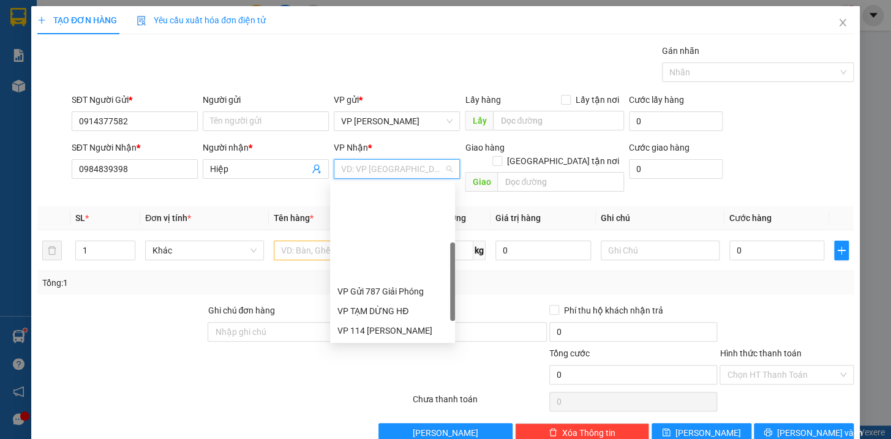
drag, startPoint x: 452, startPoint y: 247, endPoint x: 440, endPoint y: 315, distance: 69.1
click at [440, 315] on div "VP Gửi 787 Giải Phóng VP TẠM DỪNG HĐ VP 114 [PERSON_NAME] VP Sapa Bến xe Trung …" at bounding box center [392, 262] width 125 height 157
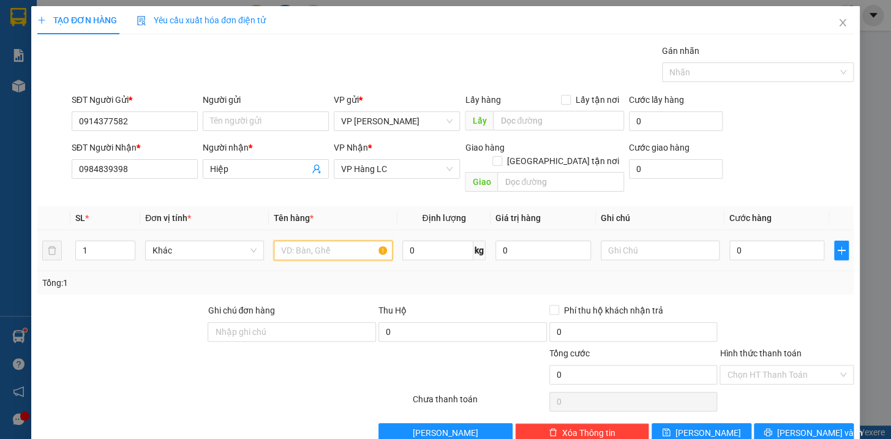
click at [335, 241] on input "text" at bounding box center [333, 251] width 119 height 20
click at [783, 250] on td "0" at bounding box center [776, 250] width 105 height 41
click at [784, 242] on input "0" at bounding box center [777, 251] width 96 height 20
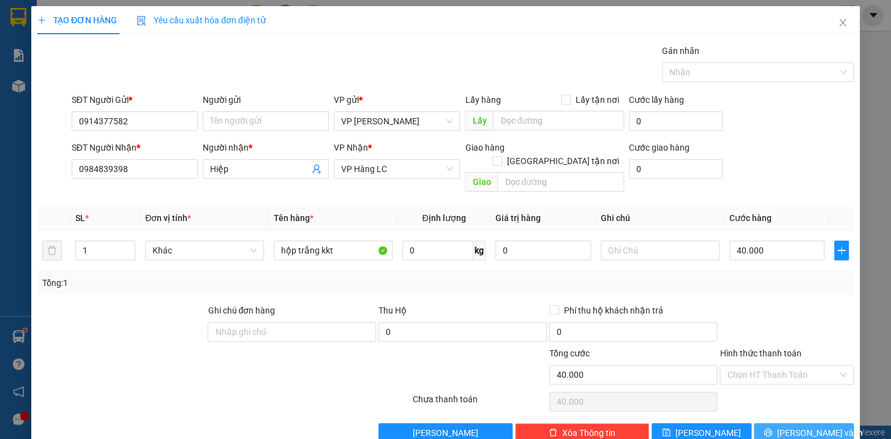
click at [794, 426] on span "[PERSON_NAME] và In" at bounding box center [820, 432] width 86 height 13
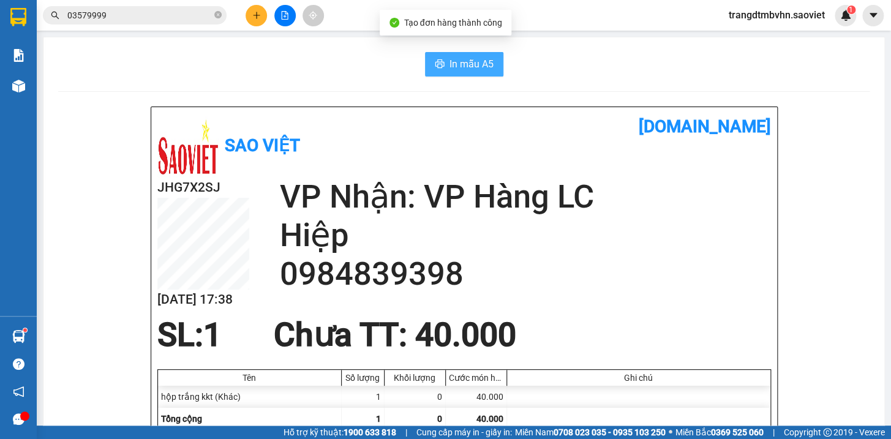
click at [486, 67] on span "In mẫu A5" at bounding box center [471, 63] width 44 height 15
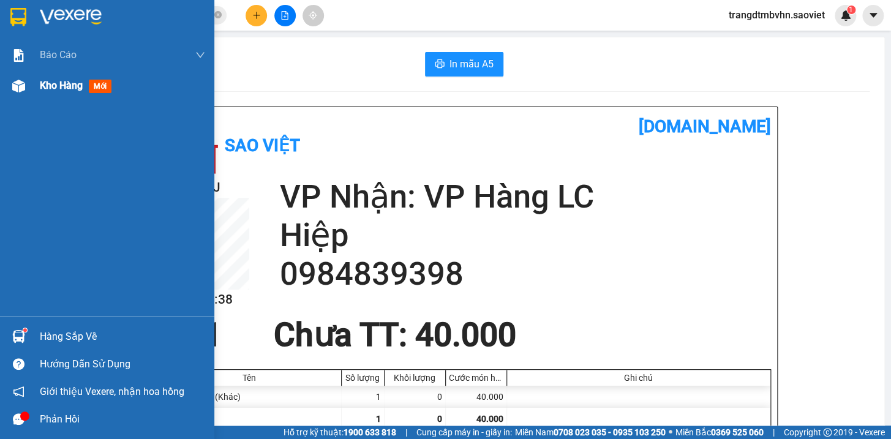
click at [51, 88] on span "Kho hàng" at bounding box center [61, 86] width 43 height 12
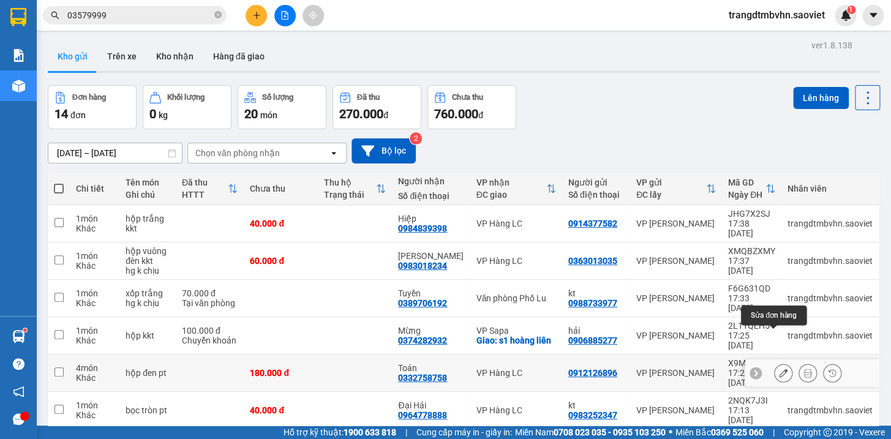
click at [779, 369] on icon at bounding box center [783, 373] width 9 height 9
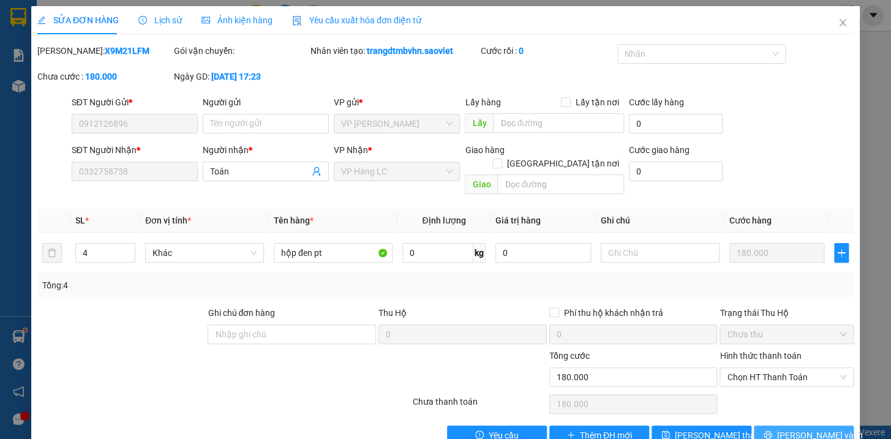
click at [813, 429] on span "[PERSON_NAME] và In" at bounding box center [820, 435] width 86 height 13
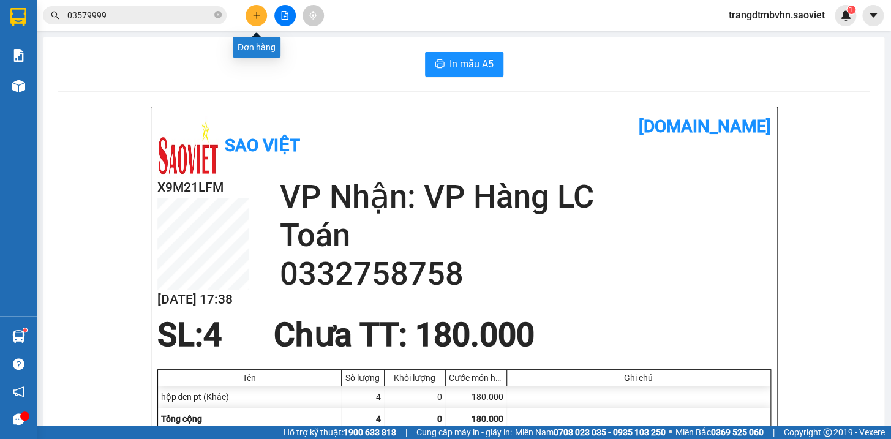
click at [262, 15] on button at bounding box center [256, 15] width 21 height 21
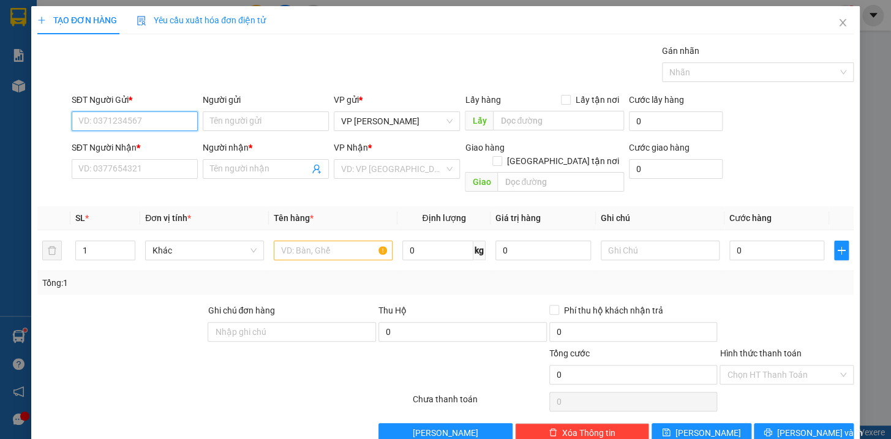
click at [128, 126] on input "SĐT Người Gửi *" at bounding box center [135, 121] width 126 height 20
click at [121, 139] on div "0988414239 - Nam" at bounding box center [133, 145] width 110 height 13
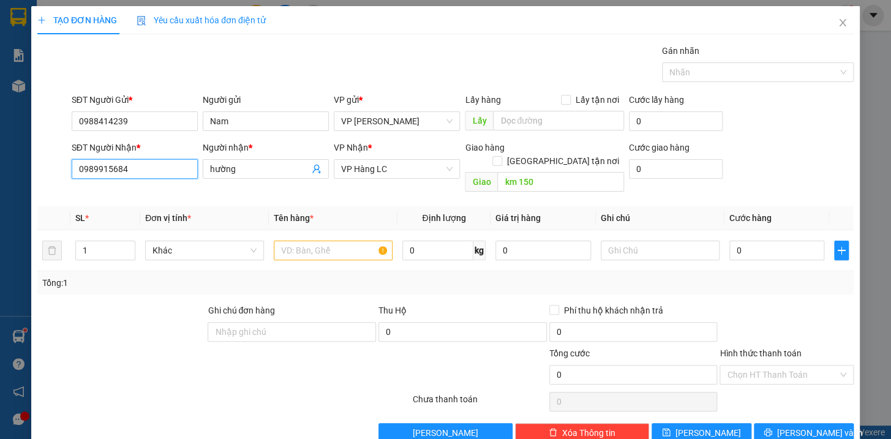
click at [148, 174] on input "0989915684" at bounding box center [135, 169] width 126 height 20
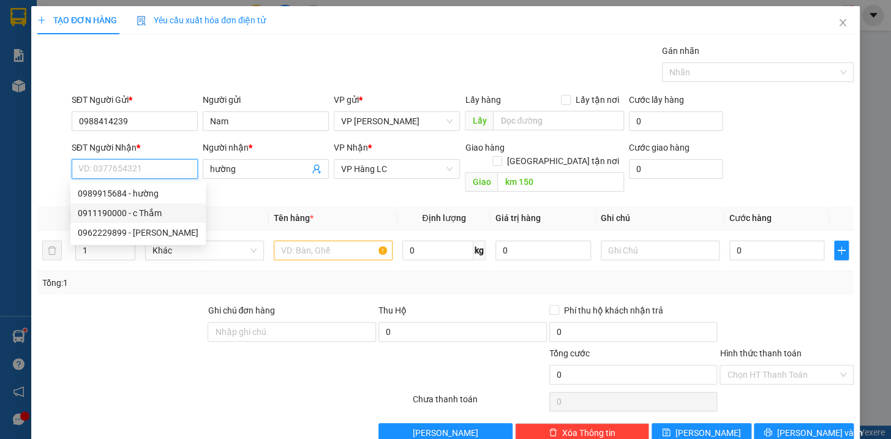
click at [150, 211] on div "0911190000 - c Thắm" at bounding box center [138, 212] width 121 height 13
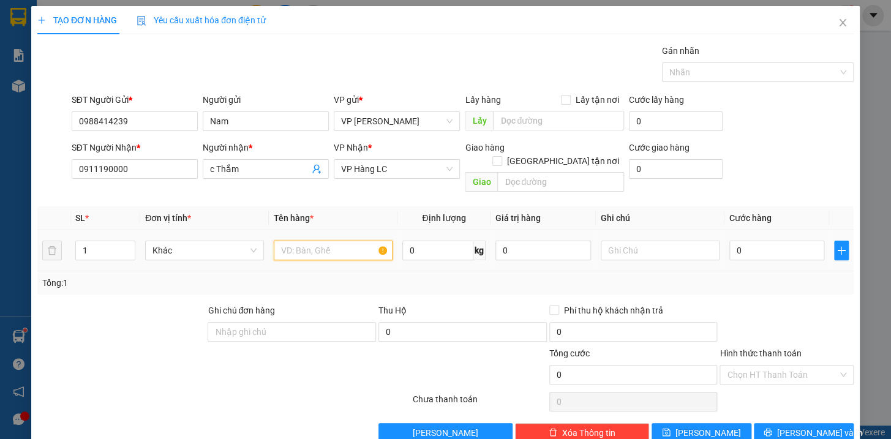
click at [333, 241] on input "text" at bounding box center [333, 251] width 119 height 20
click at [787, 241] on input "0" at bounding box center [777, 251] width 96 height 20
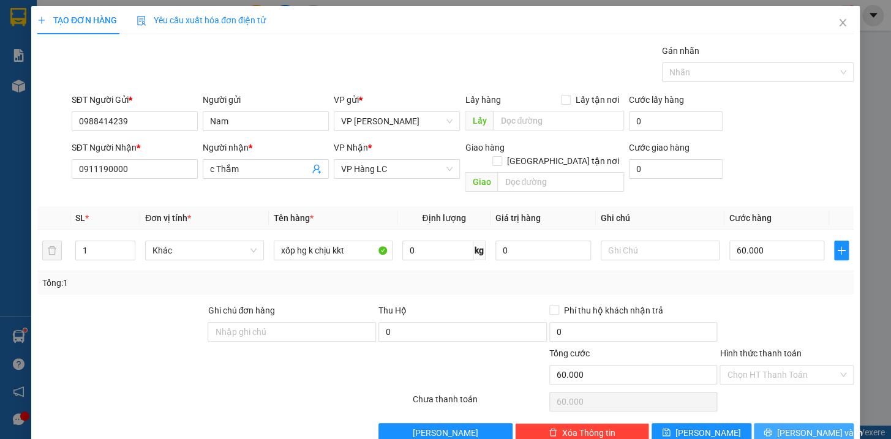
click at [802, 426] on span "[PERSON_NAME] và In" at bounding box center [820, 432] width 86 height 13
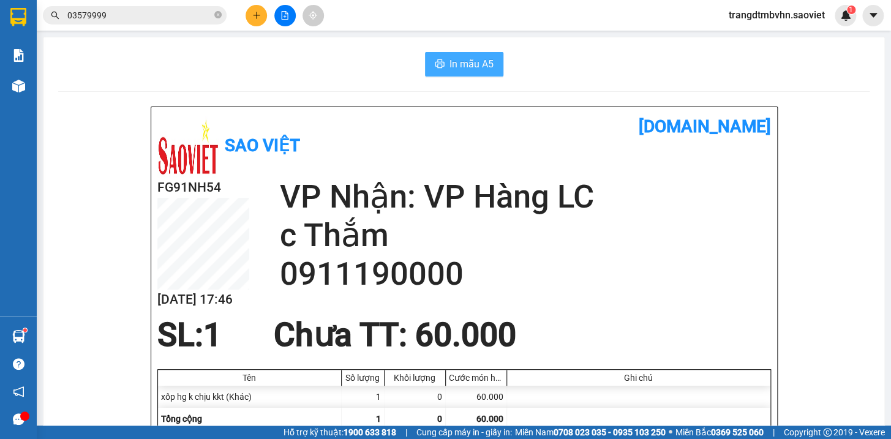
click at [484, 69] on span "In mẫu A5" at bounding box center [471, 63] width 44 height 15
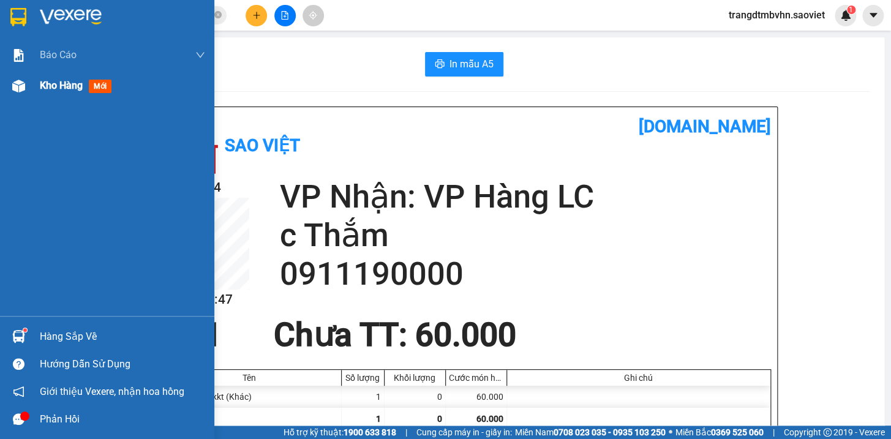
click at [77, 86] on span "Kho hàng" at bounding box center [61, 86] width 43 height 12
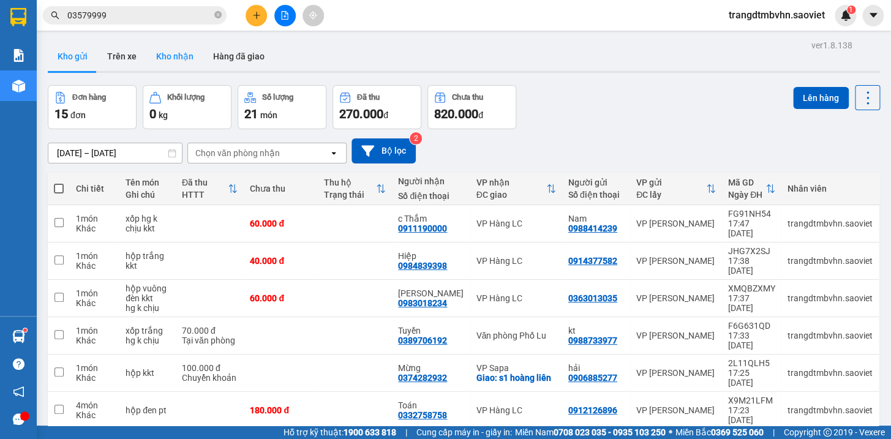
click at [170, 54] on button "Kho nhận" at bounding box center [174, 56] width 57 height 29
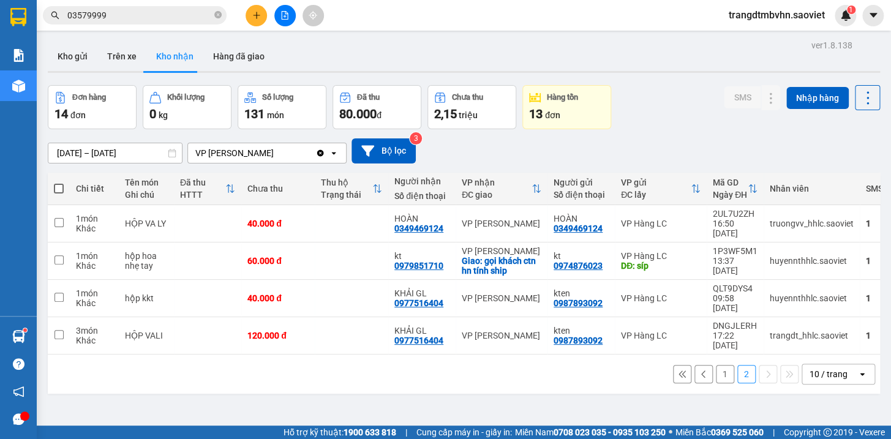
click at [717, 365] on button "1" at bounding box center [725, 374] width 18 height 18
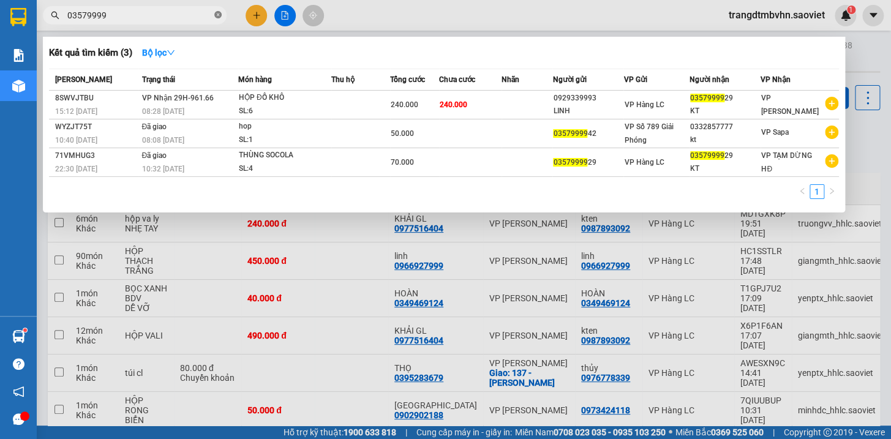
click at [217, 15] on icon "close-circle" at bounding box center [217, 14] width 7 height 7
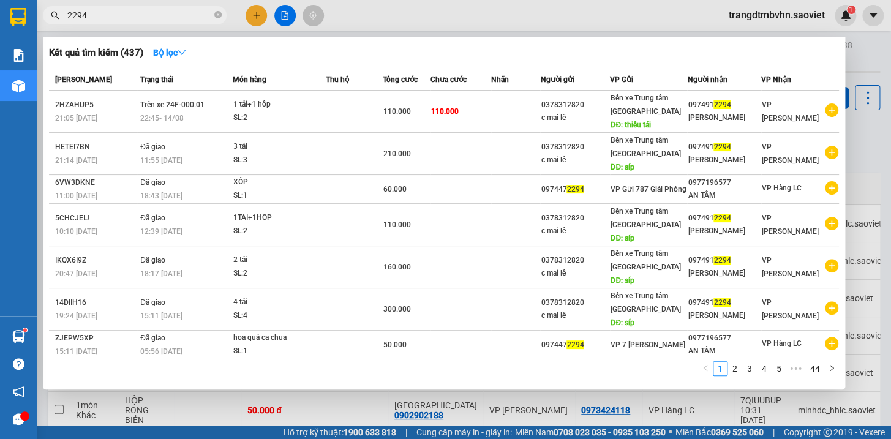
click at [856, 84] on div at bounding box center [445, 219] width 891 height 439
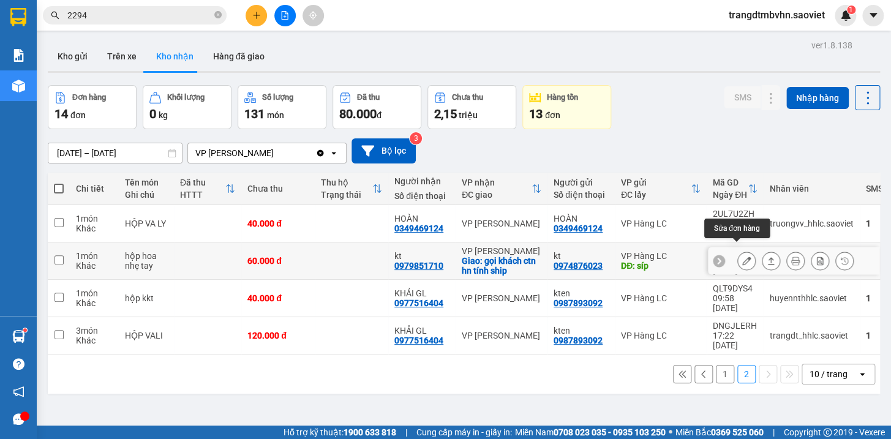
click at [742, 257] on icon at bounding box center [746, 261] width 9 height 9
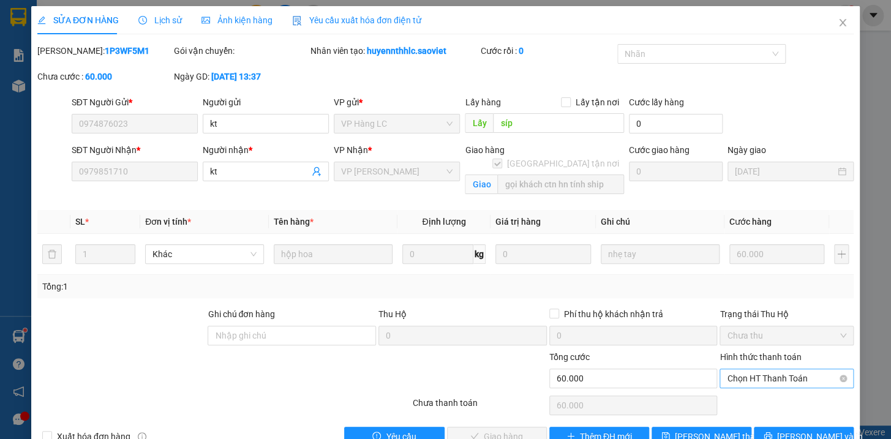
click at [751, 369] on span "Chọn HT Thanh Toán" at bounding box center [786, 378] width 119 height 18
click at [760, 415] on div "Chuyển khoản" at bounding box center [778, 421] width 118 height 13
click at [512, 430] on span "Lưu và Giao hàng" at bounding box center [529, 436] width 118 height 13
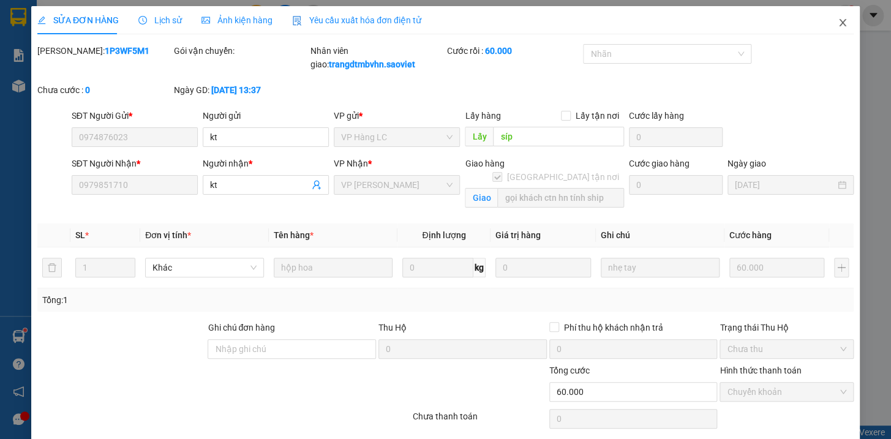
click at [838, 24] on icon "close" at bounding box center [843, 23] width 10 height 10
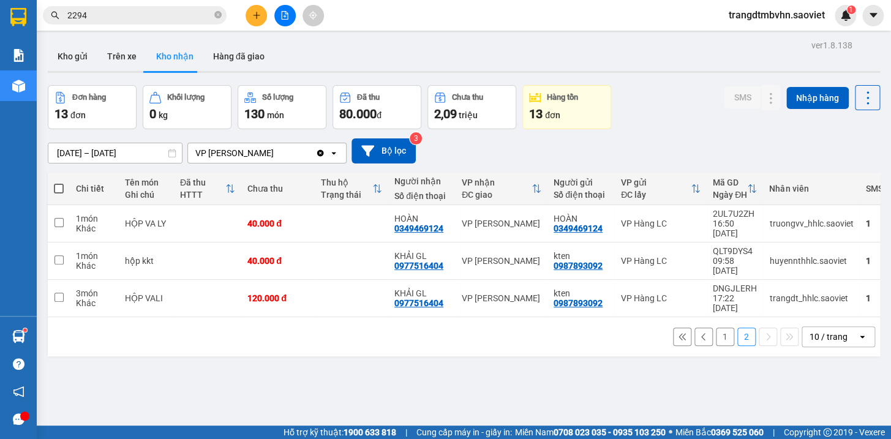
click at [718, 328] on button "1" at bounding box center [725, 337] width 18 height 18
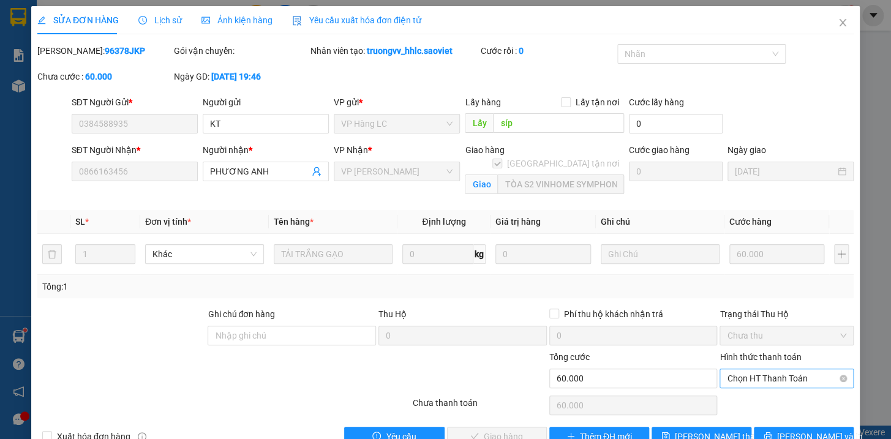
click at [786, 369] on span "Chọn HT Thanh Toán" at bounding box center [786, 378] width 119 height 18
click at [757, 415] on div "Chuyển khoản" at bounding box center [778, 421] width 118 height 13
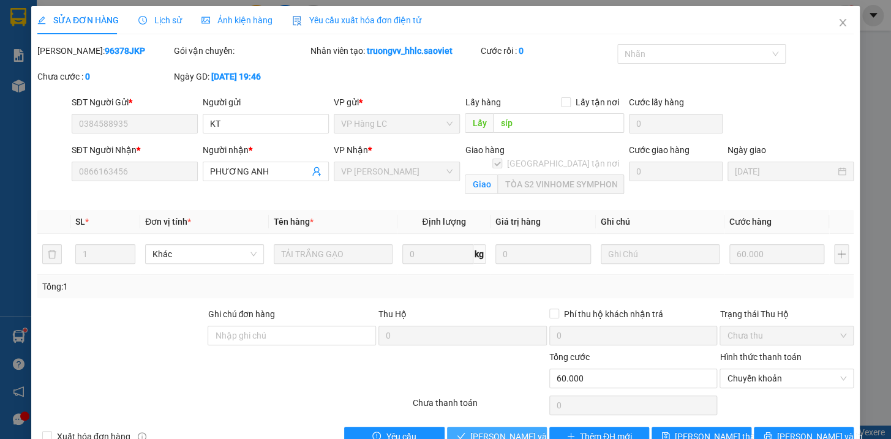
click at [520, 430] on span "Lưu và Giao hàng" at bounding box center [529, 436] width 118 height 13
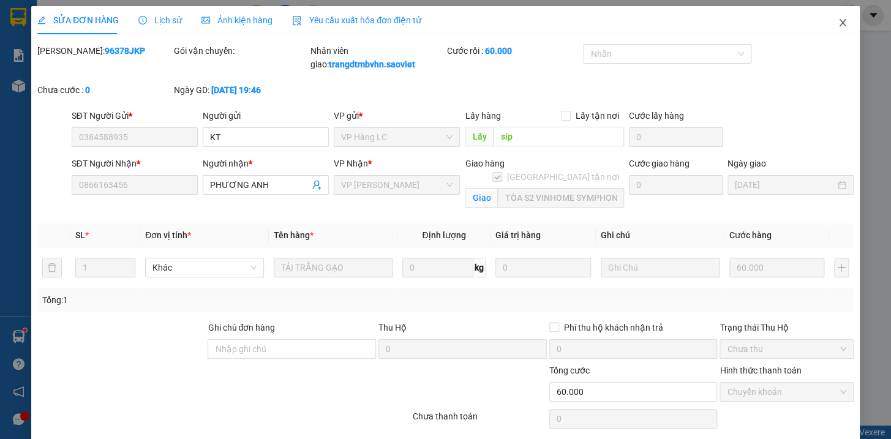
click at [838, 24] on icon "close" at bounding box center [843, 23] width 10 height 10
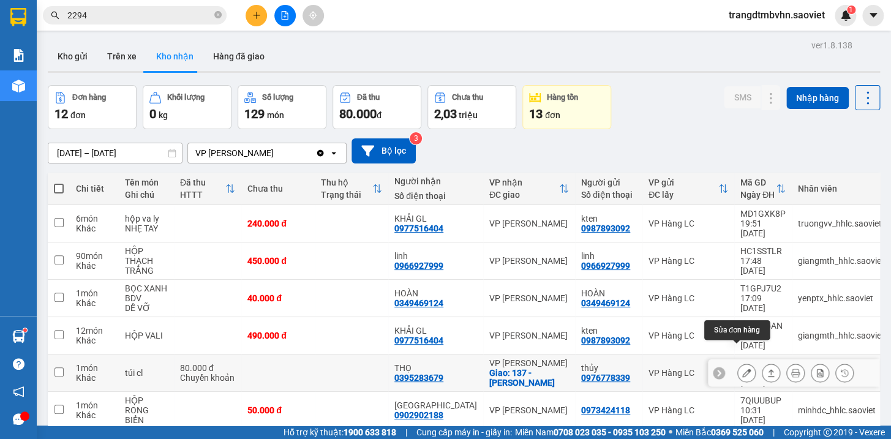
click at [742, 369] on icon at bounding box center [746, 373] width 9 height 9
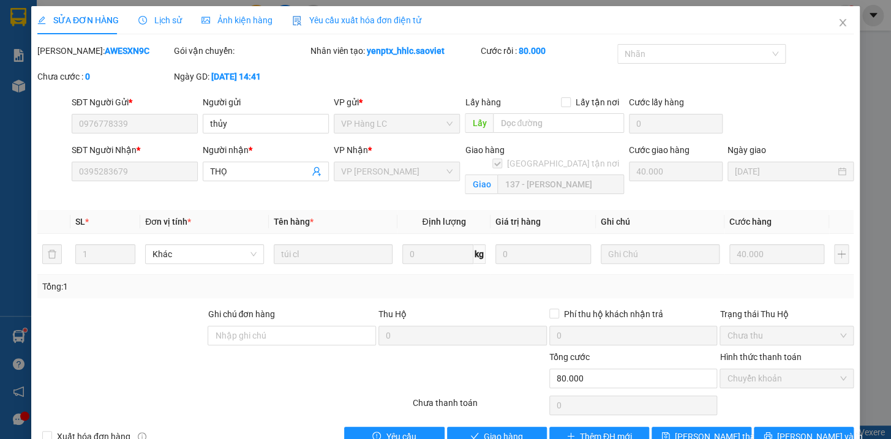
drag, startPoint x: 116, startPoint y: 50, endPoint x: 67, endPoint y: 50, distance: 48.4
click at [67, 50] on div "Mã ĐH: AWESXN9C" at bounding box center [104, 50] width 134 height 13
click at [484, 430] on span "Giao hàng" at bounding box center [503, 436] width 39 height 13
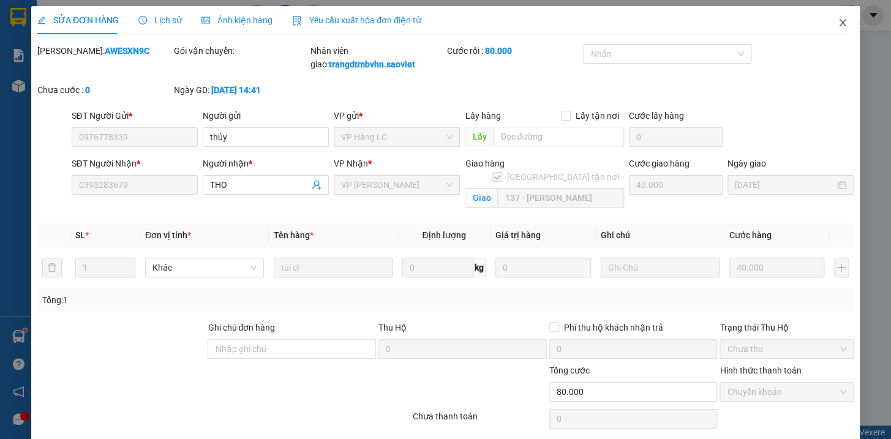
click at [838, 23] on icon "close" at bounding box center [843, 23] width 10 height 10
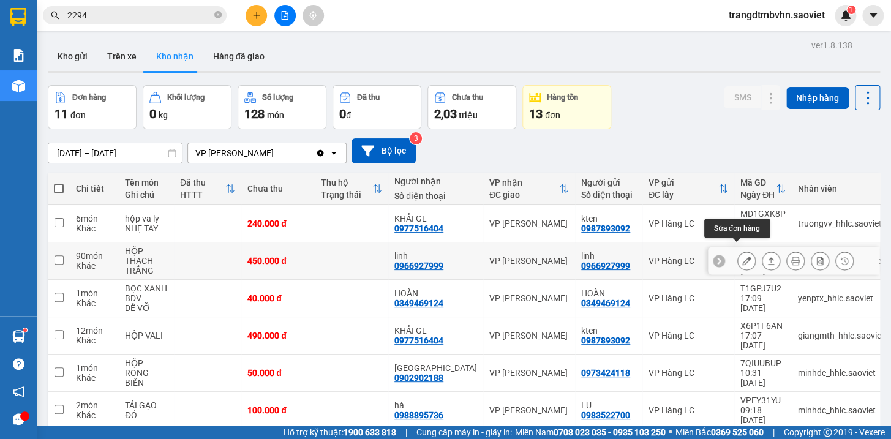
click at [742, 257] on icon at bounding box center [746, 261] width 9 height 9
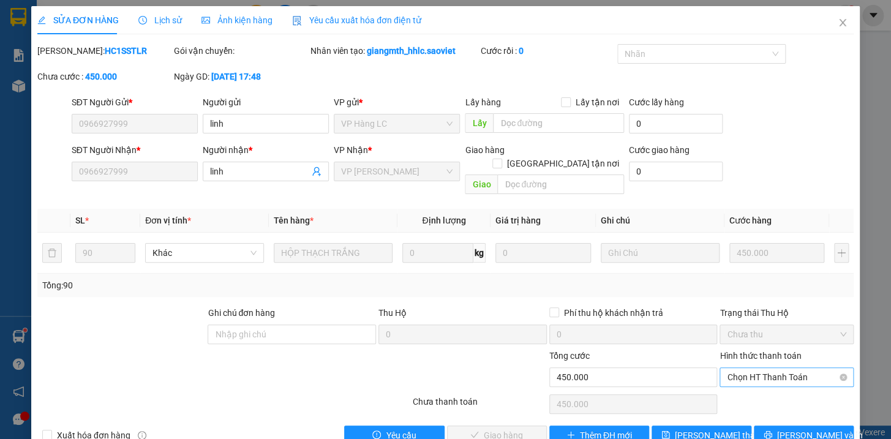
click at [749, 368] on span "Chọn HT Thanh Toán" at bounding box center [786, 377] width 119 height 18
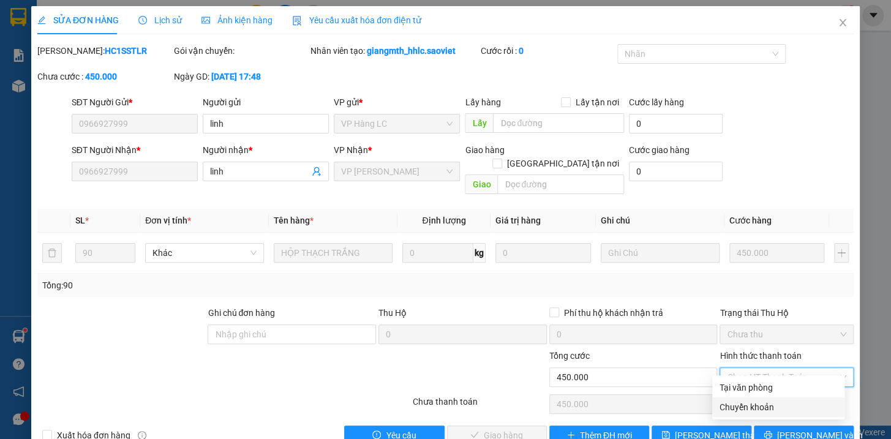
click at [754, 400] on div "Chuyển khoản" at bounding box center [778, 406] width 118 height 13
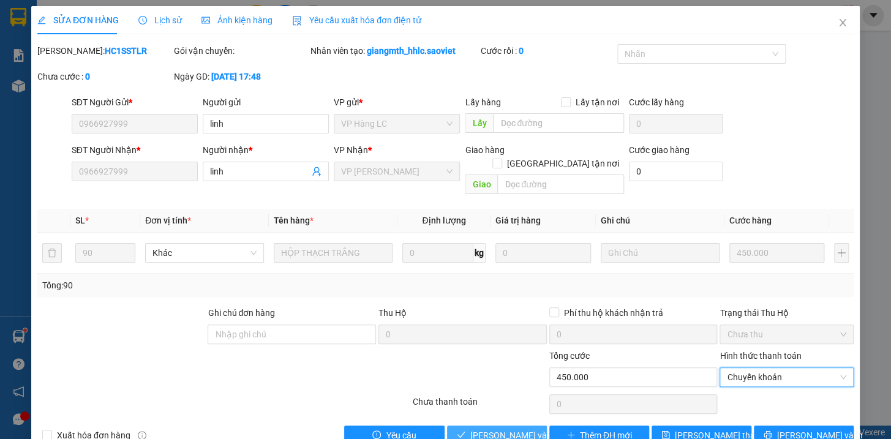
click at [520, 429] on span "Lưu và Giao hàng" at bounding box center [529, 435] width 118 height 13
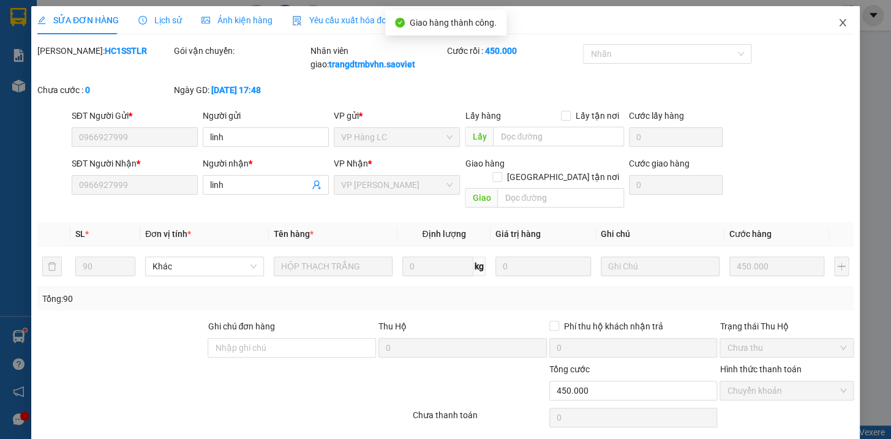
click at [838, 23] on icon "close" at bounding box center [843, 23] width 10 height 10
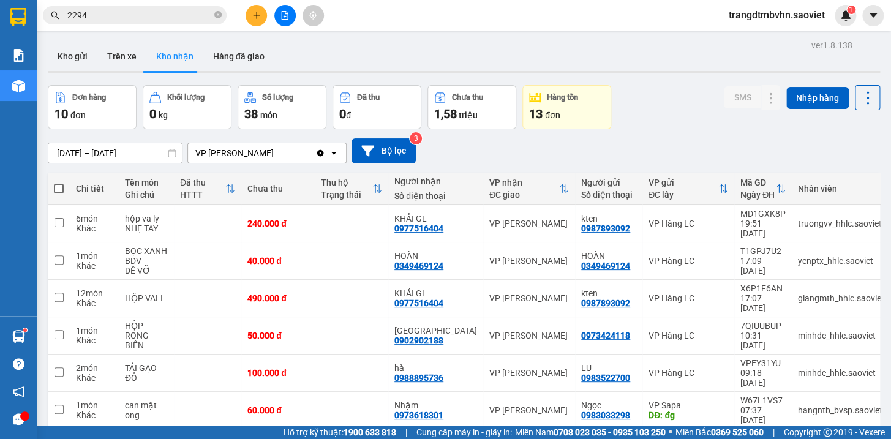
click at [189, 11] on input "2294" at bounding box center [139, 15] width 145 height 13
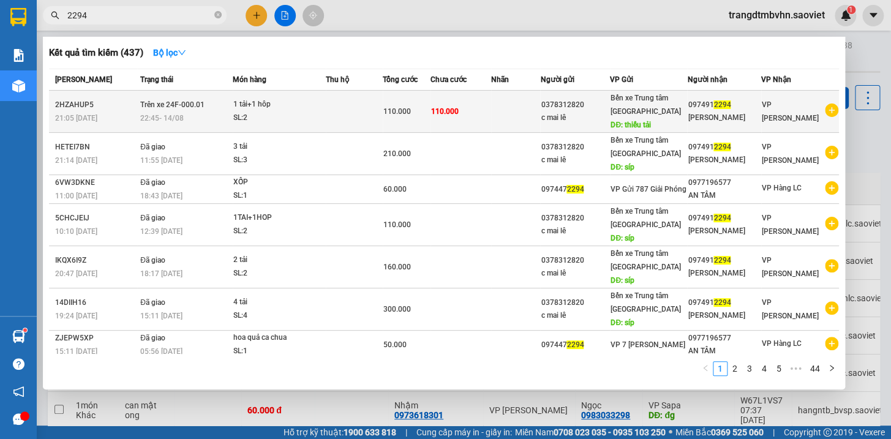
click at [698, 115] on div "[PERSON_NAME]" at bounding box center [724, 117] width 72 height 13
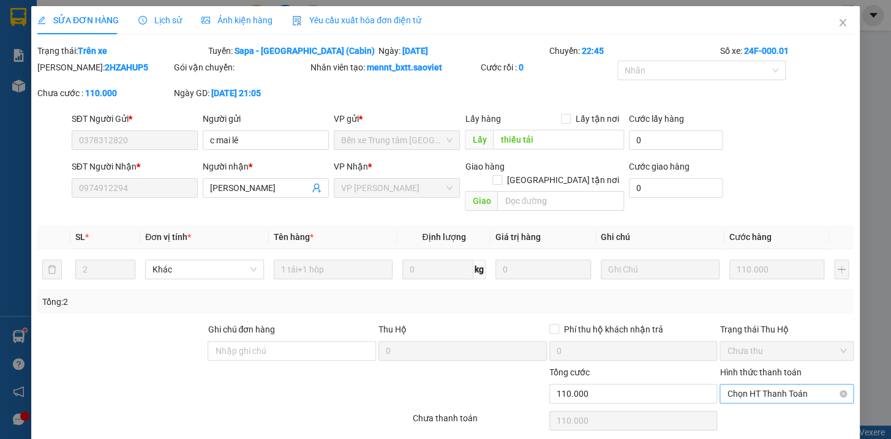
click at [776, 385] on span "Chọn HT Thanh Toán" at bounding box center [786, 394] width 119 height 18
click at [760, 398] on div "Tại văn phòng" at bounding box center [778, 404] width 118 height 13
click at [772, 385] on span "Tại văn phòng" at bounding box center [786, 394] width 119 height 18
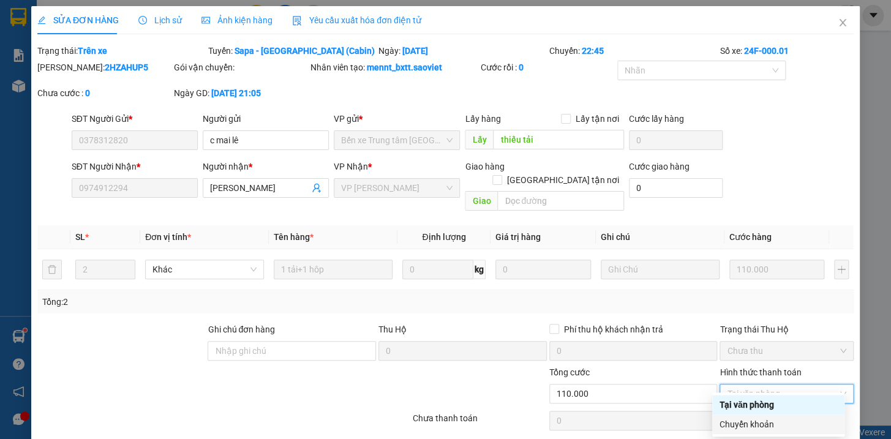
click at [751, 418] on div "Chuyển khoản" at bounding box center [778, 424] width 118 height 13
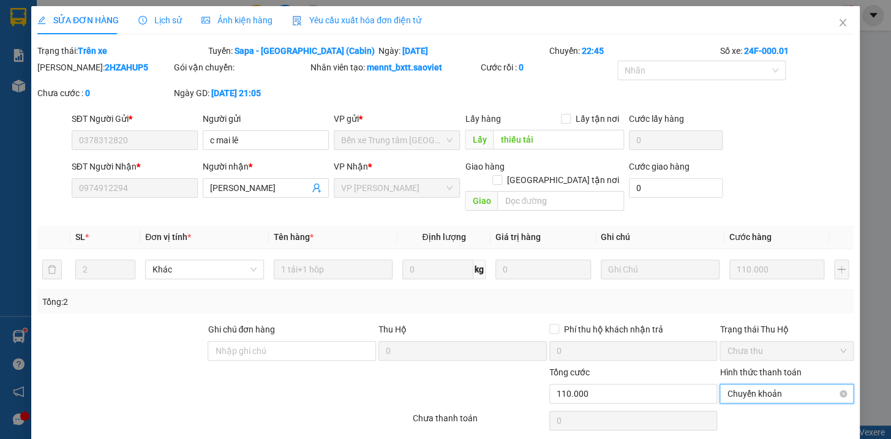
click at [763, 385] on span "Chuyển khoản" at bounding box center [786, 394] width 119 height 18
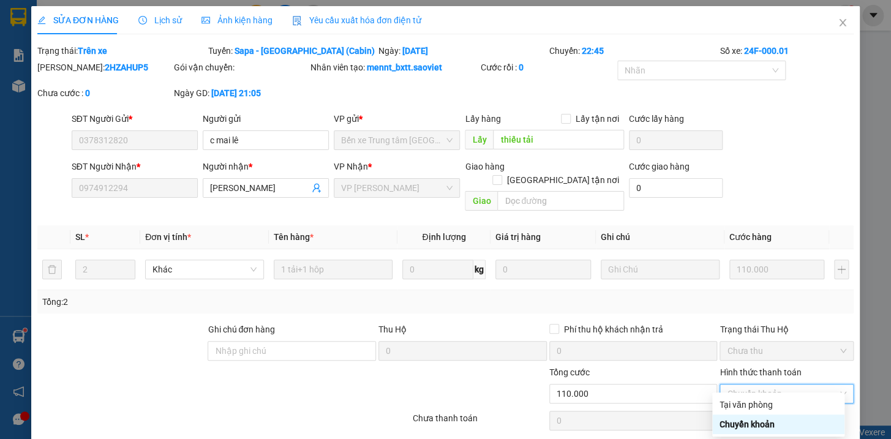
click at [749, 418] on div "Chuyển khoản" at bounding box center [778, 424] width 118 height 13
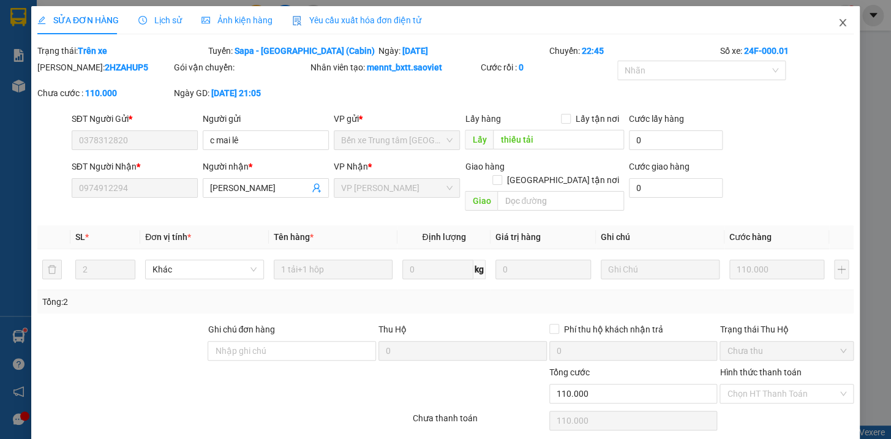
click at [839, 20] on icon "close" at bounding box center [842, 22] width 7 height 7
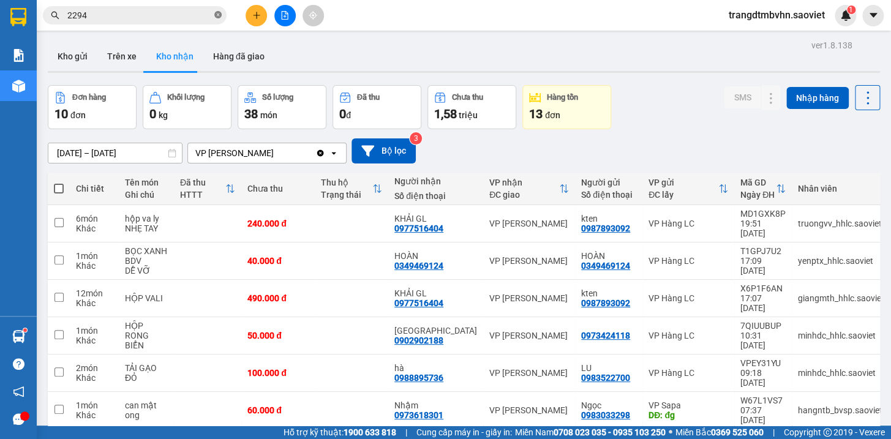
click at [217, 17] on icon "close-circle" at bounding box center [217, 14] width 7 height 7
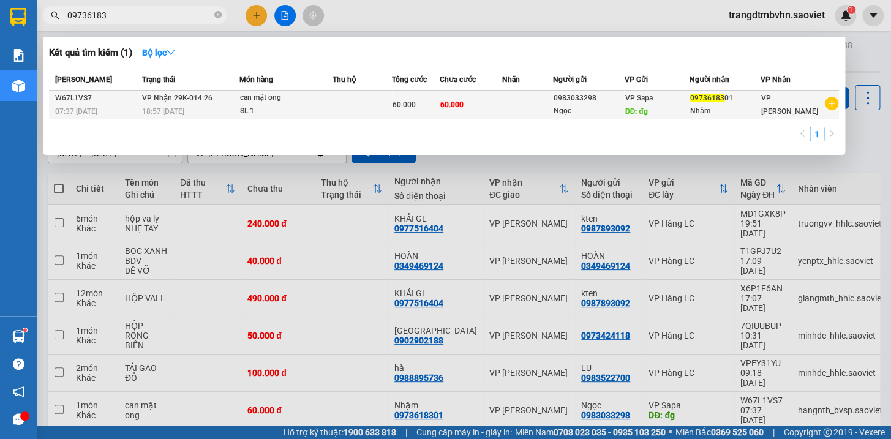
click at [709, 107] on div "Nhậm" at bounding box center [725, 111] width 70 height 13
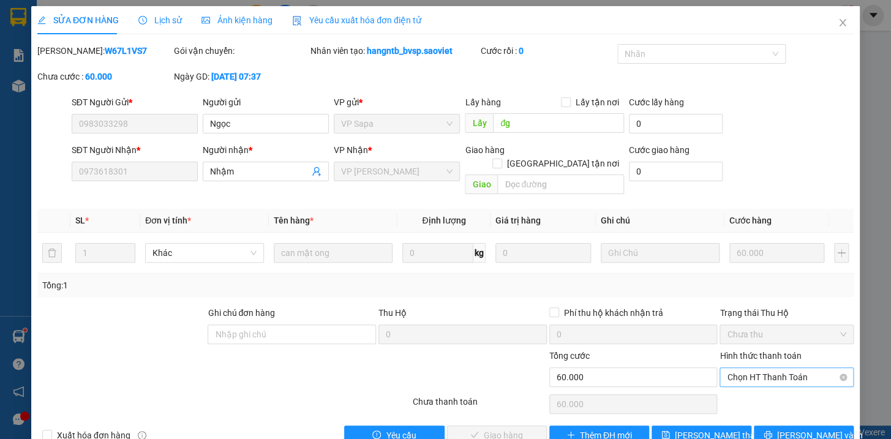
click at [776, 368] on span "Chọn HT Thanh Toán" at bounding box center [786, 377] width 119 height 18
click at [770, 386] on div "Tại văn phòng" at bounding box center [778, 387] width 118 height 13
click at [514, 429] on span "Lưu và Giao hàng" at bounding box center [529, 435] width 118 height 13
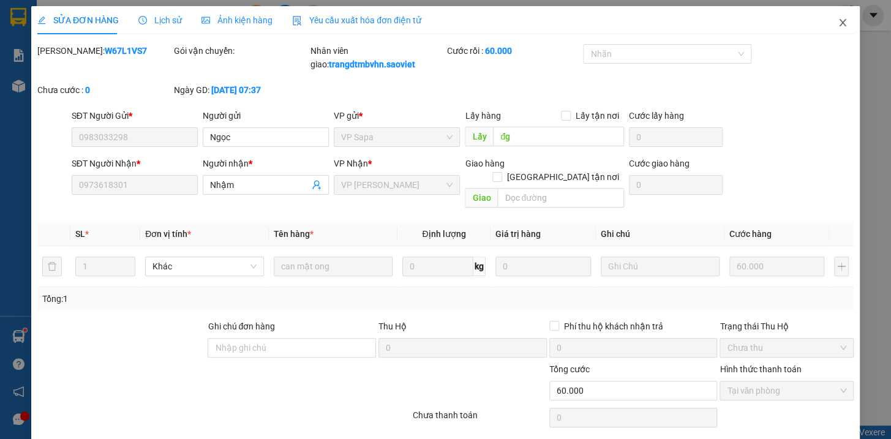
click at [838, 21] on icon "close" at bounding box center [843, 23] width 10 height 10
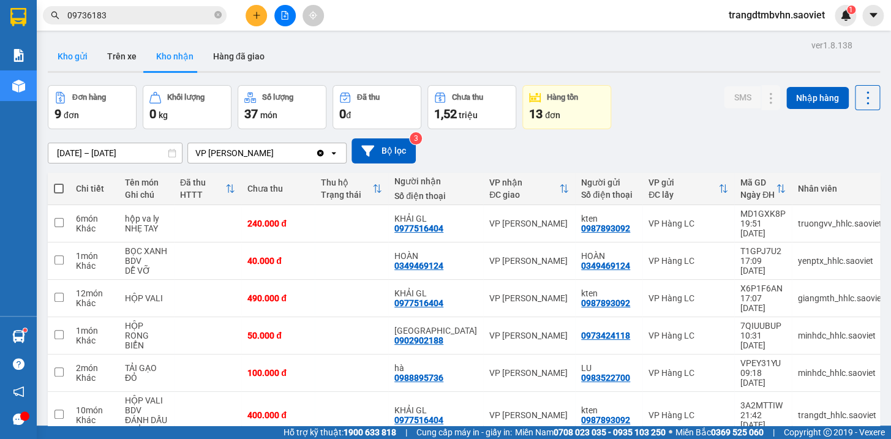
click at [79, 55] on button "Kho gửi" at bounding box center [73, 56] width 50 height 29
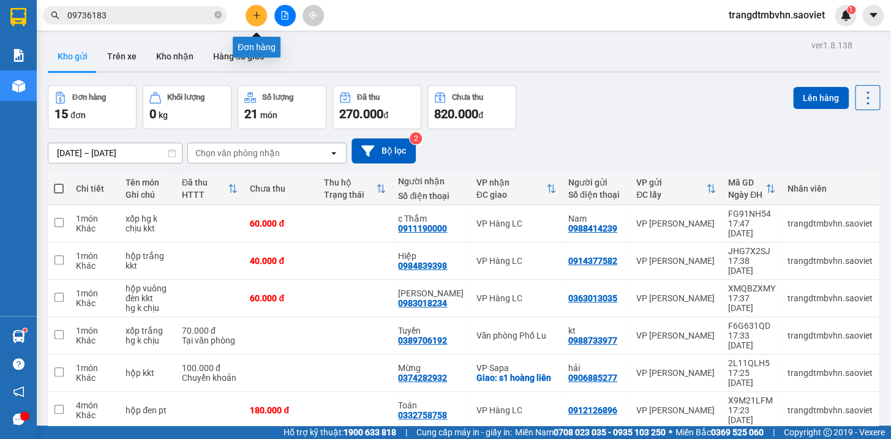
click at [257, 18] on icon "plus" at bounding box center [256, 15] width 9 height 9
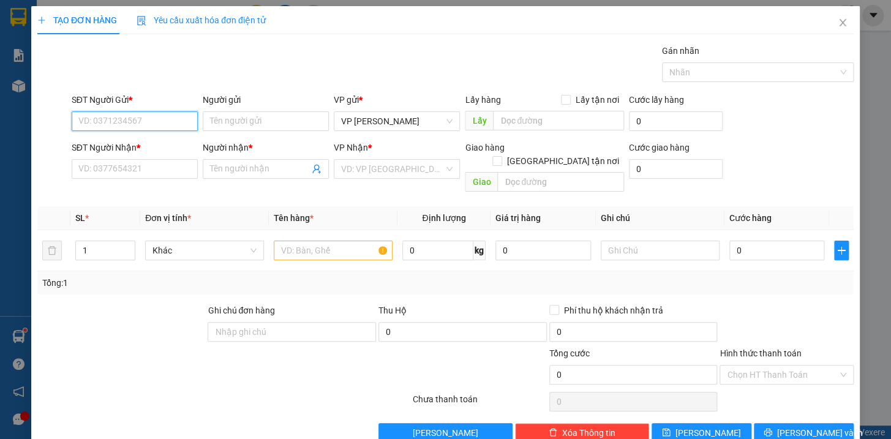
click at [137, 126] on input "SĐT Người Gửi *" at bounding box center [135, 121] width 126 height 20
click at [128, 146] on div "0944034369 - Anh" at bounding box center [133, 145] width 110 height 13
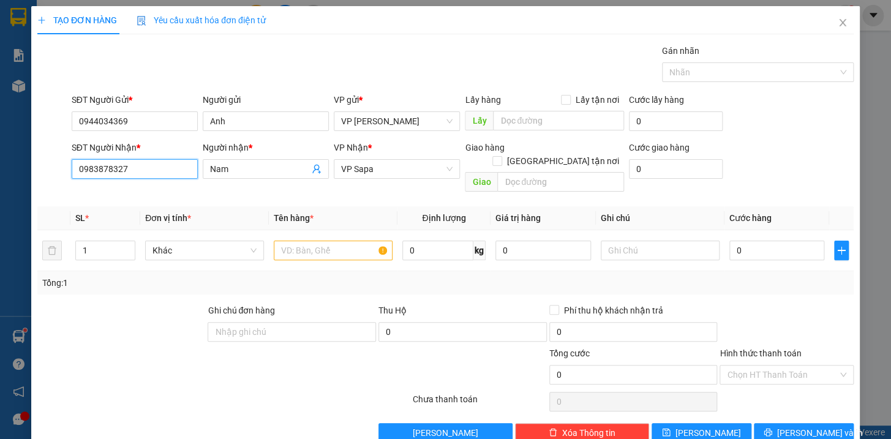
click at [165, 170] on input "0983878327" at bounding box center [135, 169] width 126 height 20
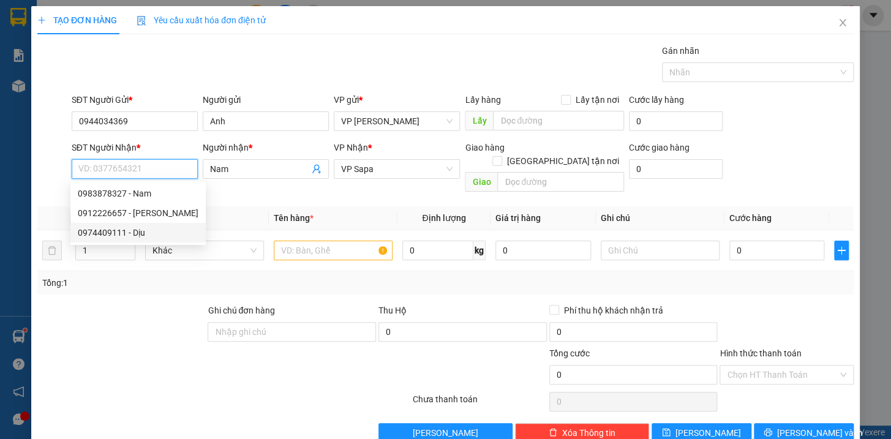
click at [145, 235] on div "0974409111 - Dịu" at bounding box center [138, 232] width 121 height 13
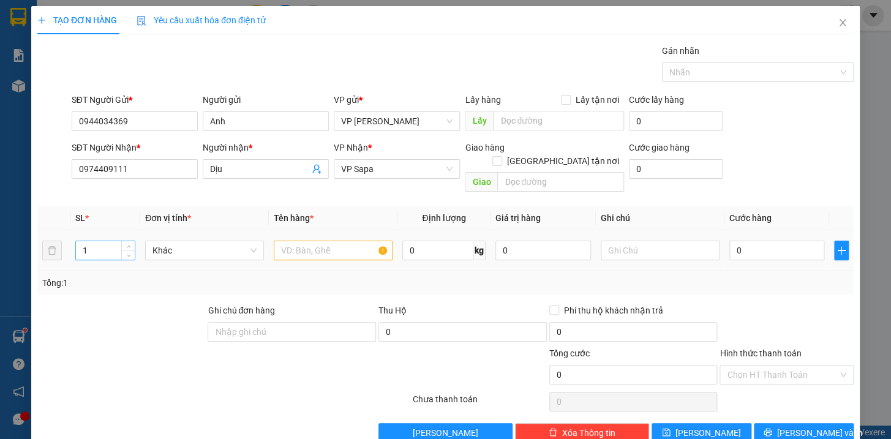
click at [109, 241] on input "1" at bounding box center [105, 250] width 59 height 18
click at [303, 241] on input "text" at bounding box center [333, 251] width 119 height 20
click at [659, 243] on input "text" at bounding box center [660, 251] width 119 height 20
click at [792, 241] on input "0" at bounding box center [777, 251] width 96 height 20
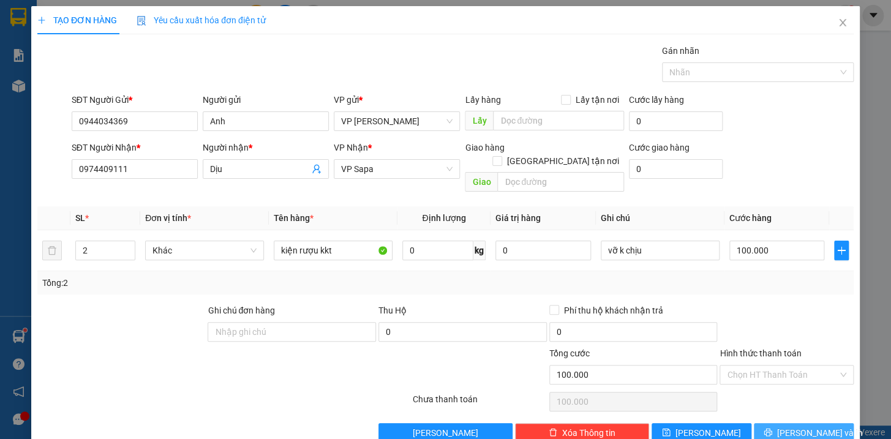
click at [820, 423] on button "[PERSON_NAME] và In" at bounding box center [804, 433] width 100 height 20
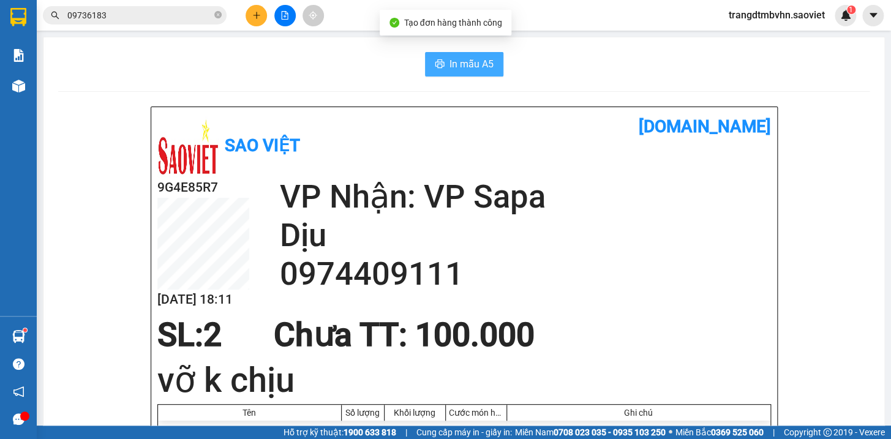
click at [465, 66] on span "In mẫu A5" at bounding box center [471, 63] width 44 height 15
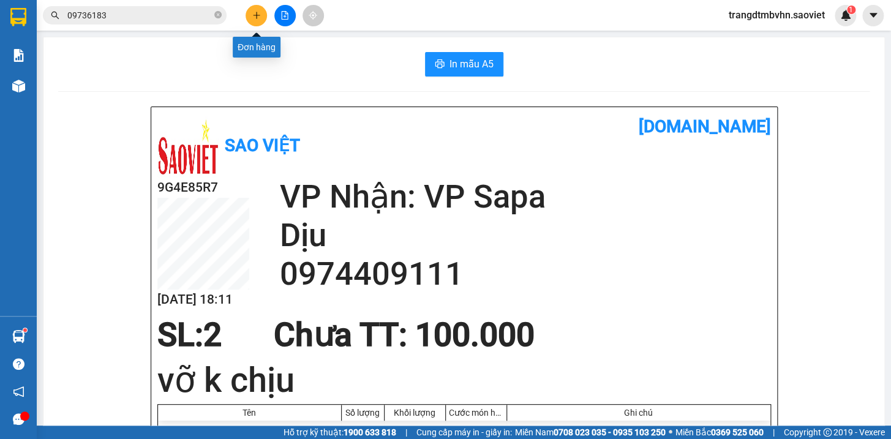
drag, startPoint x: 257, startPoint y: 19, endPoint x: 251, endPoint y: 13, distance: 8.2
click at [251, 13] on button at bounding box center [256, 15] width 21 height 21
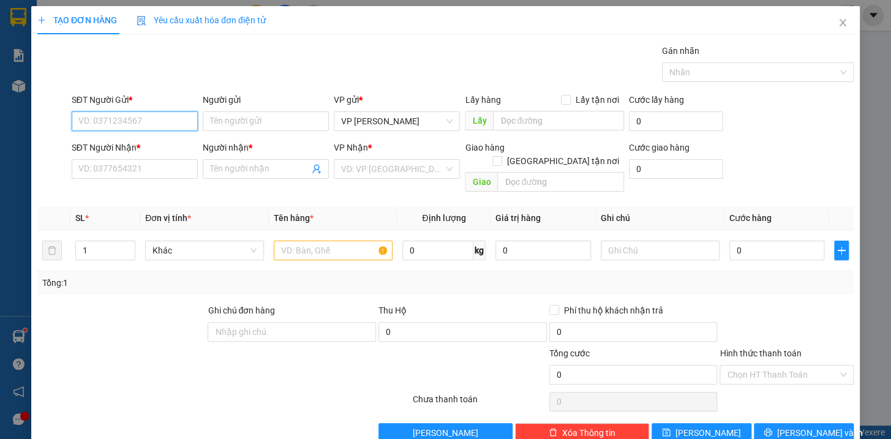
click at [165, 121] on input "SĐT Người Gửi *" at bounding box center [135, 121] width 126 height 20
click at [113, 146] on div "0902023359" at bounding box center [133, 145] width 110 height 13
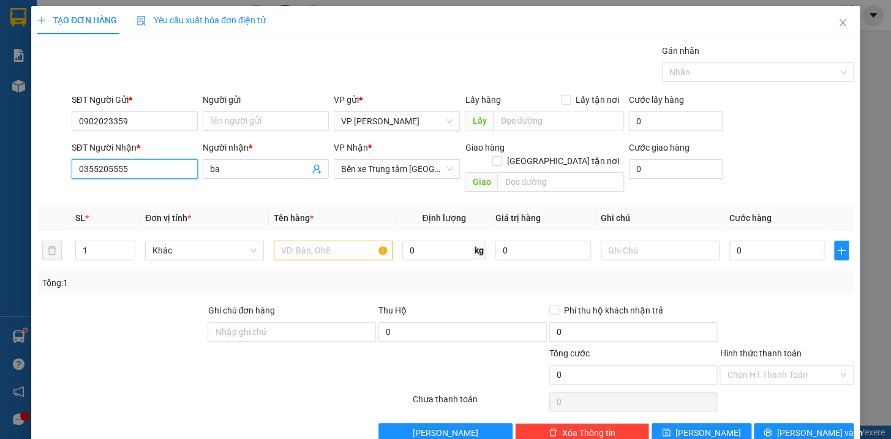
click at [150, 165] on input "0355205555" at bounding box center [135, 169] width 126 height 20
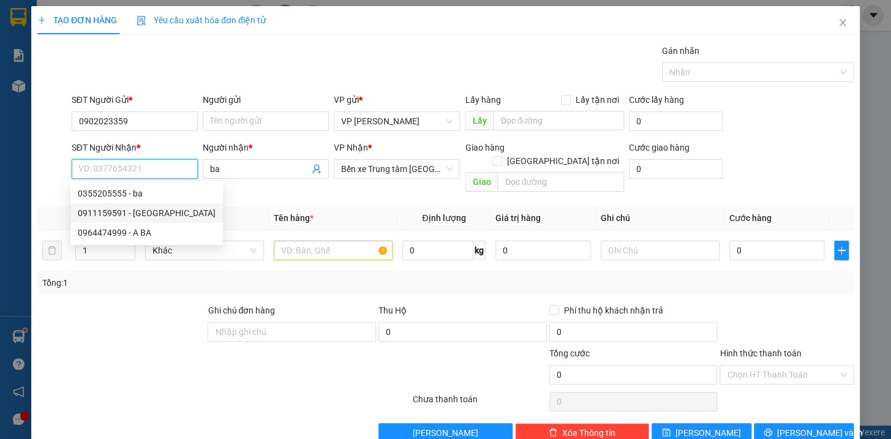
click at [151, 214] on div "0911159591 - Duy Quang" at bounding box center [147, 212] width 138 height 13
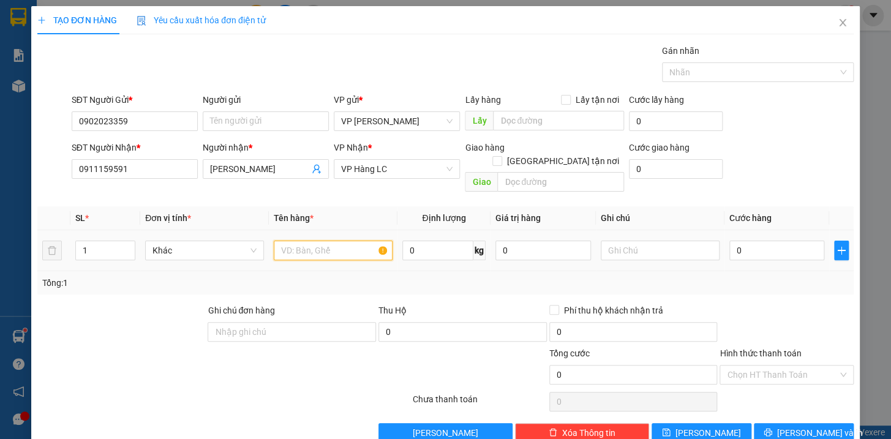
click at [315, 241] on input "text" at bounding box center [333, 251] width 119 height 20
click at [739, 241] on input "0" at bounding box center [777, 251] width 96 height 20
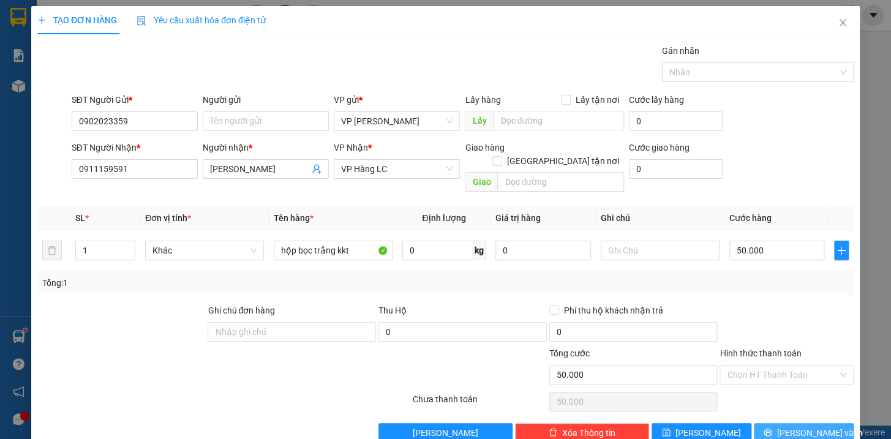
click at [833, 423] on button "[PERSON_NAME] và In" at bounding box center [804, 433] width 100 height 20
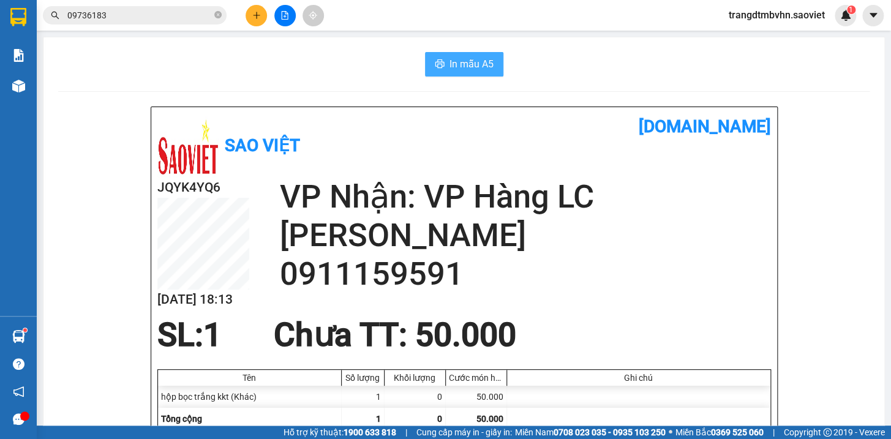
click at [451, 62] on span "In mẫu A5" at bounding box center [471, 63] width 44 height 15
click at [253, 16] on icon "plus" at bounding box center [256, 15] width 9 height 9
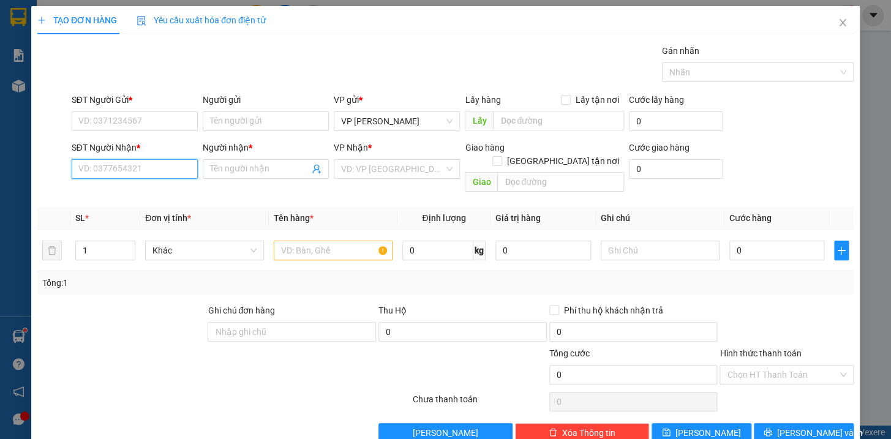
click at [176, 161] on input "SĐT Người Nhận *" at bounding box center [135, 169] width 126 height 20
click at [86, 241] on input "1" at bounding box center [105, 250] width 59 height 18
click at [298, 241] on input "text" at bounding box center [333, 251] width 119 height 20
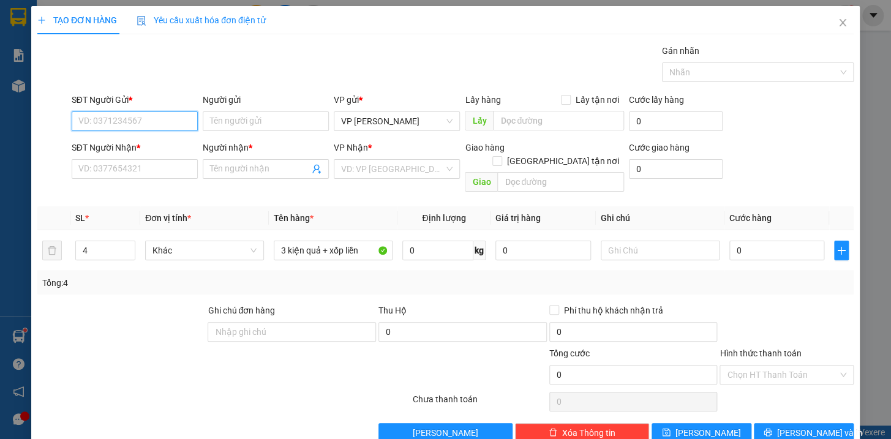
click at [130, 116] on input "SĐT Người Gửi *" at bounding box center [135, 121] width 126 height 20
click at [137, 146] on div "0964289007 - anh" at bounding box center [133, 145] width 110 height 13
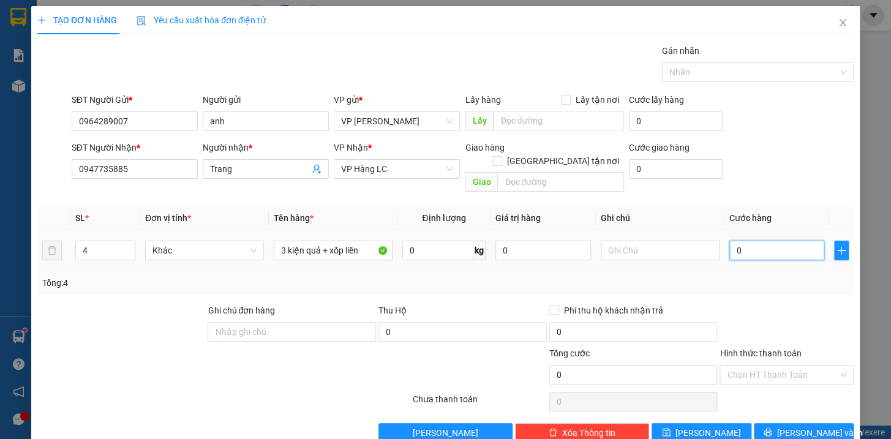
click at [767, 241] on input "0" at bounding box center [777, 251] width 96 height 20
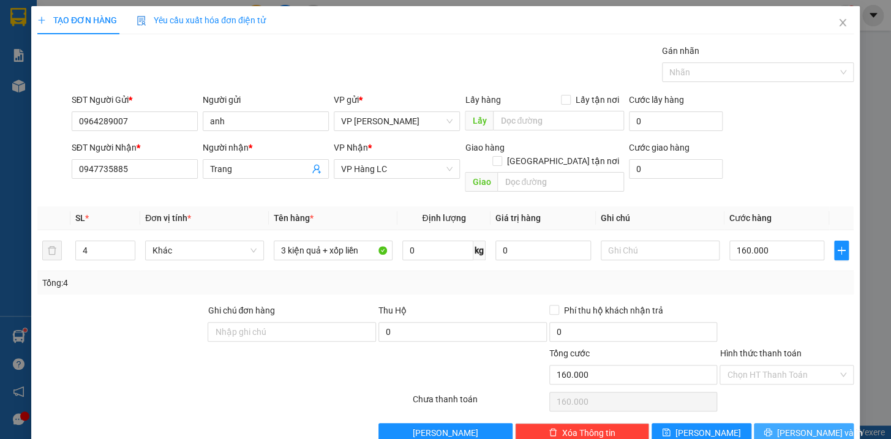
click at [796, 426] on span "[PERSON_NAME] và In" at bounding box center [820, 432] width 86 height 13
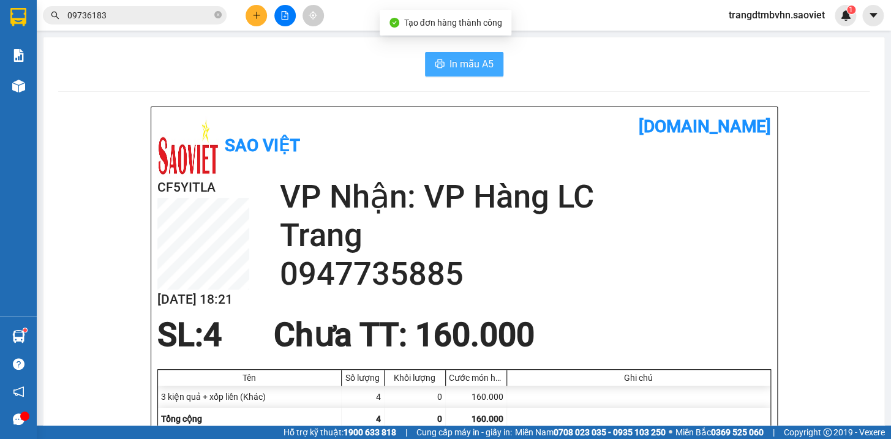
click at [475, 58] on span "In mẫu A5" at bounding box center [471, 63] width 44 height 15
click at [463, 64] on span "In mẫu A5" at bounding box center [471, 63] width 44 height 15
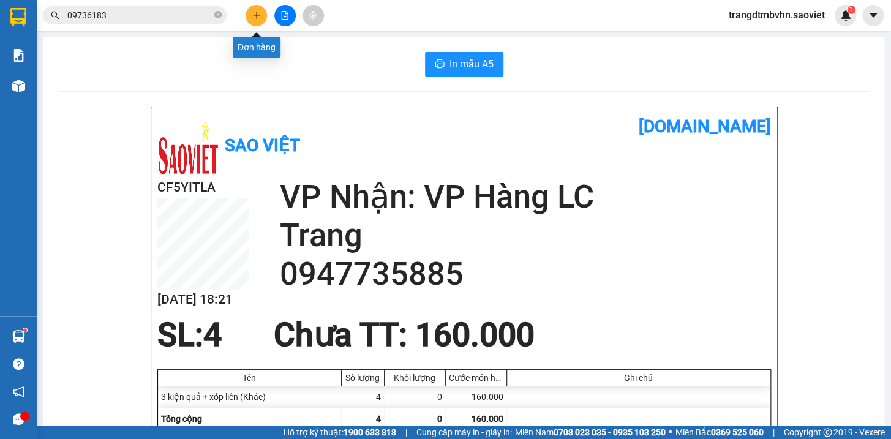
click at [252, 12] on icon "plus" at bounding box center [256, 15] width 9 height 9
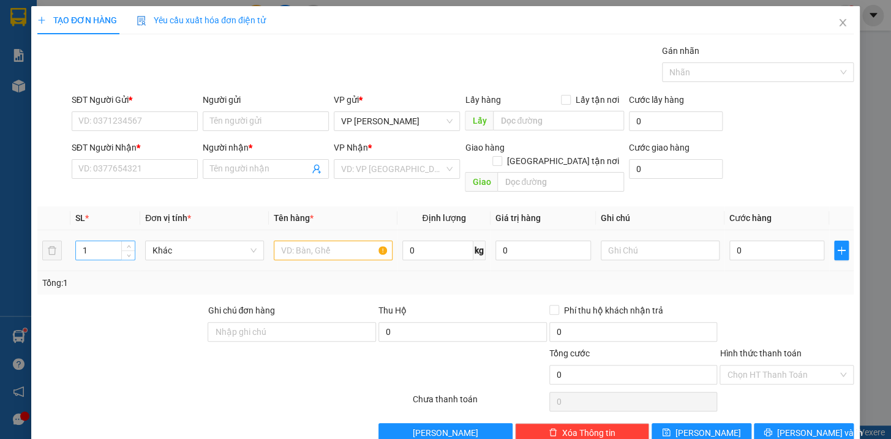
click at [94, 241] on input "1" at bounding box center [105, 250] width 59 height 18
click at [344, 241] on input "text" at bounding box center [333, 251] width 119 height 20
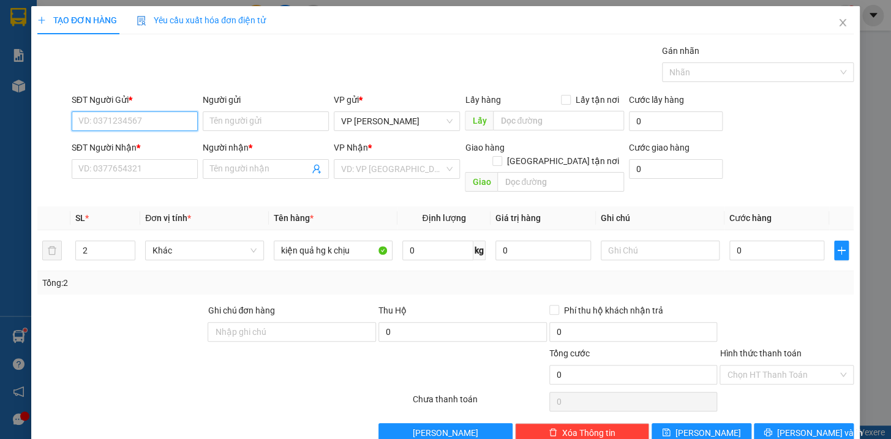
click at [156, 123] on input "SĐT Người Gửi *" at bounding box center [135, 121] width 126 height 20
click at [130, 140] on div "0944299688 - kt" at bounding box center [133, 145] width 110 height 13
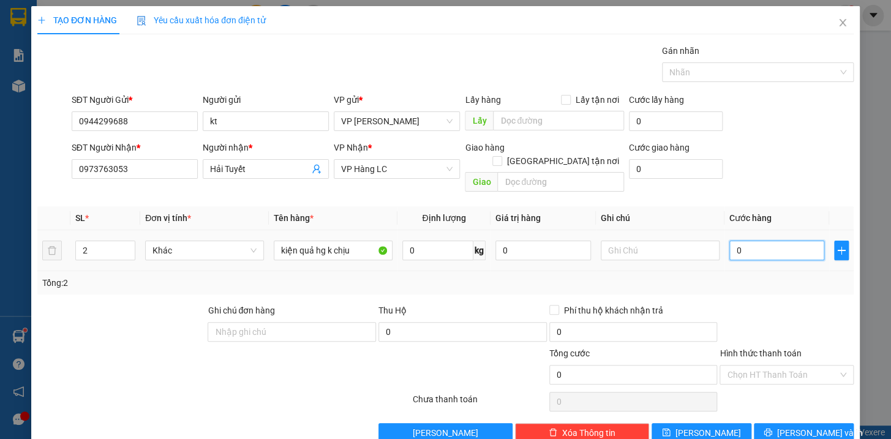
click at [776, 245] on input "0" at bounding box center [777, 251] width 96 height 20
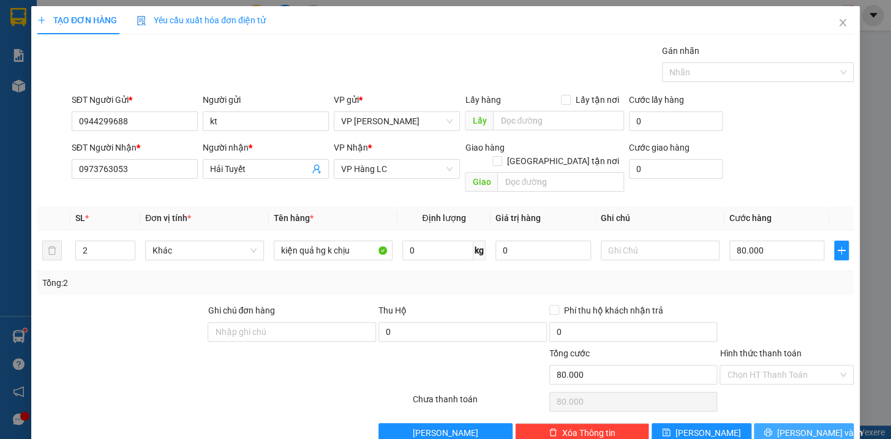
click at [827, 423] on button "[PERSON_NAME] và In" at bounding box center [804, 433] width 100 height 20
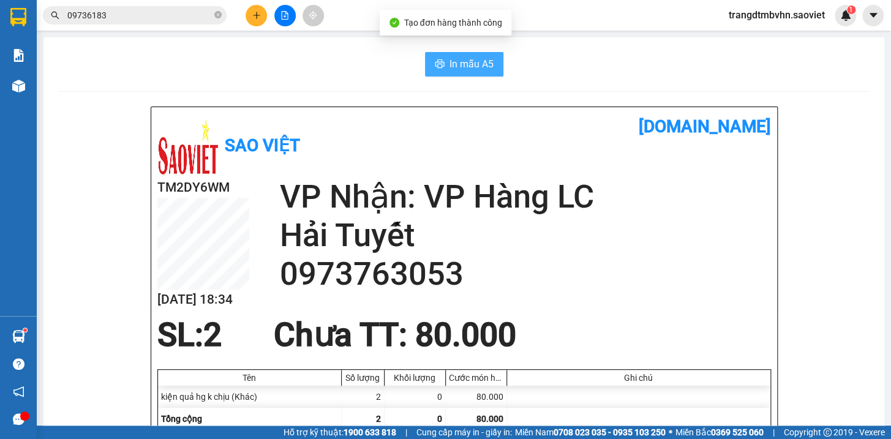
click at [485, 58] on span "In mẫu A5" at bounding box center [471, 63] width 44 height 15
click at [462, 66] on span "In mẫu A5" at bounding box center [471, 63] width 44 height 15
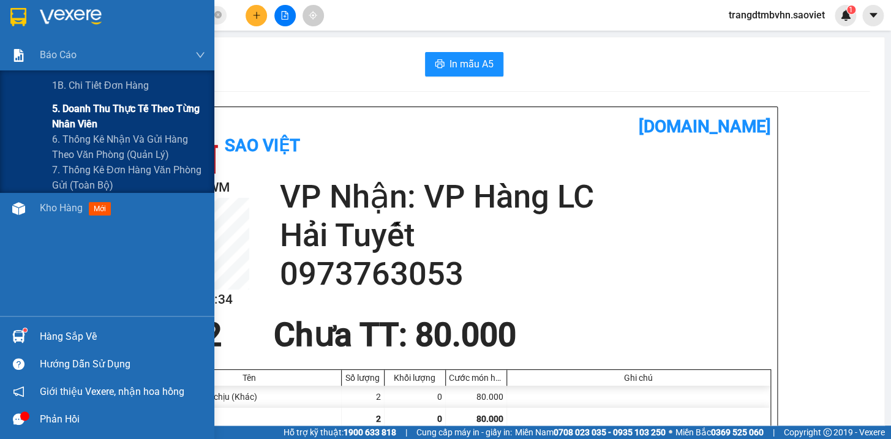
click at [96, 114] on span "5. Doanh thu thực tế theo từng nhân viên" at bounding box center [128, 116] width 153 height 31
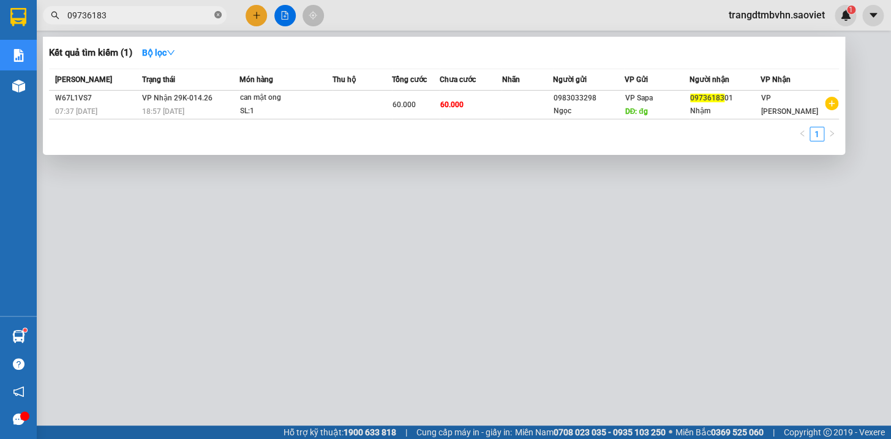
click at [215, 18] on icon "close-circle" at bounding box center [217, 14] width 7 height 7
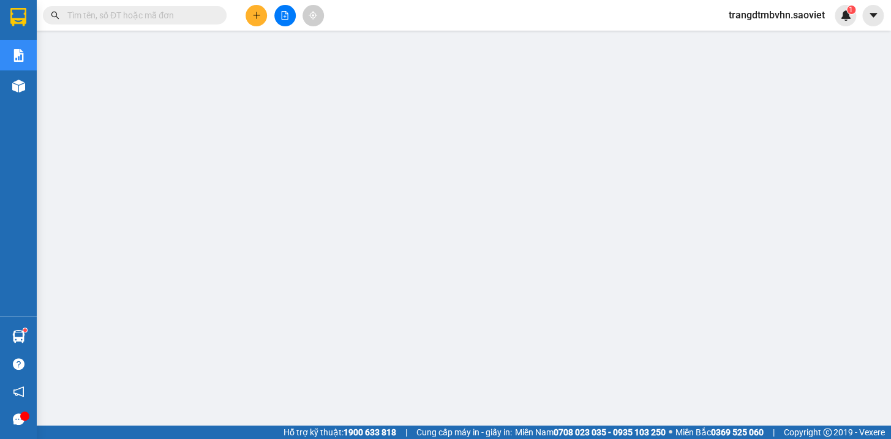
paste input "AWESXN9C"
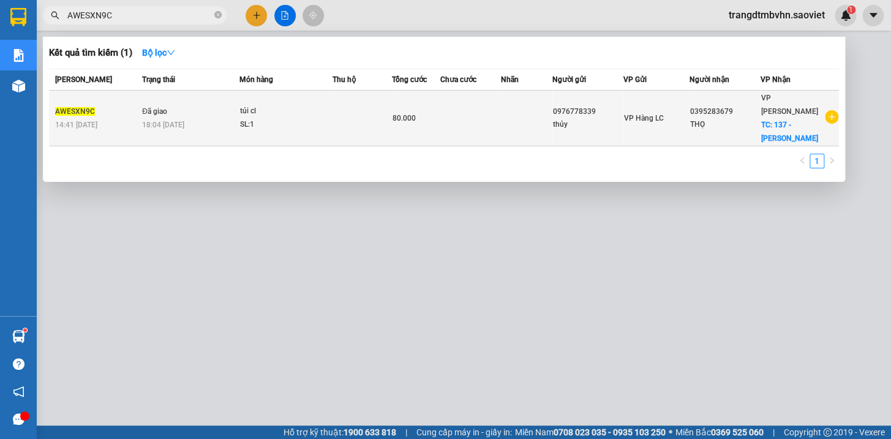
click at [730, 119] on div "THỌ" at bounding box center [724, 124] width 70 height 13
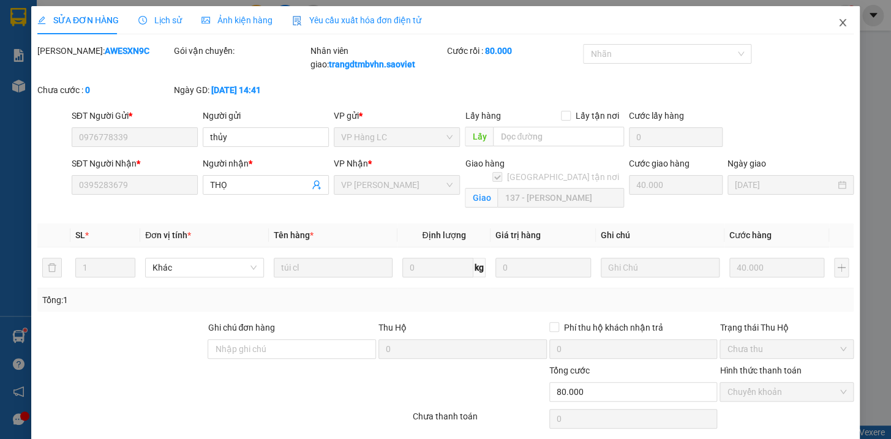
click at [838, 23] on icon "close" at bounding box center [843, 23] width 10 height 10
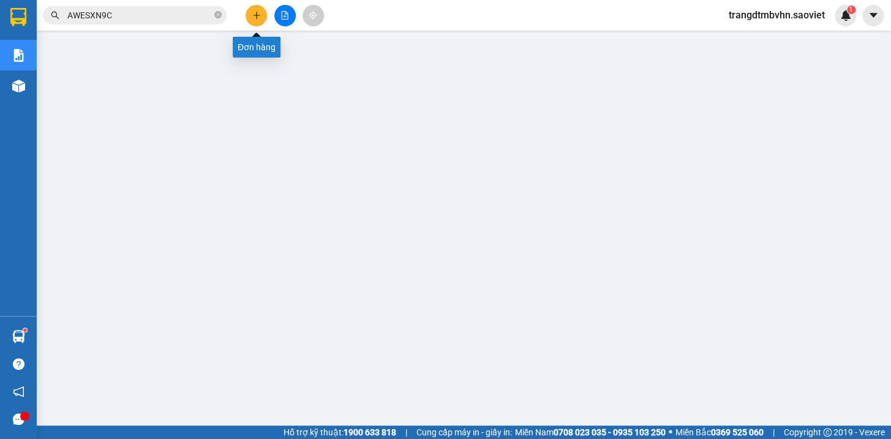
click at [266, 14] on button at bounding box center [256, 15] width 21 height 21
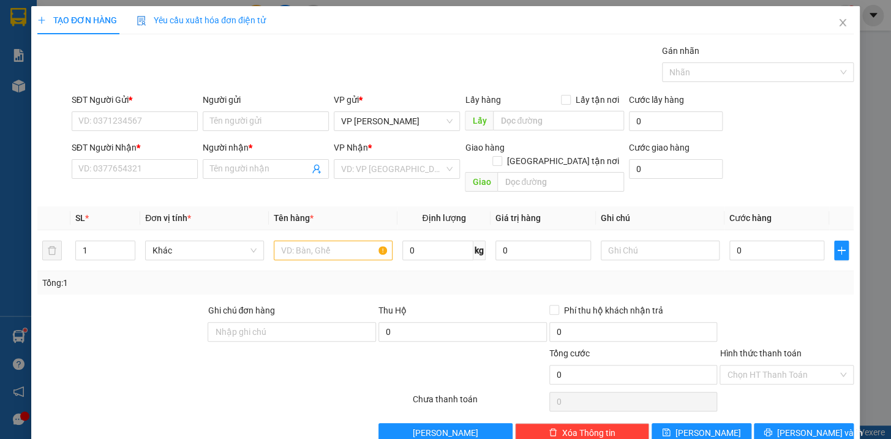
click at [154, 105] on div "SĐT Người Gửi *" at bounding box center [135, 99] width 126 height 13
click at [154, 111] on input "SĐT Người Gửi *" at bounding box center [135, 121] width 126 height 20
click at [140, 133] on form "SĐT Người Gửi * VD: 0371234567 Người gửi Tên người gửi VP gửi * VP [PERSON_NAME…" at bounding box center [445, 145] width 816 height 104
click at [182, 116] on input "SĐT Người Gửi *" at bounding box center [135, 121] width 126 height 20
click at [101, 126] on input "SĐT Người Gửi *" at bounding box center [135, 121] width 126 height 20
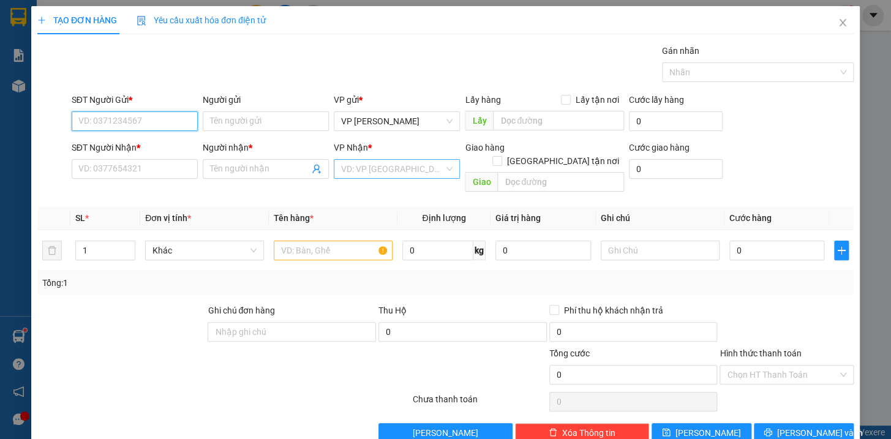
click at [442, 167] on div "VD: VP [GEOGRAPHIC_DATA]" at bounding box center [397, 169] width 126 height 20
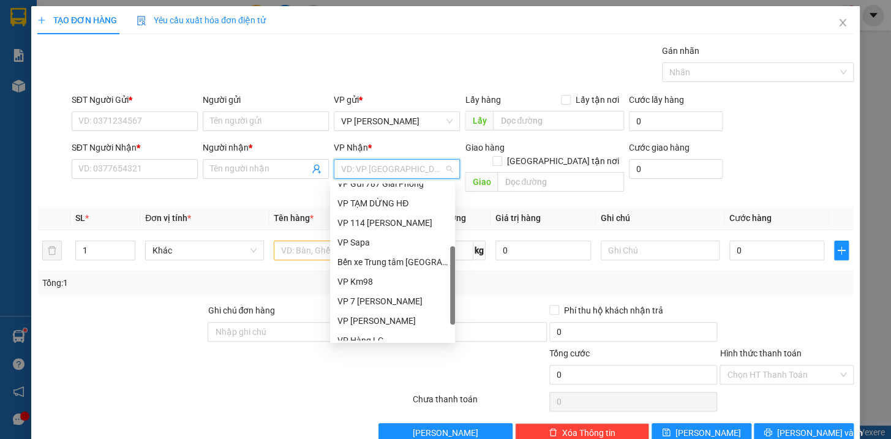
drag, startPoint x: 451, startPoint y: 214, endPoint x: 411, endPoint y: 255, distance: 57.2
click at [435, 276] on div "VP Gửi 787 Giải Phóng VP TẠM DỪNG HĐ VP 114 [PERSON_NAME] VP Sapa Bến xe Trung …" at bounding box center [392, 262] width 125 height 157
drag, startPoint x: 331, startPoint y: 238, endPoint x: 280, endPoint y: 221, distance: 53.1
click at [331, 238] on div "VP Sapa" at bounding box center [392, 241] width 125 height 20
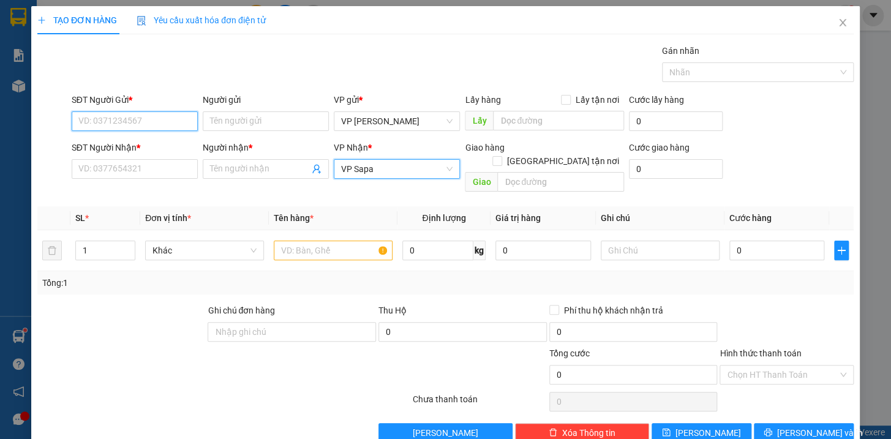
click at [159, 118] on input "SĐT Người Gửi *" at bounding box center [135, 121] width 126 height 20
click at [153, 127] on input "SĐT Người Gửi *" at bounding box center [135, 121] width 126 height 20
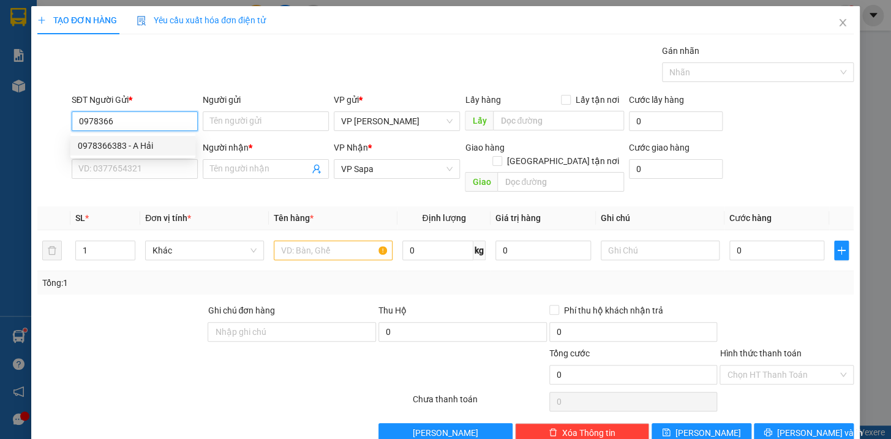
click at [133, 149] on div "0978366383 - A Hải" at bounding box center [133, 145] width 110 height 13
type input "0978366383"
type input "A Hải"
type input "0978366383"
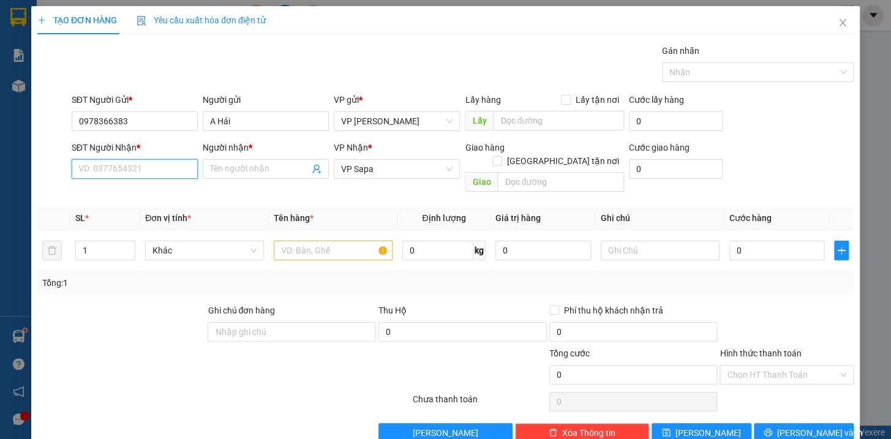
click at [134, 171] on input "SĐT Người Nhận *" at bounding box center [135, 169] width 126 height 20
click at [140, 193] on div "0976482889 - thành" at bounding box center [133, 193] width 110 height 13
type input "0976482889"
type input "thành"
click at [336, 241] on input "text" at bounding box center [333, 251] width 119 height 20
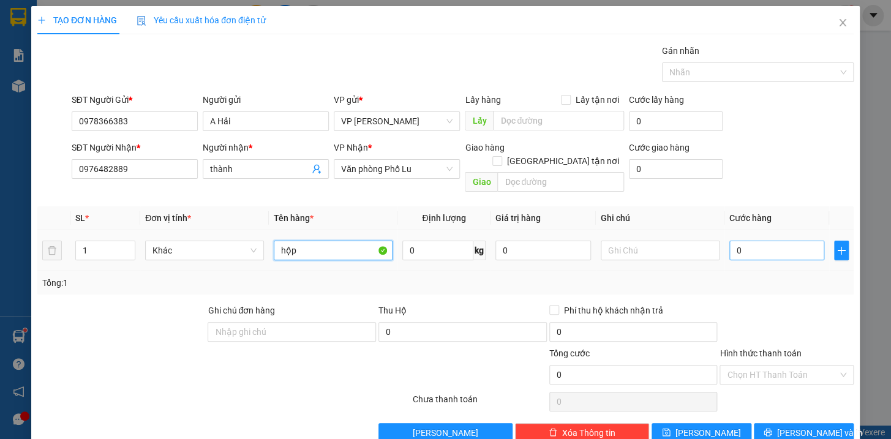
type input "hộp"
click at [745, 241] on input "0" at bounding box center [777, 251] width 96 height 20
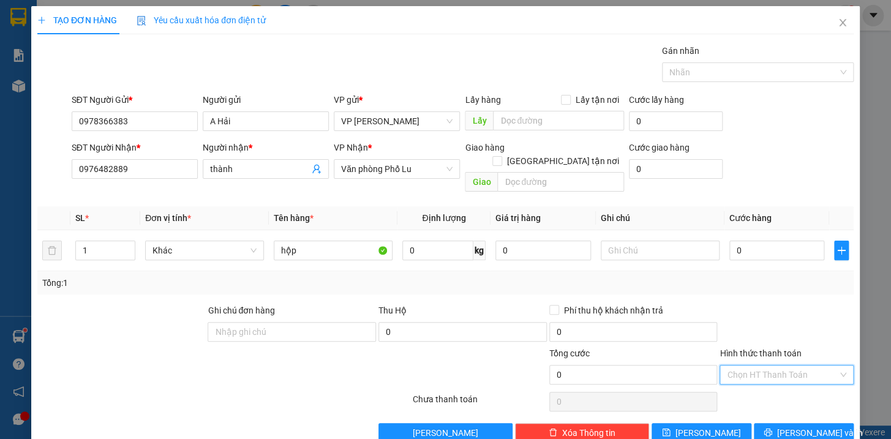
click at [824, 366] on input "Hình thức thanh toán" at bounding box center [782, 375] width 111 height 18
click at [787, 425] on div "Chuyển khoản" at bounding box center [778, 424] width 118 height 13
click at [772, 241] on input "0" at bounding box center [777, 251] width 96 height 20
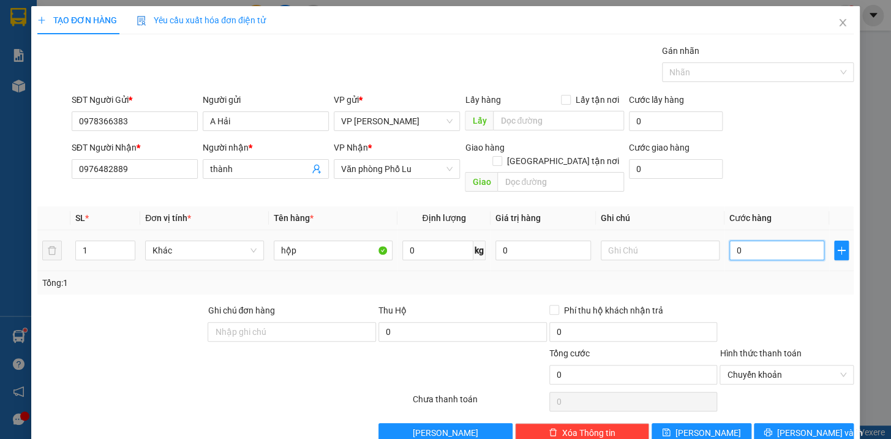
type input "5"
type input "50"
type input "500"
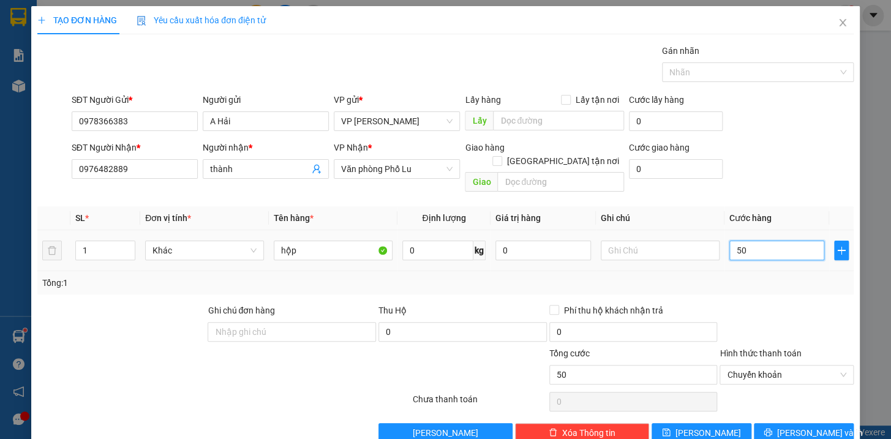
type input "500"
type input "5.000"
type input "50.000"
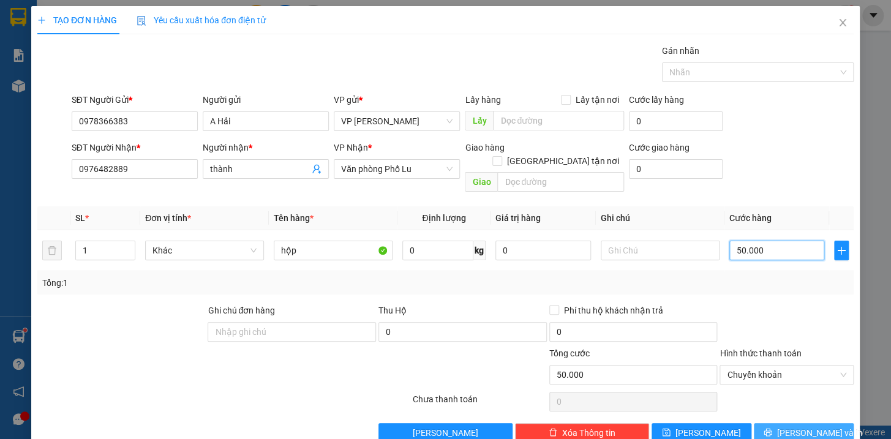
type input "50.000"
click at [771, 428] on icon "printer" at bounding box center [768, 432] width 9 height 9
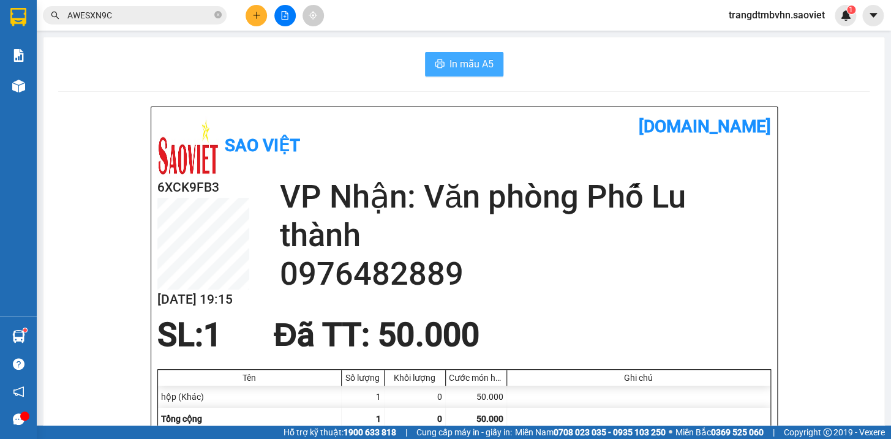
click at [454, 62] on span "In mẫu A5" at bounding box center [471, 63] width 44 height 15
click at [255, 21] on button at bounding box center [256, 15] width 21 height 21
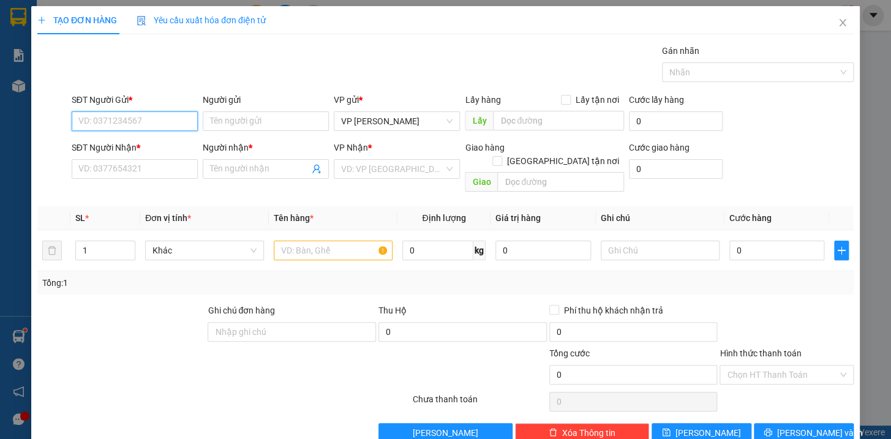
click at [165, 119] on input "SĐT Người Gửi *" at bounding box center [135, 121] width 126 height 20
click at [328, 241] on input "text" at bounding box center [333, 251] width 119 height 20
click at [447, 169] on div "VD: VP [GEOGRAPHIC_DATA]" at bounding box center [397, 169] width 126 height 20
type input "[PERSON_NAME]"
drag, startPoint x: 321, startPoint y: 145, endPoint x: 356, endPoint y: 179, distance: 49.8
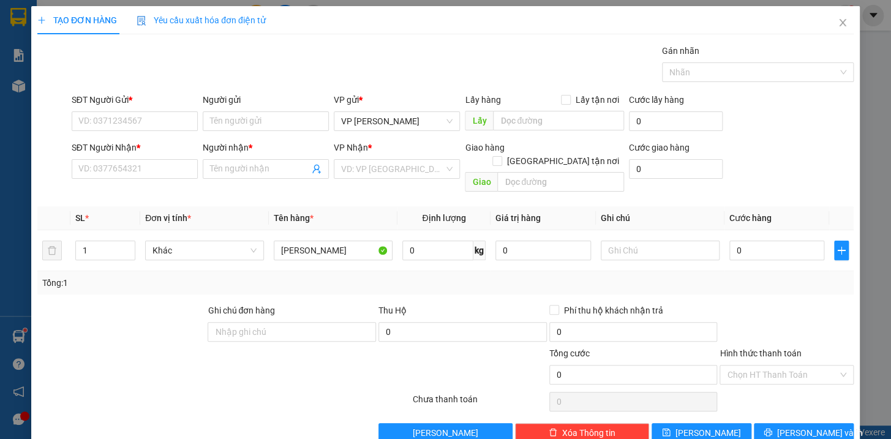
click at [321, 145] on div "Người nhận *" at bounding box center [266, 147] width 126 height 13
click at [309, 162] on input "Người nhận *" at bounding box center [259, 168] width 99 height 13
click at [371, 171] on input "search" at bounding box center [392, 169] width 103 height 18
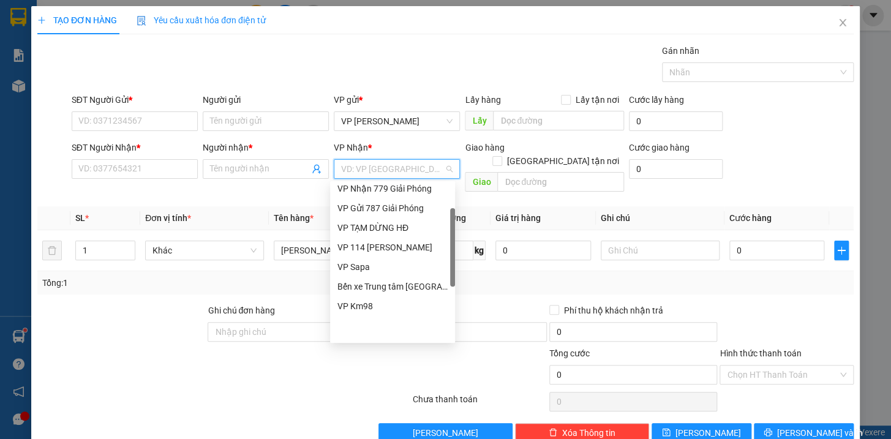
scroll to position [137, 0]
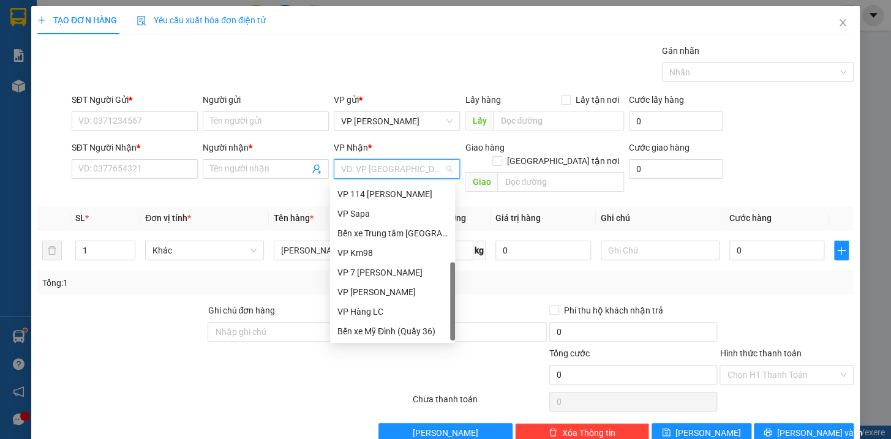
drag, startPoint x: 452, startPoint y: 205, endPoint x: 424, endPoint y: 310, distance: 109.2
click at [424, 311] on div "VP TẠM DỪNG HĐ VP 114 [PERSON_NAME] VP Sapa Bến xe Trung tâm Lào Cai VP Km98 VP…" at bounding box center [392, 262] width 125 height 157
click at [411, 211] on div "VP Sapa" at bounding box center [392, 213] width 110 height 13
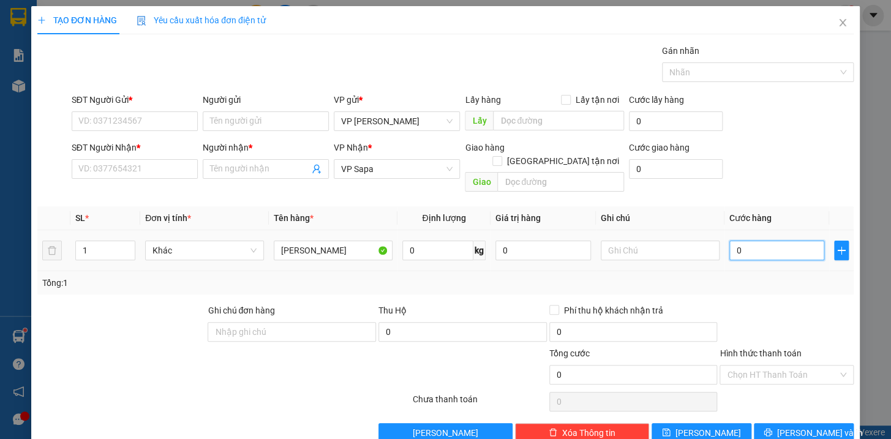
click at [755, 241] on input "0" at bounding box center [777, 251] width 96 height 20
type input "1"
type input "15"
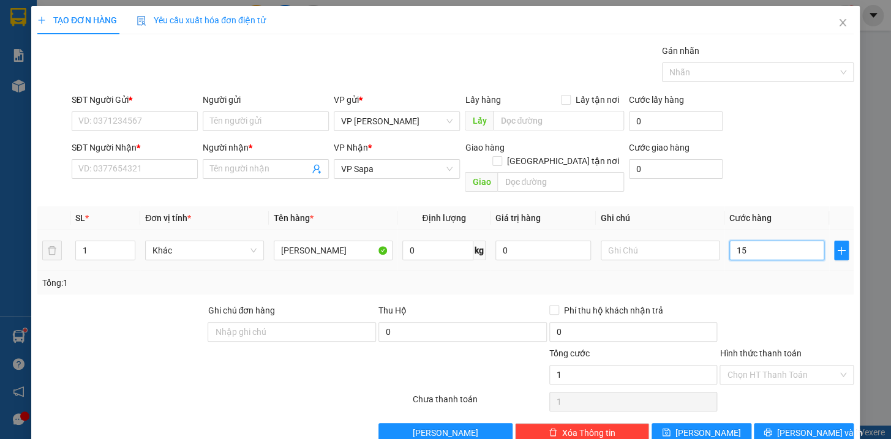
type input "15"
type input "150"
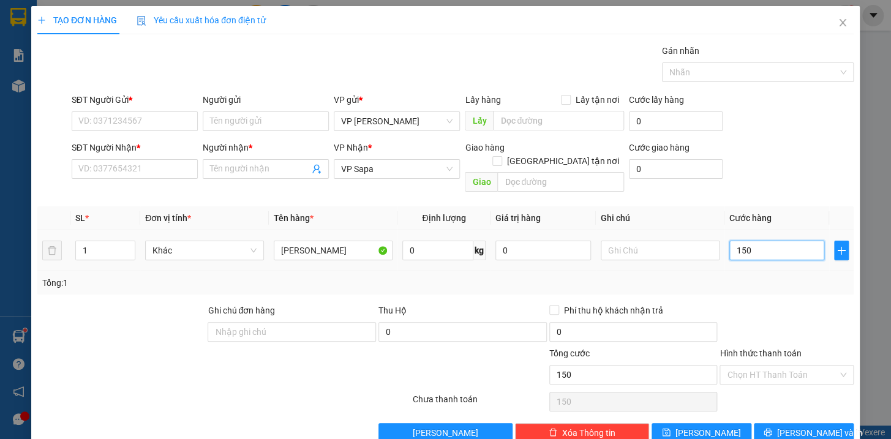
type input "1.500"
type input "15.000"
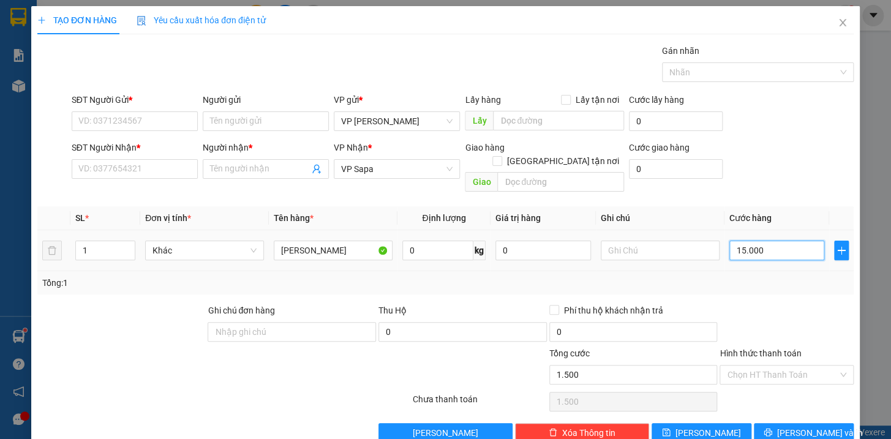
type input "15.000"
type input "150.000"
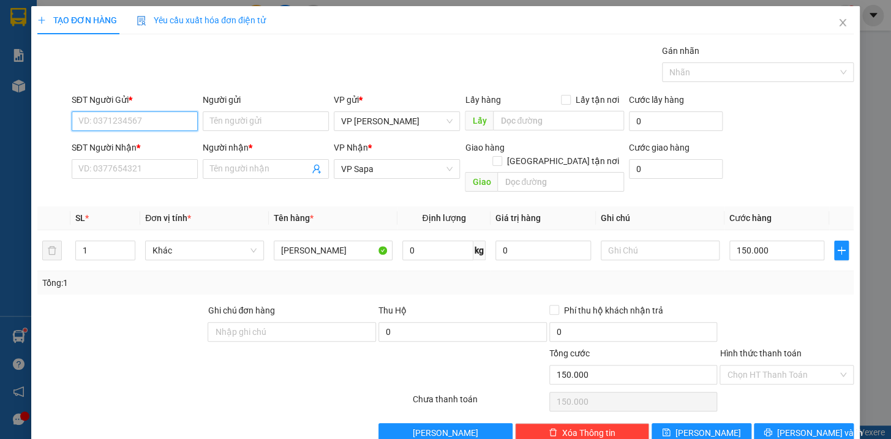
click at [124, 114] on input "SĐT Người Gửi *" at bounding box center [135, 121] width 126 height 20
type input "0982266028"
click at [140, 169] on input "SĐT Người Nhận *" at bounding box center [135, 169] width 126 height 20
type input "0913554858"
click at [257, 166] on input "Người nhận *" at bounding box center [259, 168] width 99 height 13
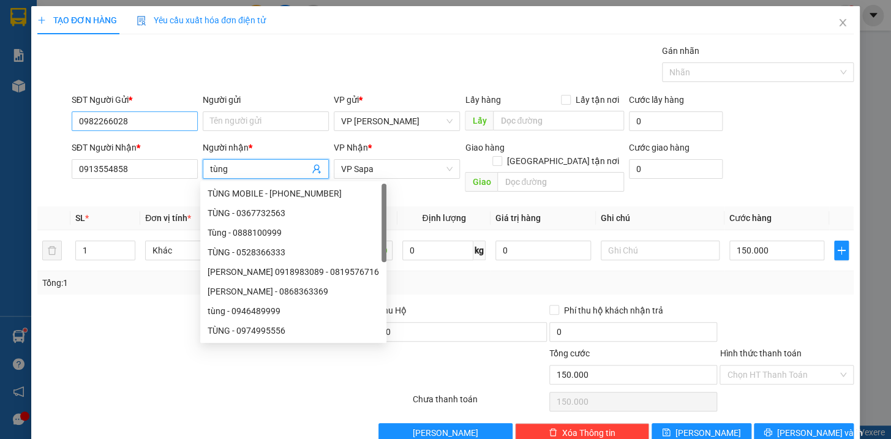
type input "tùng"
click at [165, 124] on input "0982266028" at bounding box center [135, 121] width 126 height 20
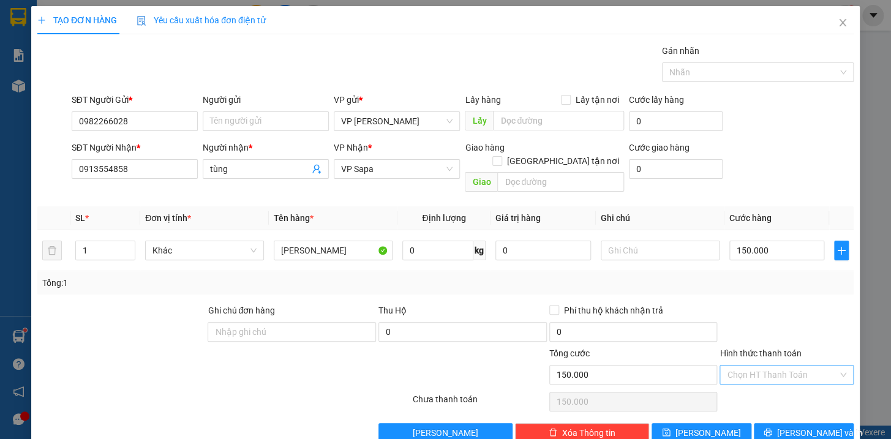
click at [772, 366] on input "Hình thức thanh toán" at bounding box center [782, 375] width 111 height 18
click at [805, 322] on div at bounding box center [786, 325] width 137 height 43
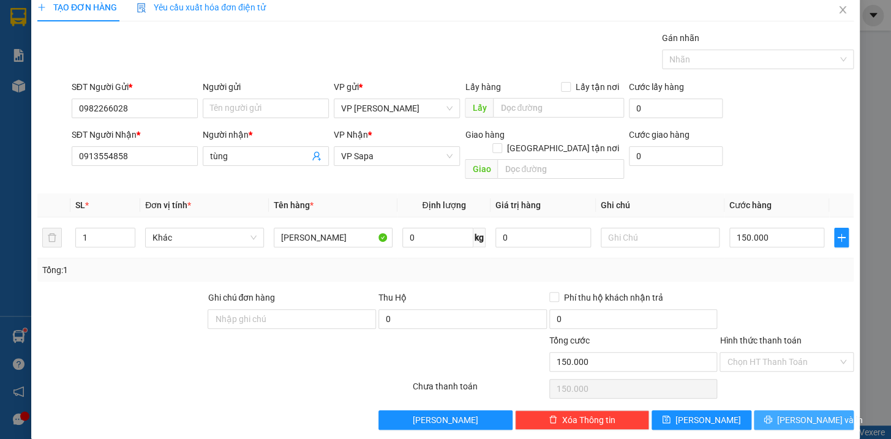
click at [790, 413] on span "[PERSON_NAME] và In" at bounding box center [820, 419] width 86 height 13
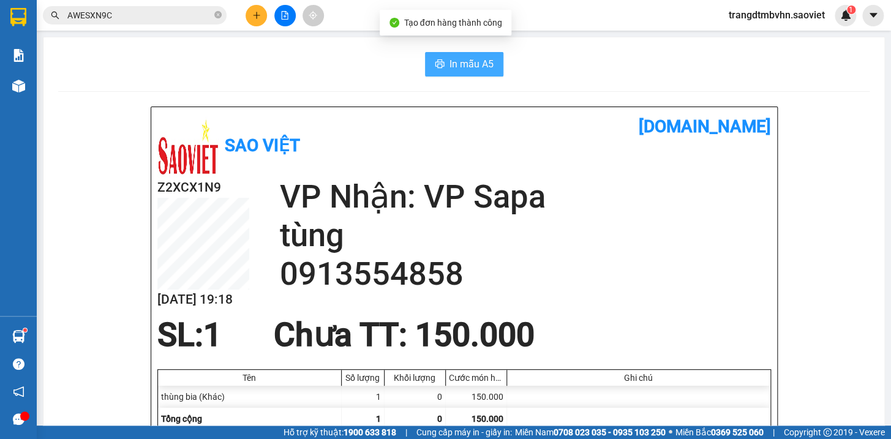
click at [440, 66] on button "In mẫu A5" at bounding box center [464, 64] width 78 height 24
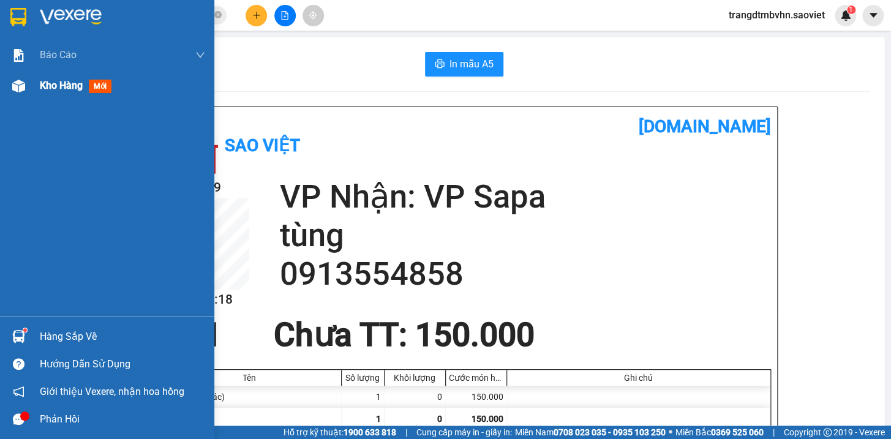
click at [72, 85] on span "Kho hàng" at bounding box center [61, 86] width 43 height 12
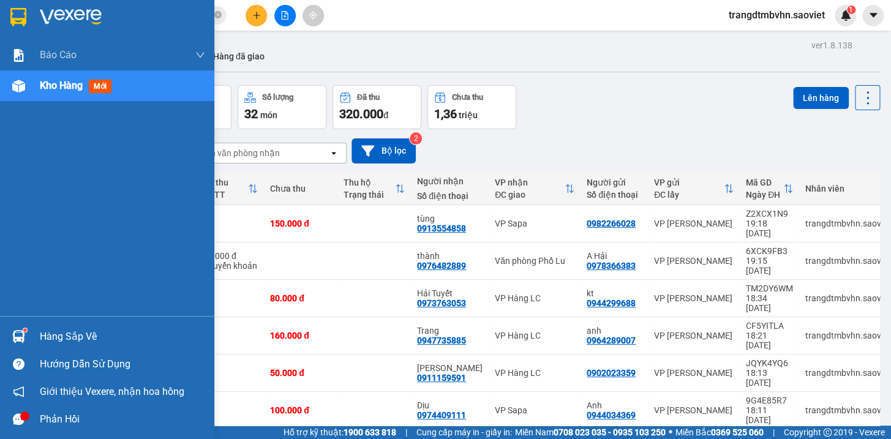
click at [108, 88] on span "mới" at bounding box center [100, 86] width 23 height 13
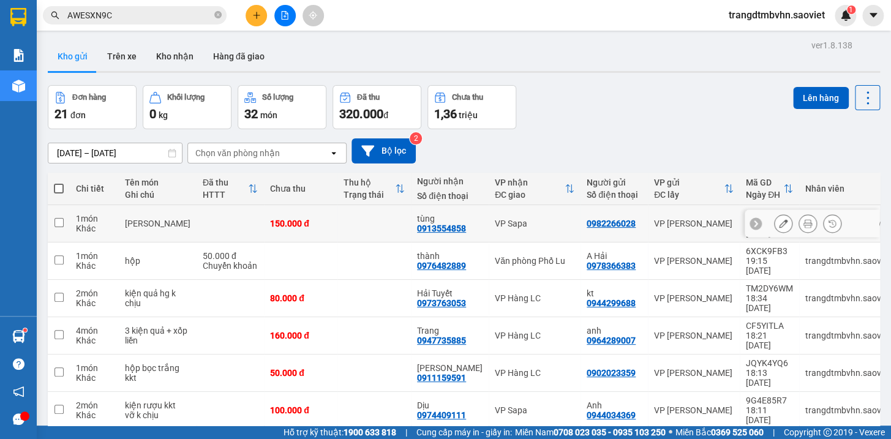
drag, startPoint x: 179, startPoint y: 209, endPoint x: 775, endPoint y: 220, distance: 595.3
click at [779, 220] on icon at bounding box center [783, 223] width 9 height 9
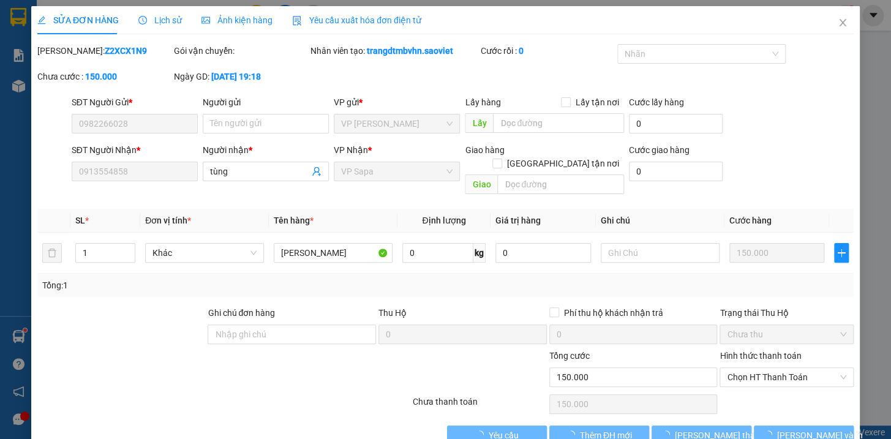
type input "0982266028"
type input "0913554858"
type input "tùng"
type input "150.000"
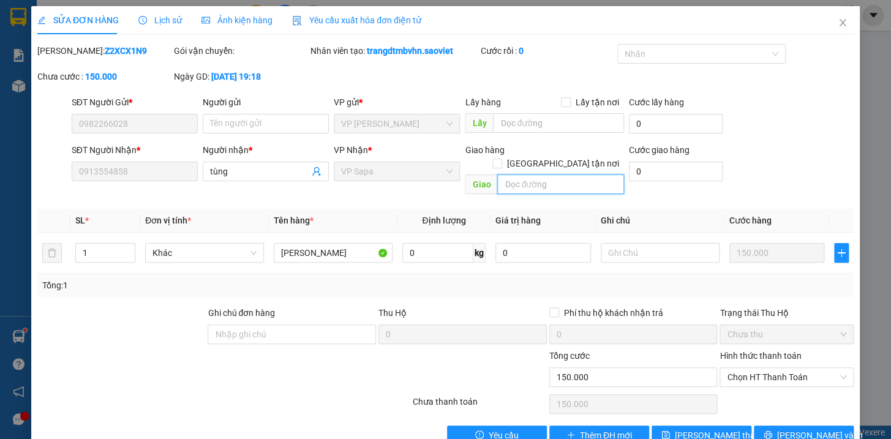
click at [517, 175] on input "text" at bounding box center [560, 185] width 127 height 20
type input "031 phố cầu mây sp"
click at [501, 159] on input "[GEOGRAPHIC_DATA] tận nơi" at bounding box center [496, 163] width 9 height 9
checkbox input "true"
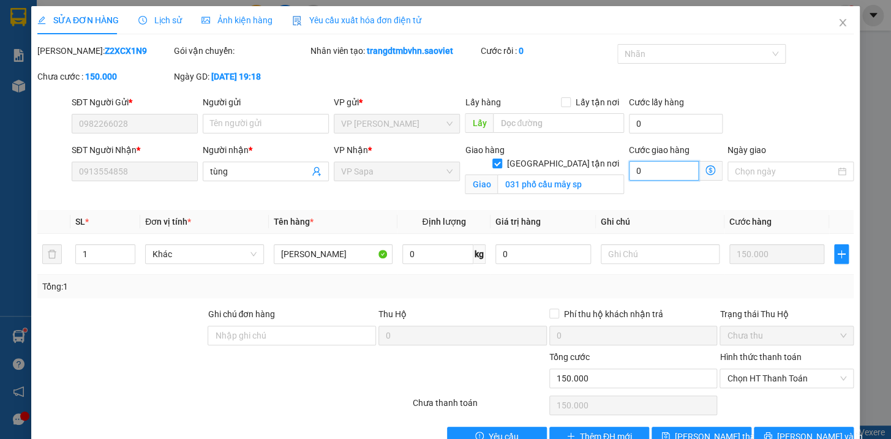
click at [637, 167] on input "0" at bounding box center [664, 171] width 70 height 20
type input "7"
type input "150.007"
type input "150.070"
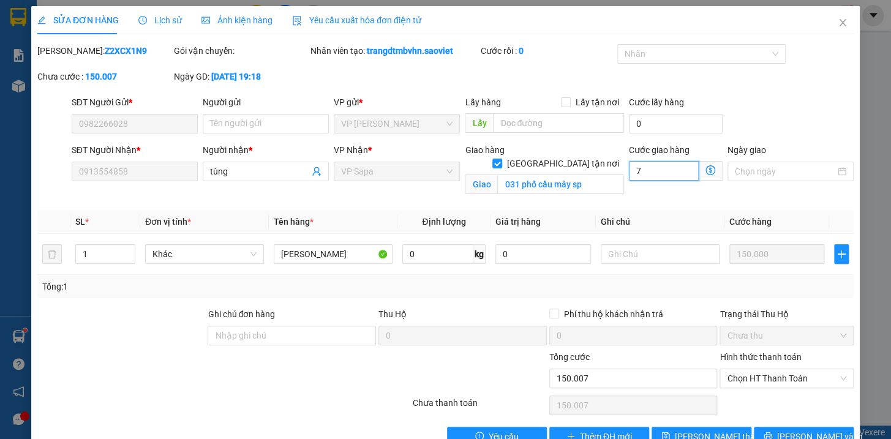
type input "150.070"
type input "70"
type input "150.700"
type input "7.000"
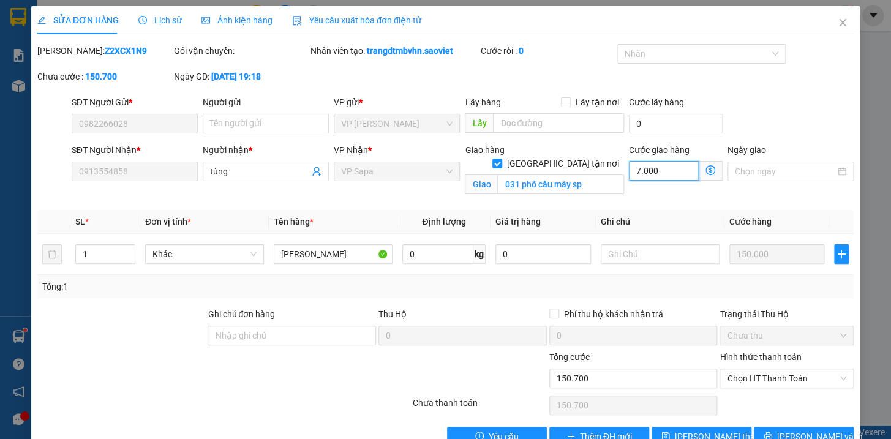
type input "157.000"
type input "220.000"
type input "70.000"
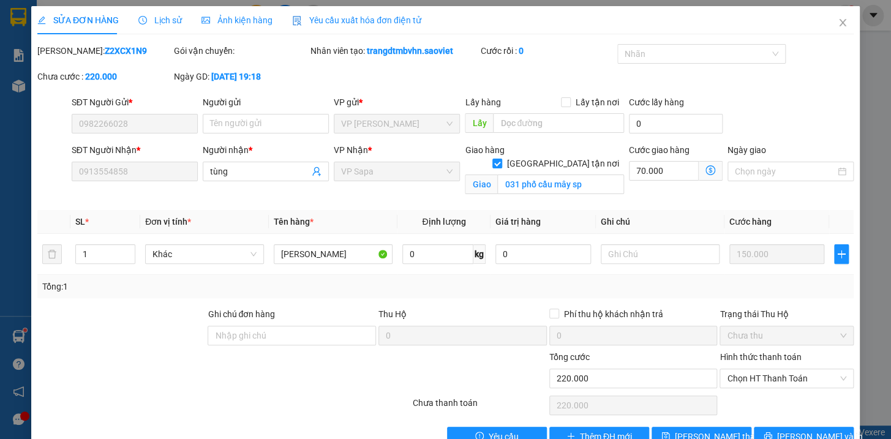
scroll to position [31, 0]
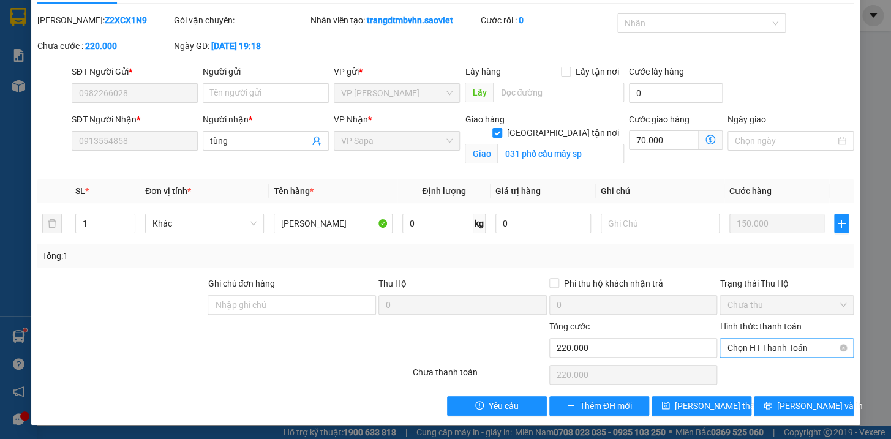
click at [804, 345] on span "Chọn HT Thanh Toán" at bounding box center [786, 348] width 119 height 18
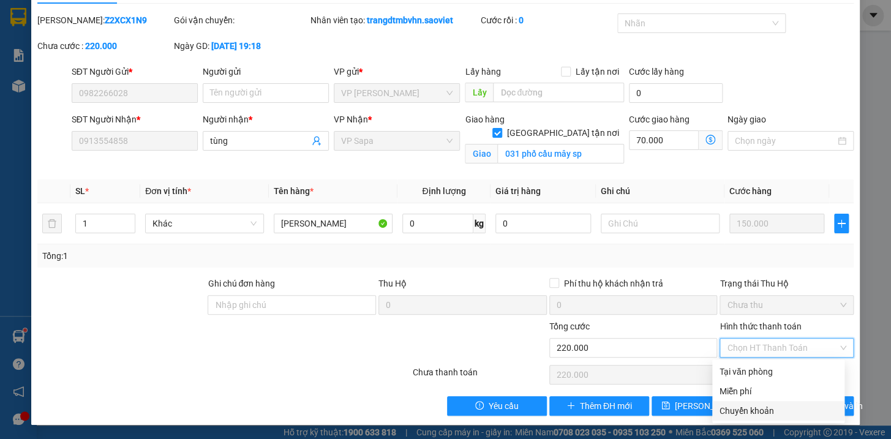
click at [768, 415] on div "Chuyển khoản" at bounding box center [778, 410] width 118 height 13
type input "0"
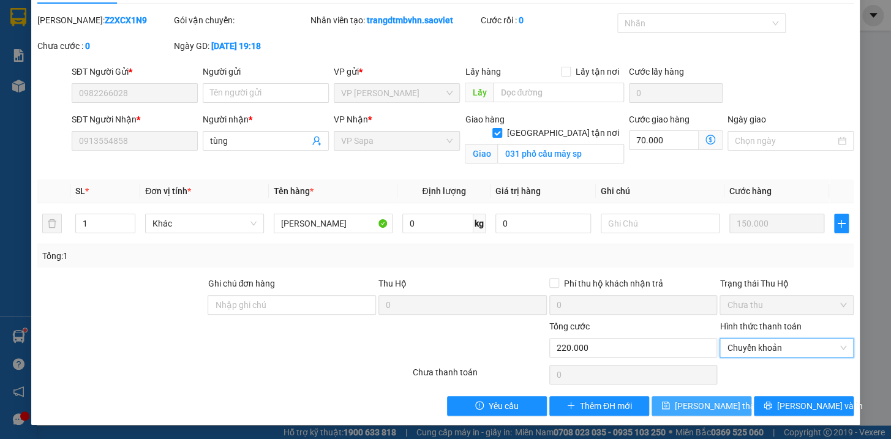
click at [715, 402] on span "[PERSON_NAME] thay đổi" at bounding box center [724, 405] width 98 height 13
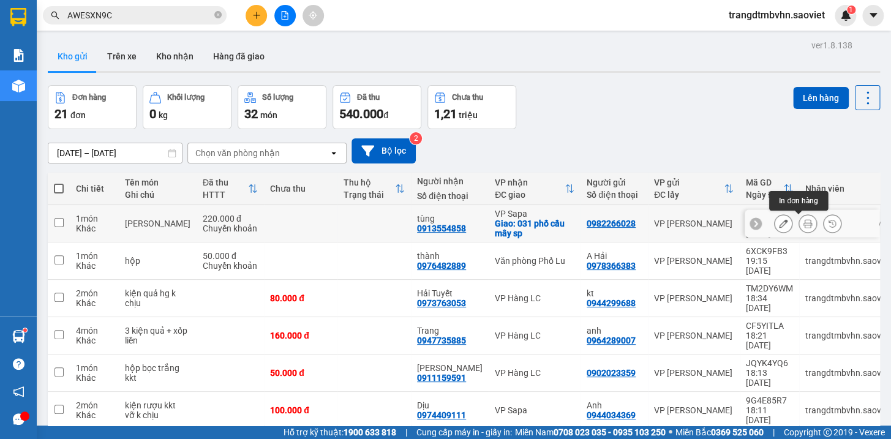
click at [803, 220] on icon at bounding box center [807, 223] width 9 height 9
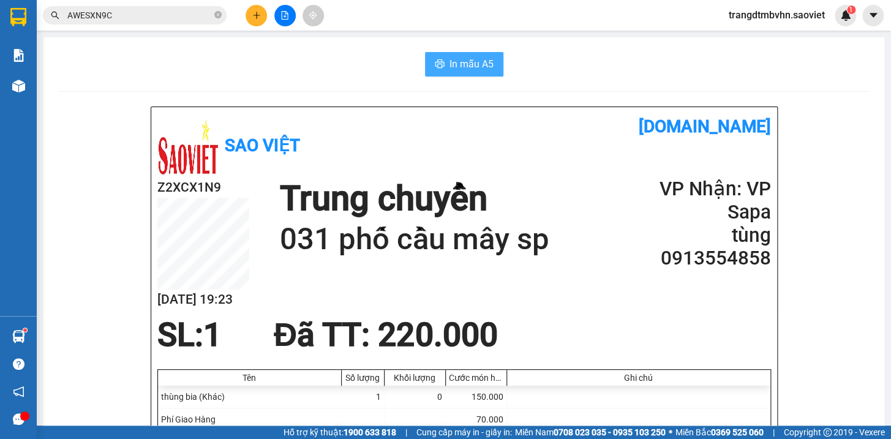
click at [484, 64] on span "In mẫu A5" at bounding box center [471, 63] width 44 height 15
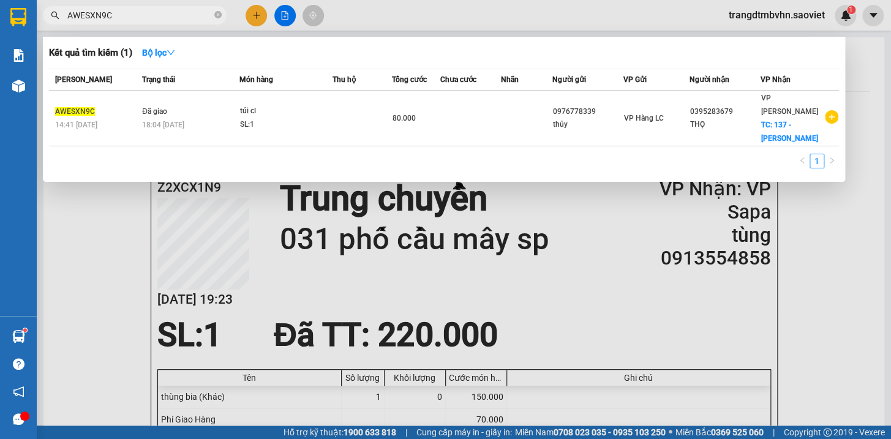
click at [125, 18] on input "AWESXN9C" at bounding box center [139, 15] width 145 height 13
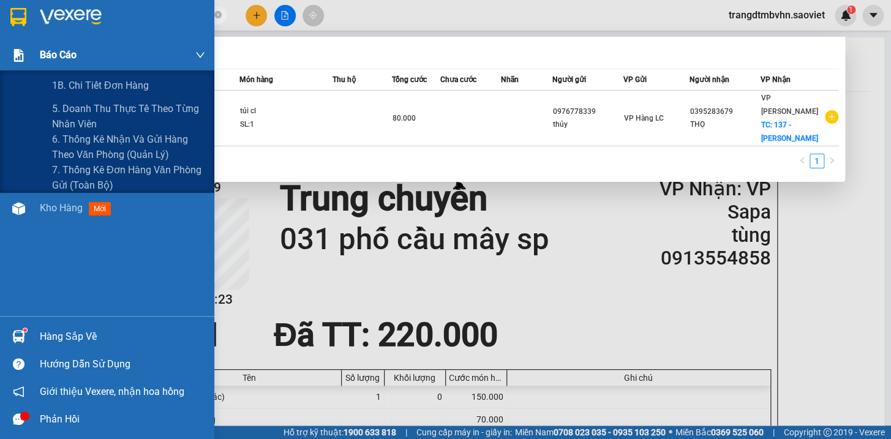
drag, startPoint x: 125, startPoint y: 18, endPoint x: 0, endPoint y: 53, distance: 129.7
click at [0, 53] on section "Kết quả tìm kiếm ( 1 ) Bộ lọc Mã ĐH Trạng thái Món hàng Thu hộ Tổng cước Chưa c…" at bounding box center [445, 219] width 891 height 439
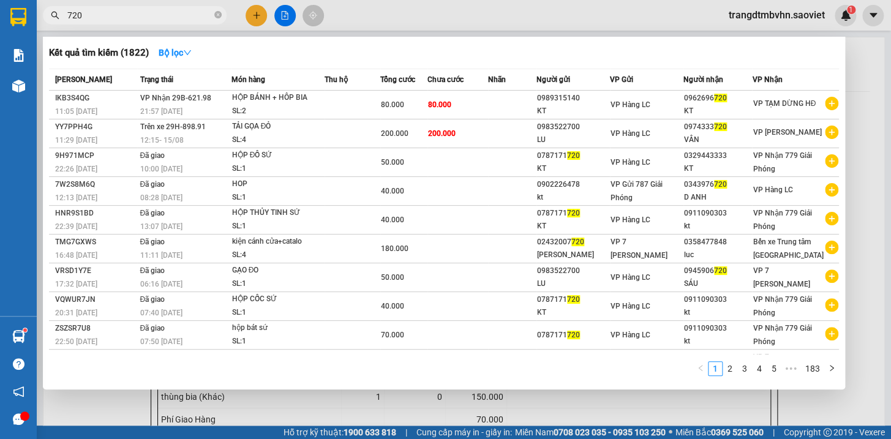
type input "720"
click at [865, 392] on div at bounding box center [445, 219] width 891 height 439
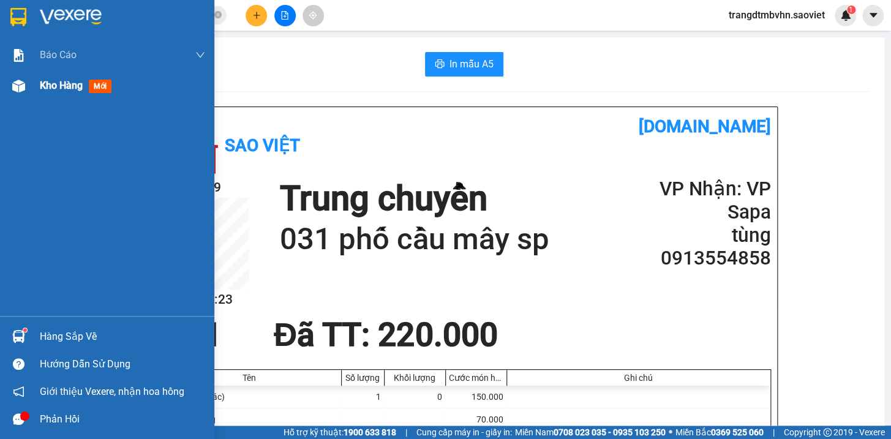
click at [52, 91] on span "Kho hàng" at bounding box center [61, 86] width 43 height 12
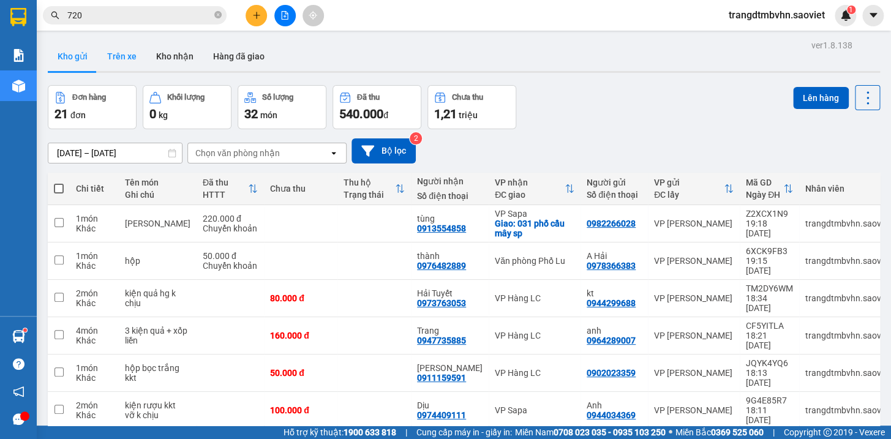
click at [116, 54] on button "Trên xe" at bounding box center [121, 56] width 49 height 29
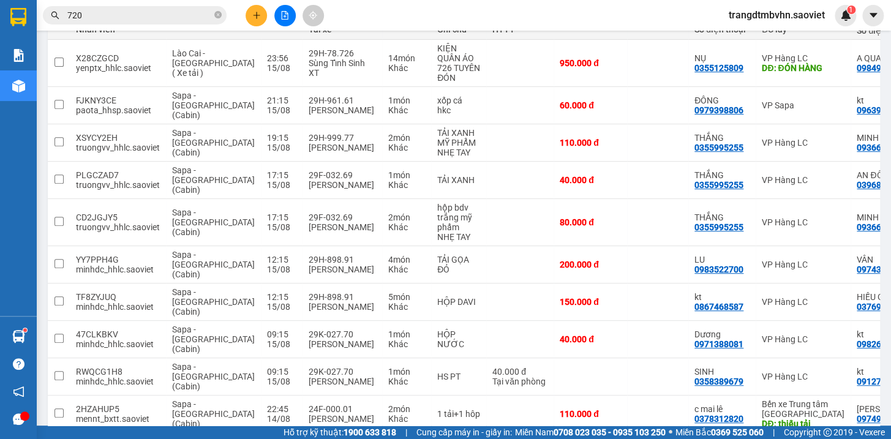
scroll to position [176, 0]
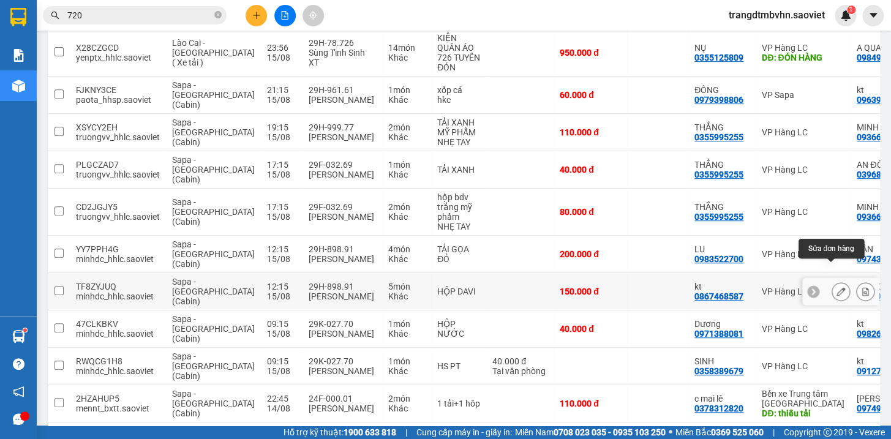
click at [832, 281] on button at bounding box center [840, 291] width 17 height 21
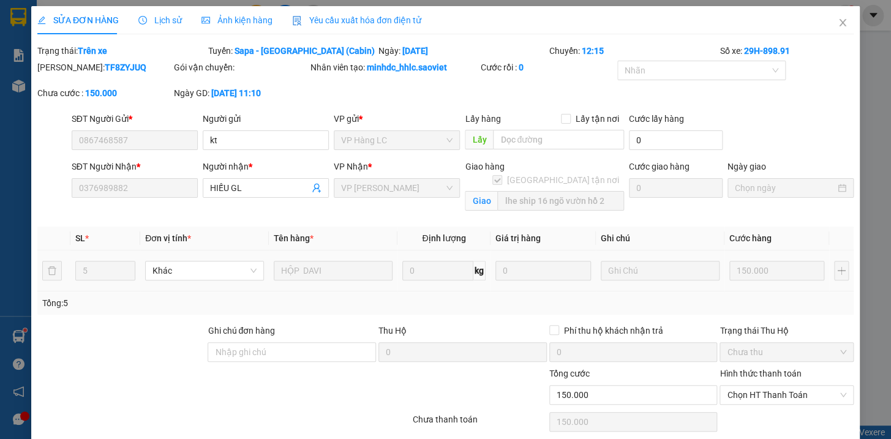
type input "0867468587"
type input "kt"
type input "0376989882"
type input "HIẾU GL"
checkbox input "true"
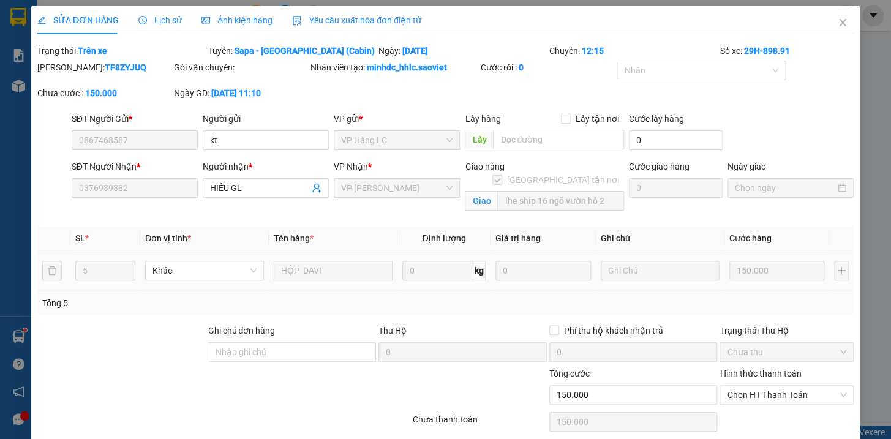
type input "lhe ship 16 ngõ vườn hồ 2"
type input "150.000"
click at [840, 24] on span "Close" at bounding box center [842, 23] width 34 height 34
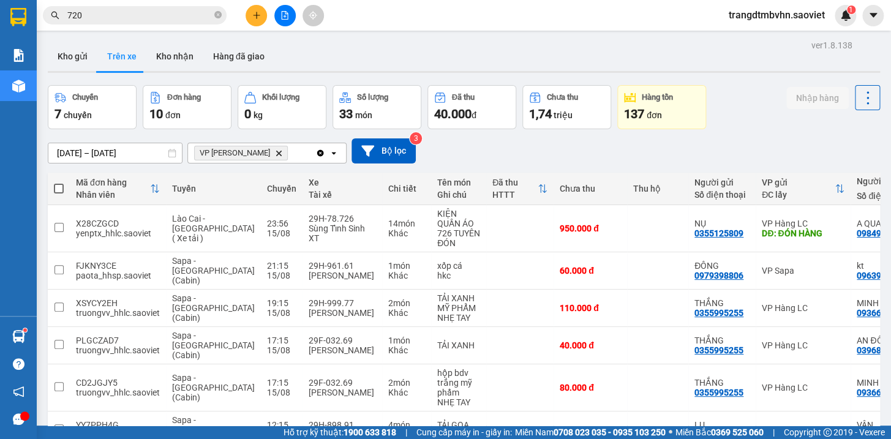
scroll to position [187, 0]
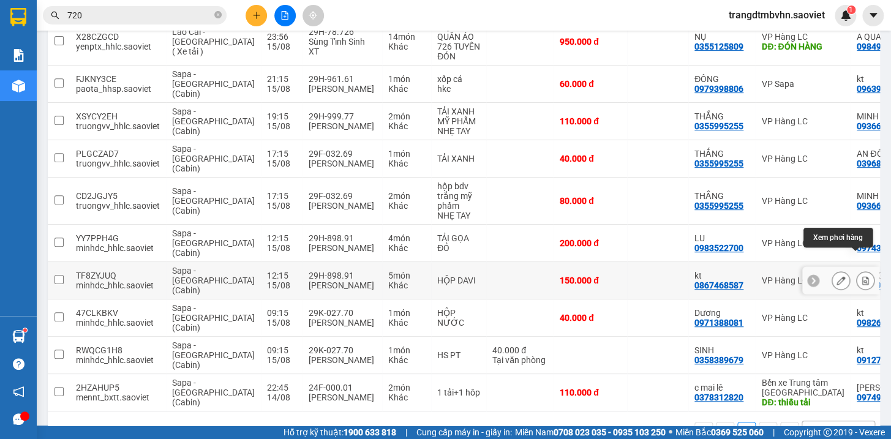
click at [861, 276] on icon at bounding box center [865, 280] width 9 height 9
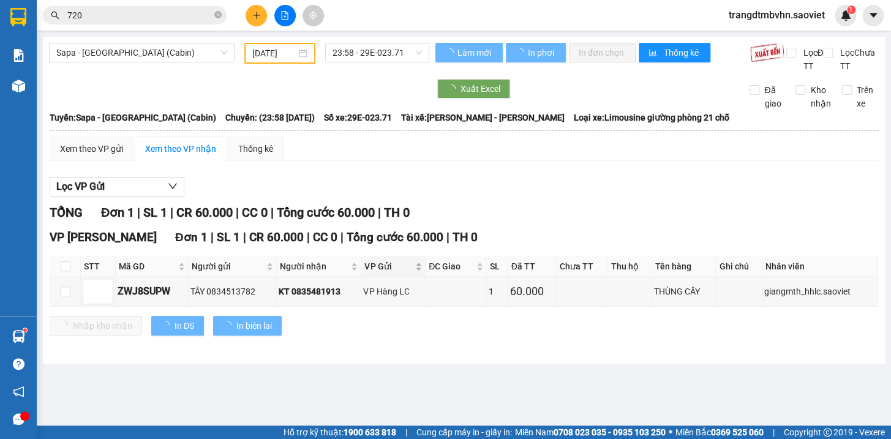
type input "[DATE]"
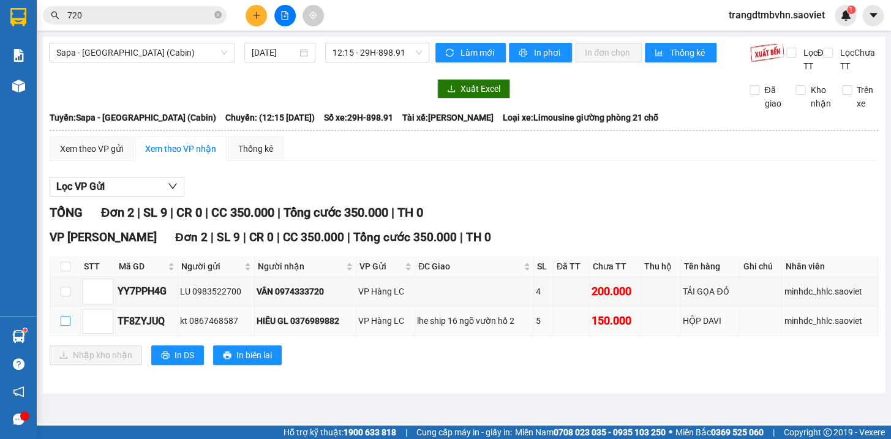
click at [61, 326] on input "checkbox" at bounding box center [66, 321] width 10 height 10
checkbox input "true"
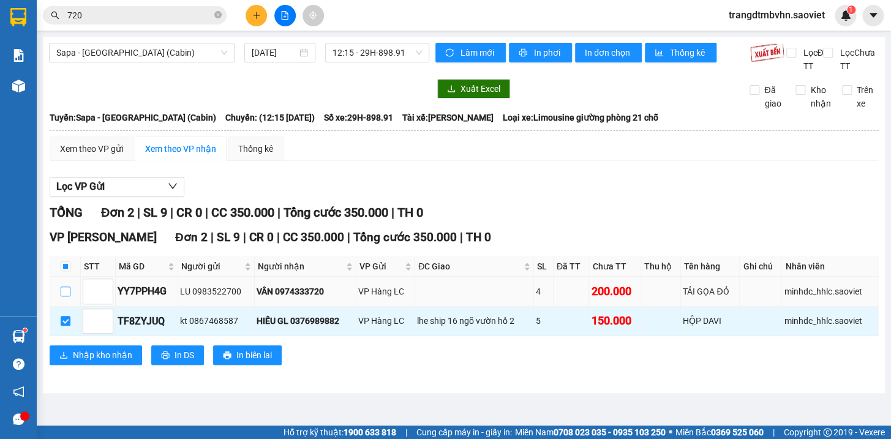
drag, startPoint x: 68, startPoint y: 305, endPoint x: 77, endPoint y: 306, distance: 8.6
click at [69, 296] on input "checkbox" at bounding box center [66, 292] width 10 height 10
checkbox input "true"
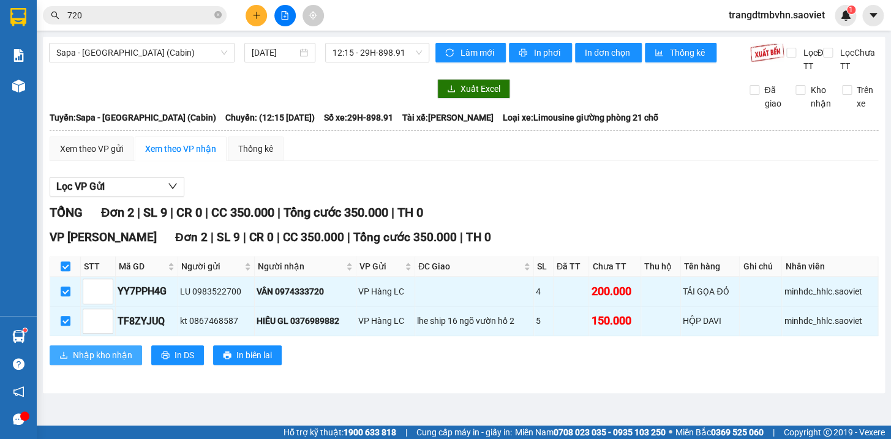
click at [113, 362] on span "Nhập kho nhận" at bounding box center [102, 354] width 59 height 13
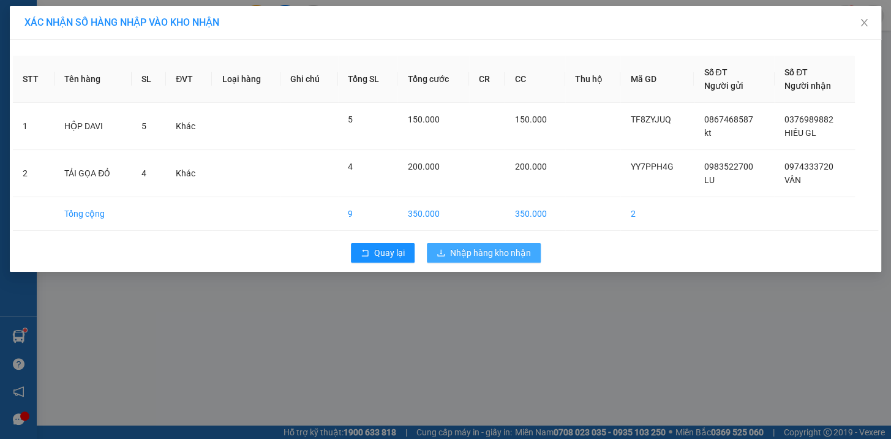
click at [520, 250] on span "Nhập hàng kho nhận" at bounding box center [490, 252] width 81 height 13
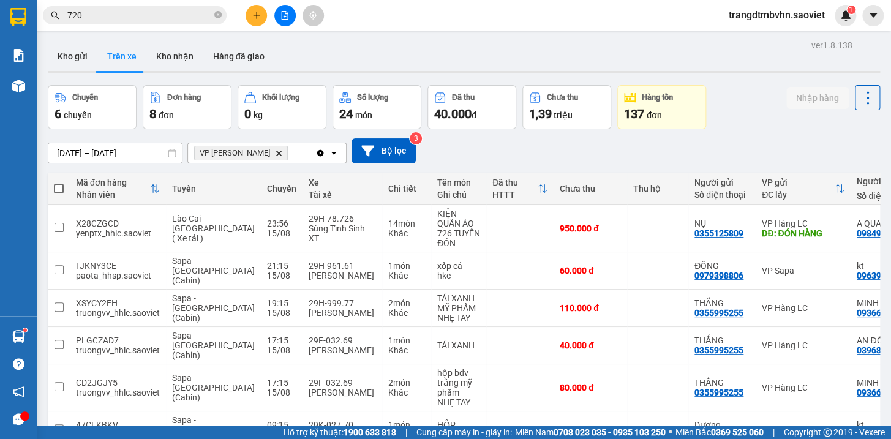
scroll to position [112, 0]
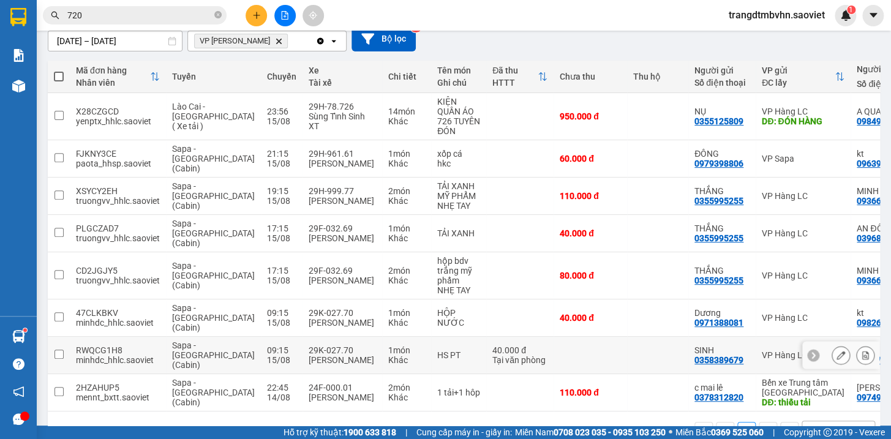
click at [861, 351] on icon at bounding box center [865, 355] width 9 height 9
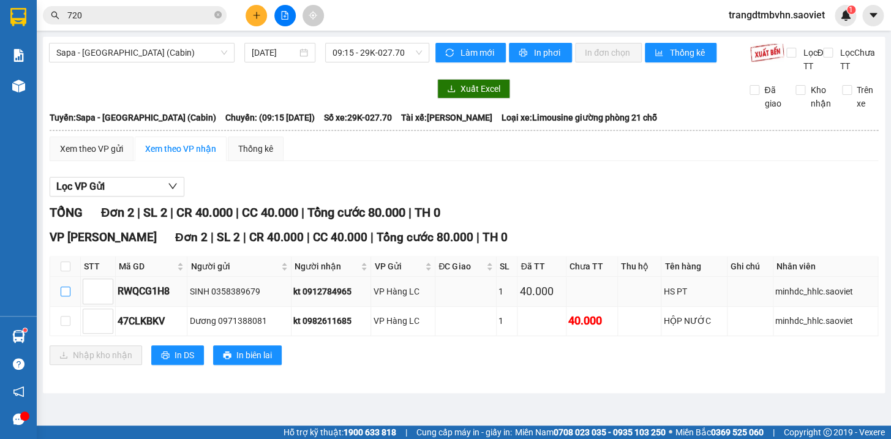
click at [67, 296] on input "checkbox" at bounding box center [66, 292] width 10 height 10
checkbox input "true"
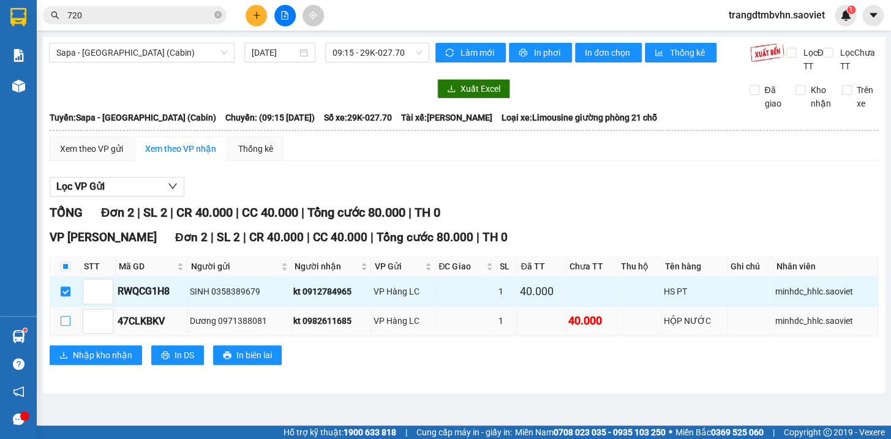
click at [62, 326] on input "checkbox" at bounding box center [66, 321] width 10 height 10
checkbox input "true"
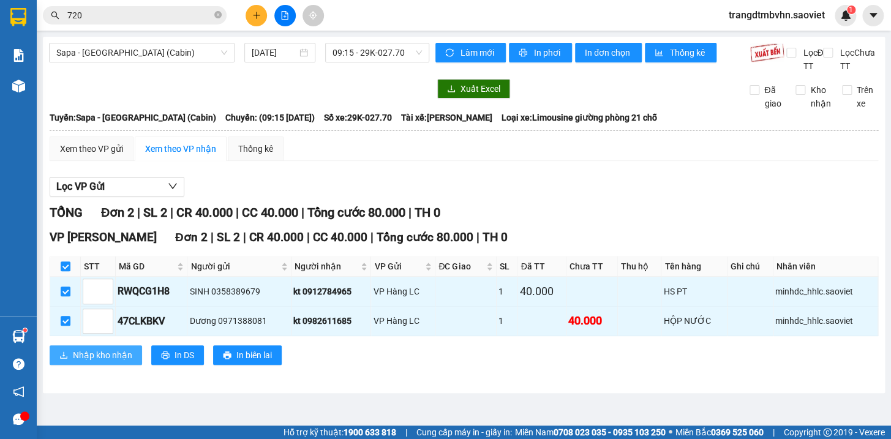
click at [89, 362] on span "Nhập kho nhận" at bounding box center [102, 354] width 59 height 13
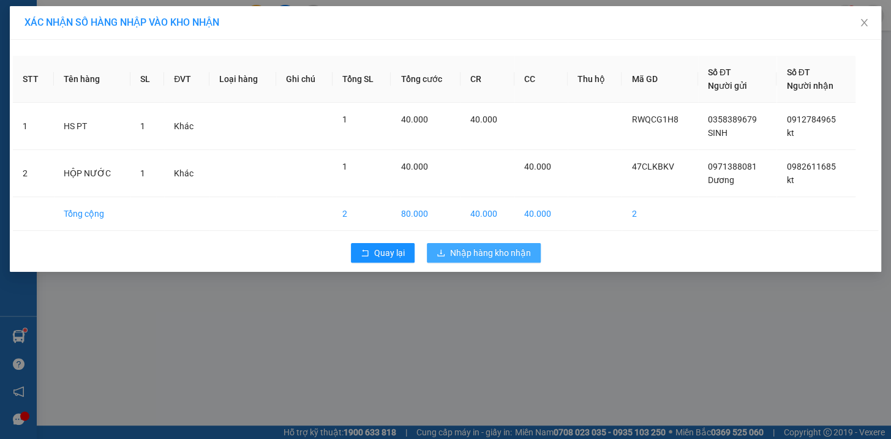
click at [480, 255] on span "Nhập hàng kho nhận" at bounding box center [490, 252] width 81 height 13
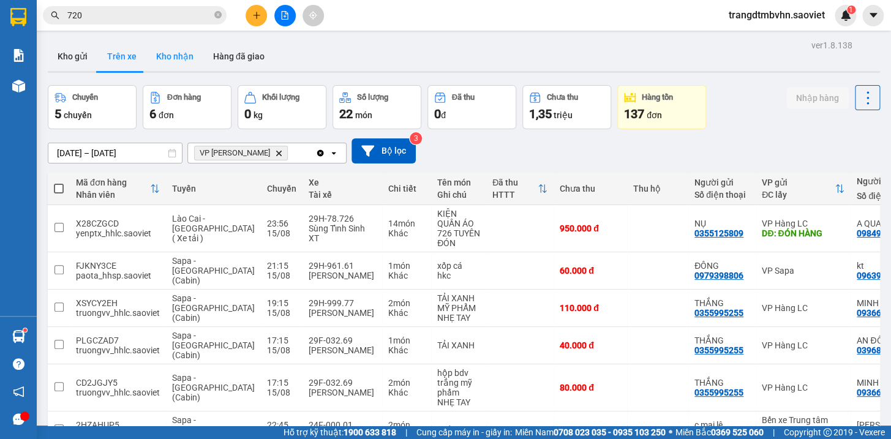
click at [156, 56] on button "Kho nhận" at bounding box center [174, 56] width 57 height 29
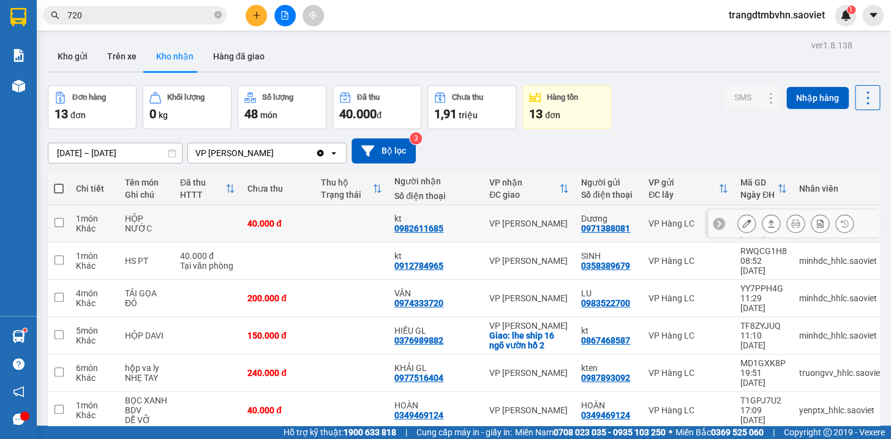
click at [61, 220] on input "checkbox" at bounding box center [58, 222] width 9 height 9
checkbox input "true"
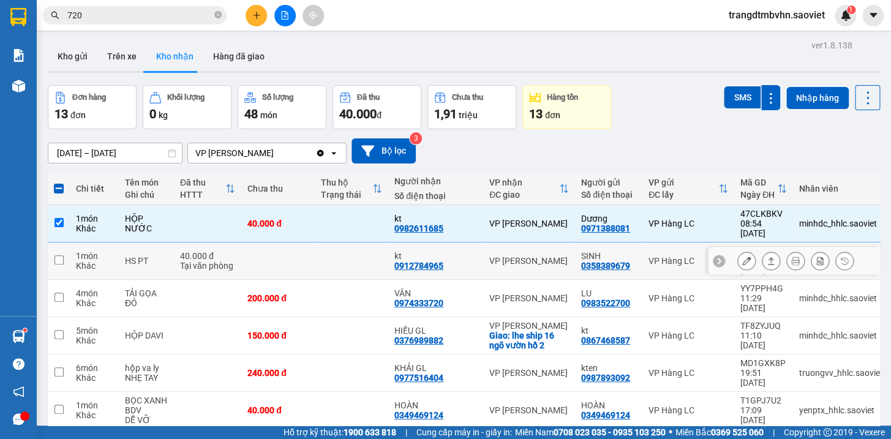
click at [61, 255] on input "checkbox" at bounding box center [58, 259] width 9 height 9
checkbox input "true"
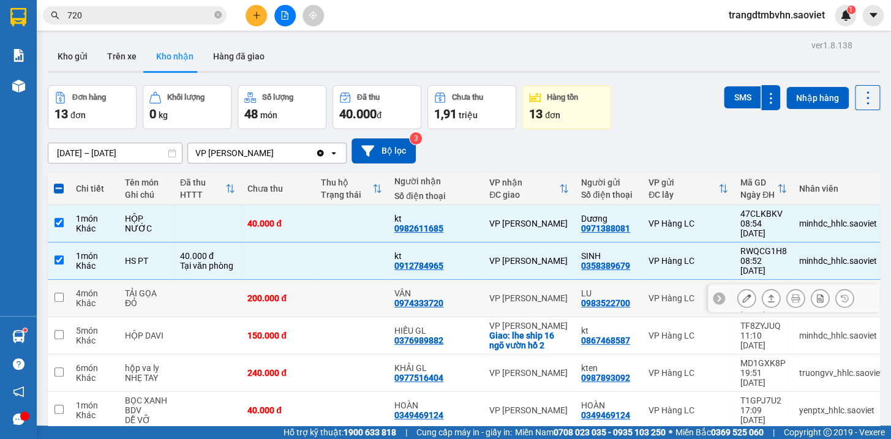
click at [54, 285] on td at bounding box center [59, 298] width 22 height 37
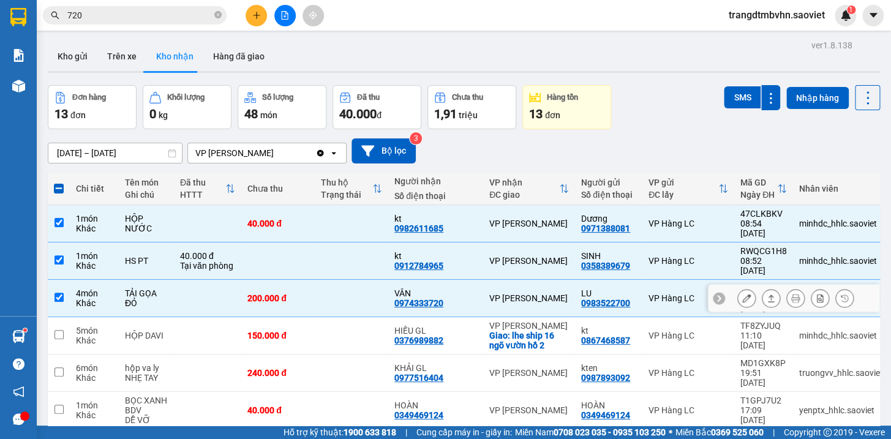
checkbox input "true"
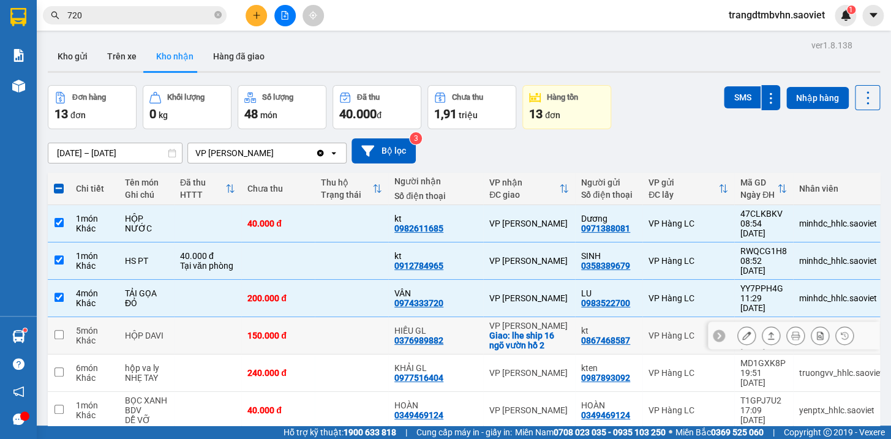
click at [61, 321] on td at bounding box center [59, 335] width 22 height 37
checkbox input "true"
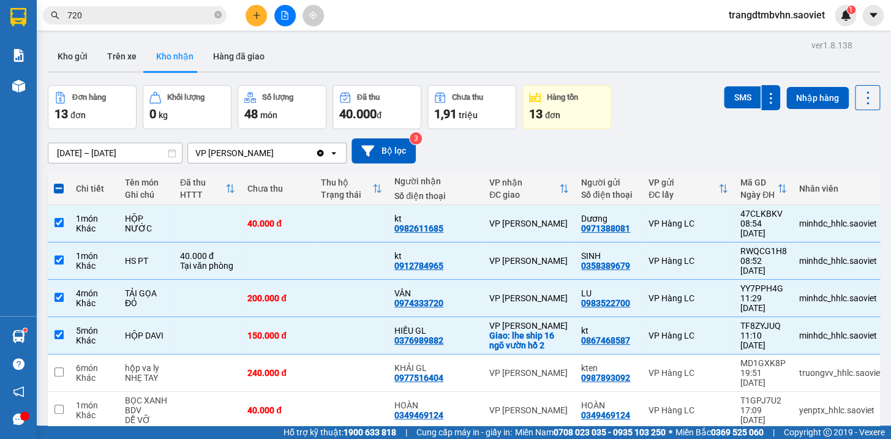
click at [735, 128] on div "SMS Nhập hàng" at bounding box center [802, 107] width 156 height 44
click at [59, 191] on span at bounding box center [59, 189] width 10 height 10
click at [59, 182] on input "checkbox" at bounding box center [59, 182] width 0 height 0
checkbox input "true"
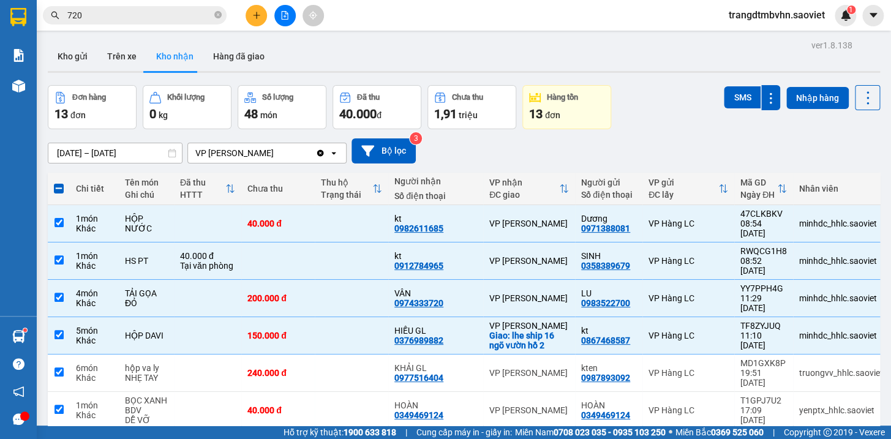
checkbox input "true"
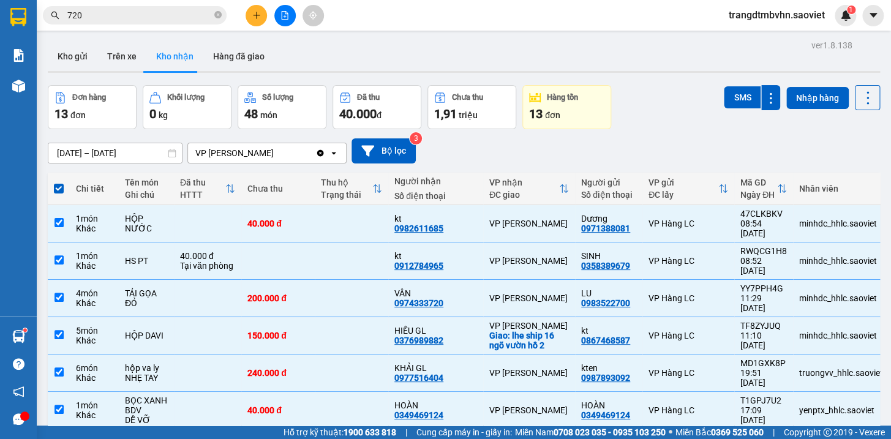
drag, startPoint x: 54, startPoint y: 181, endPoint x: 67, endPoint y: 186, distance: 13.2
click at [67, 186] on th at bounding box center [59, 189] width 22 height 32
click at [61, 189] on span at bounding box center [59, 189] width 10 height 10
click at [59, 182] on input "checkbox" at bounding box center [59, 182] width 0 height 0
checkbox input "false"
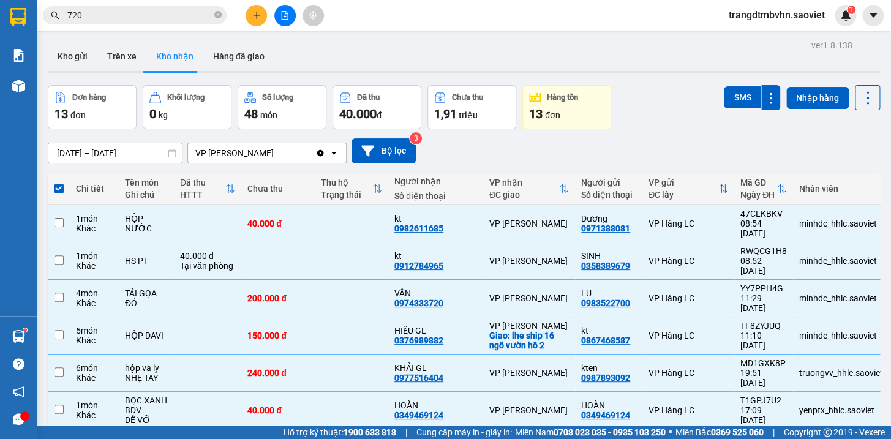
checkbox input "false"
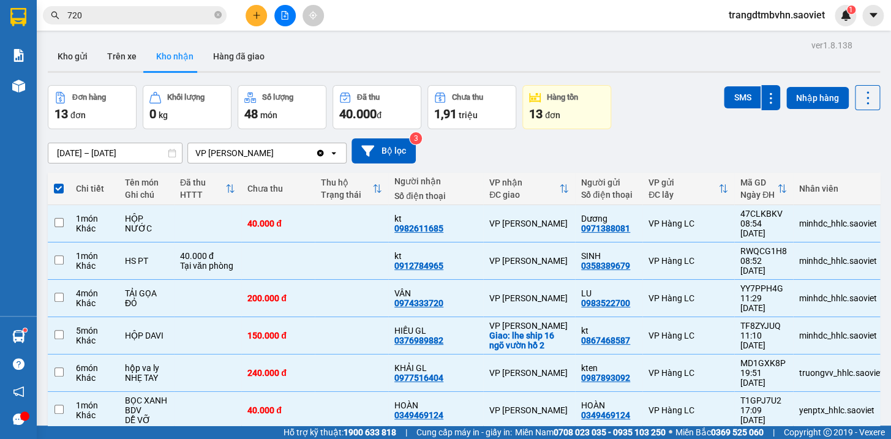
checkbox input "false"
